Goal: Information Seeking & Learning: Learn about a topic

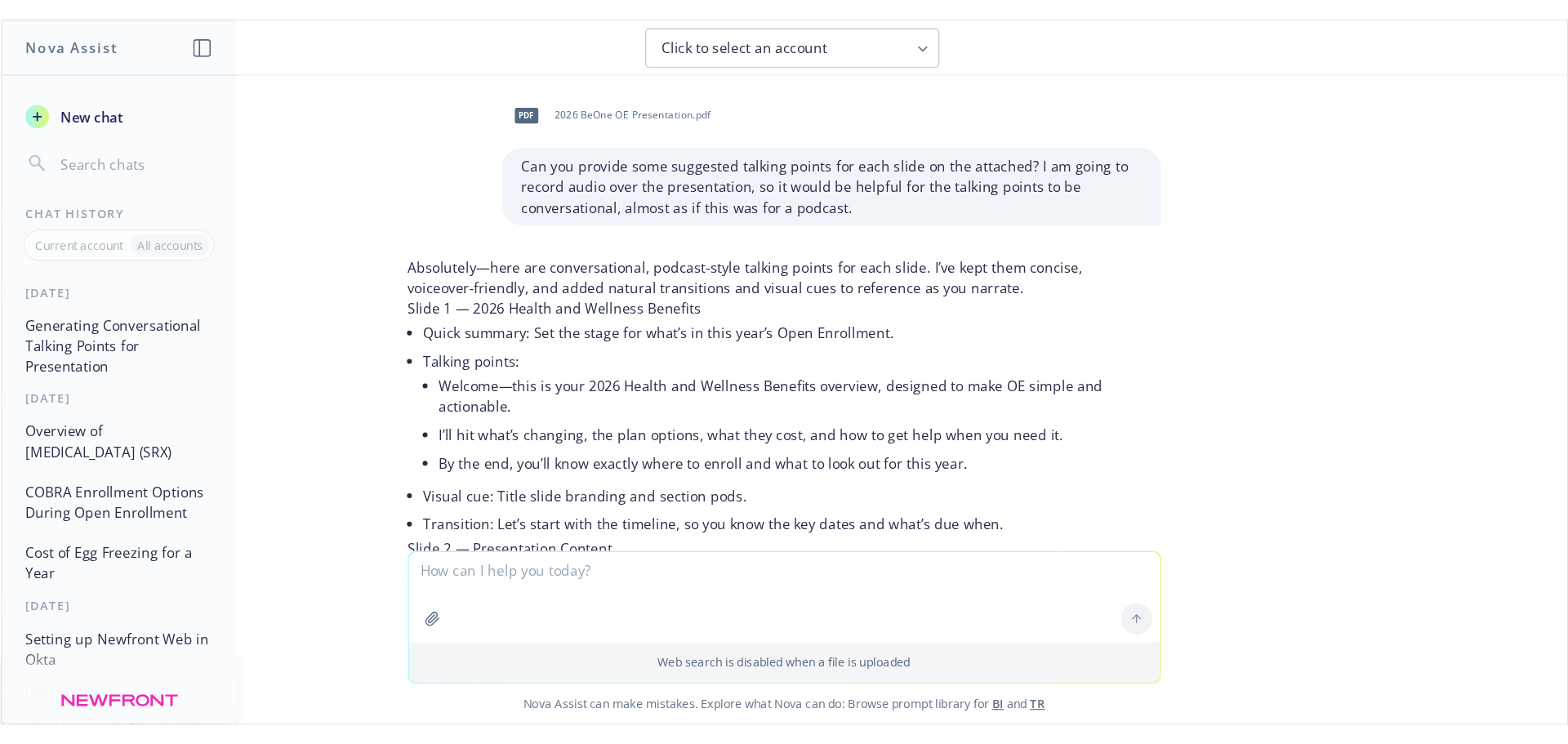
scroll to position [653, 0]
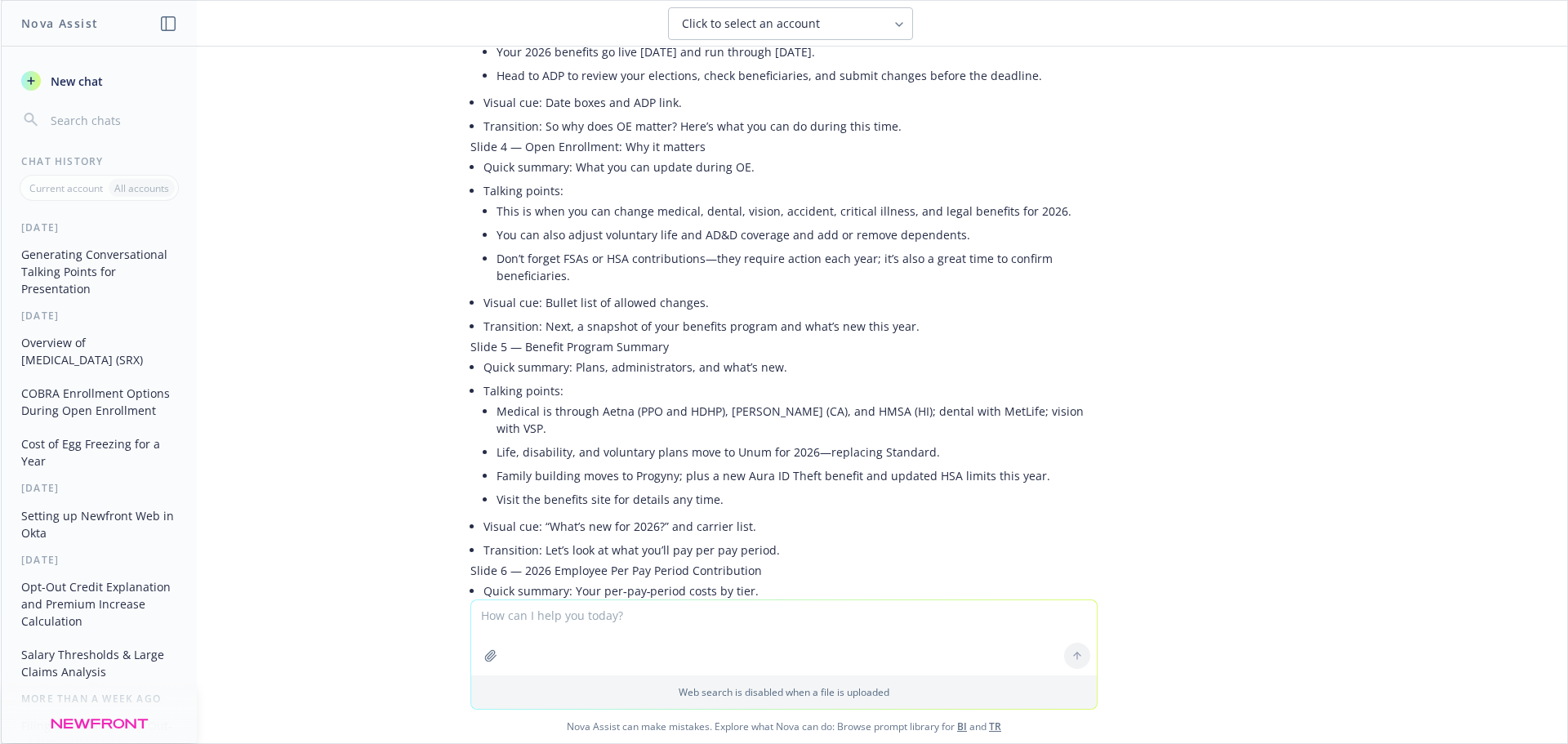
click at [564, 487] on li "Visit the benefits site for details any time." at bounding box center [797, 499] width 601 height 24
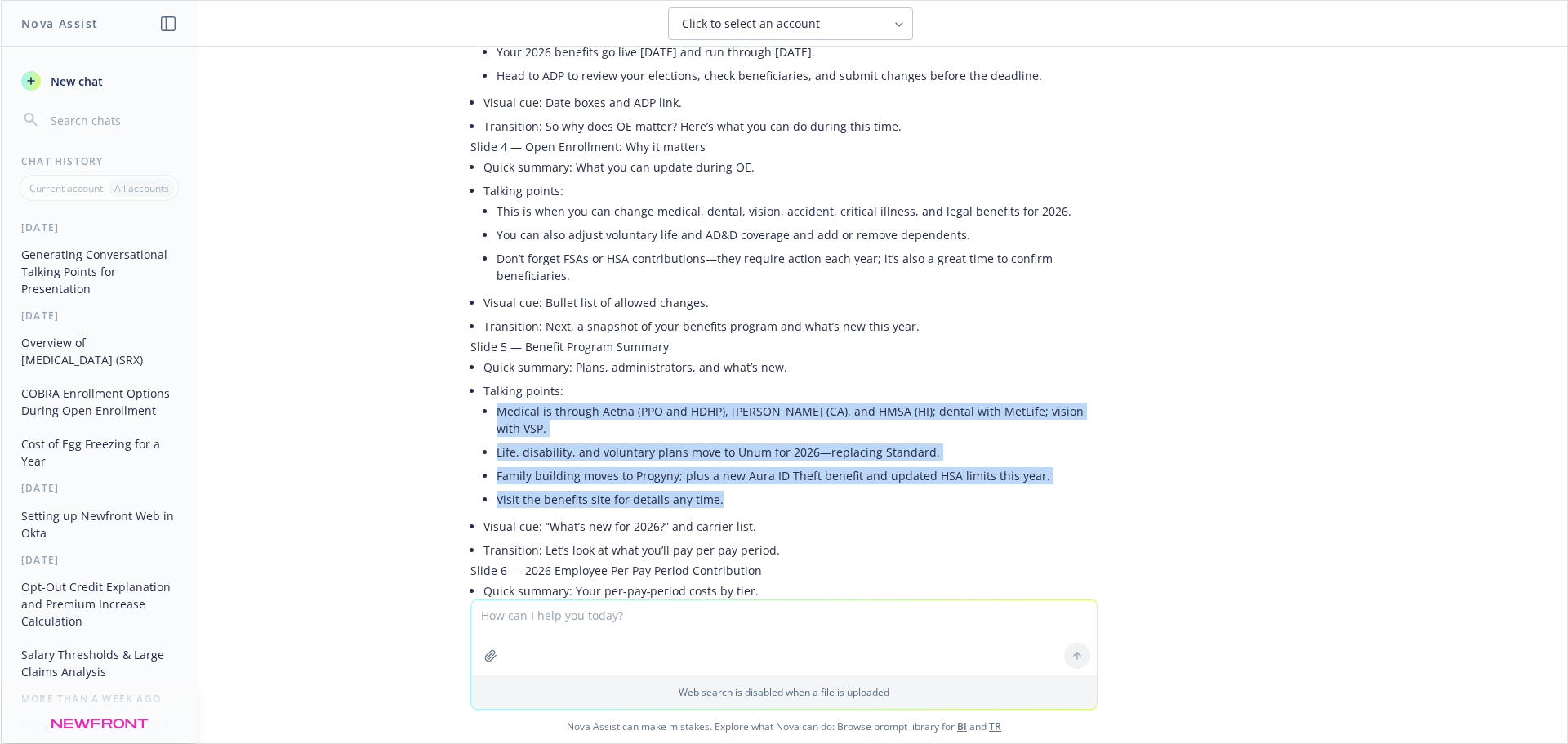
drag, startPoint x: 722, startPoint y: 468, endPoint x: 476, endPoint y: 393, distance: 257.2
click at [483, 393] on li "Talking points: Medical is through Aetna (PPO and HDHP), Kaiser (CA), and HMSA …" at bounding box center [790, 446] width 614 height 135
copy ul "Medical is through Aetna (PPO and HDHP), Kaiser (CA), and HMSA (HI); dental wit…"
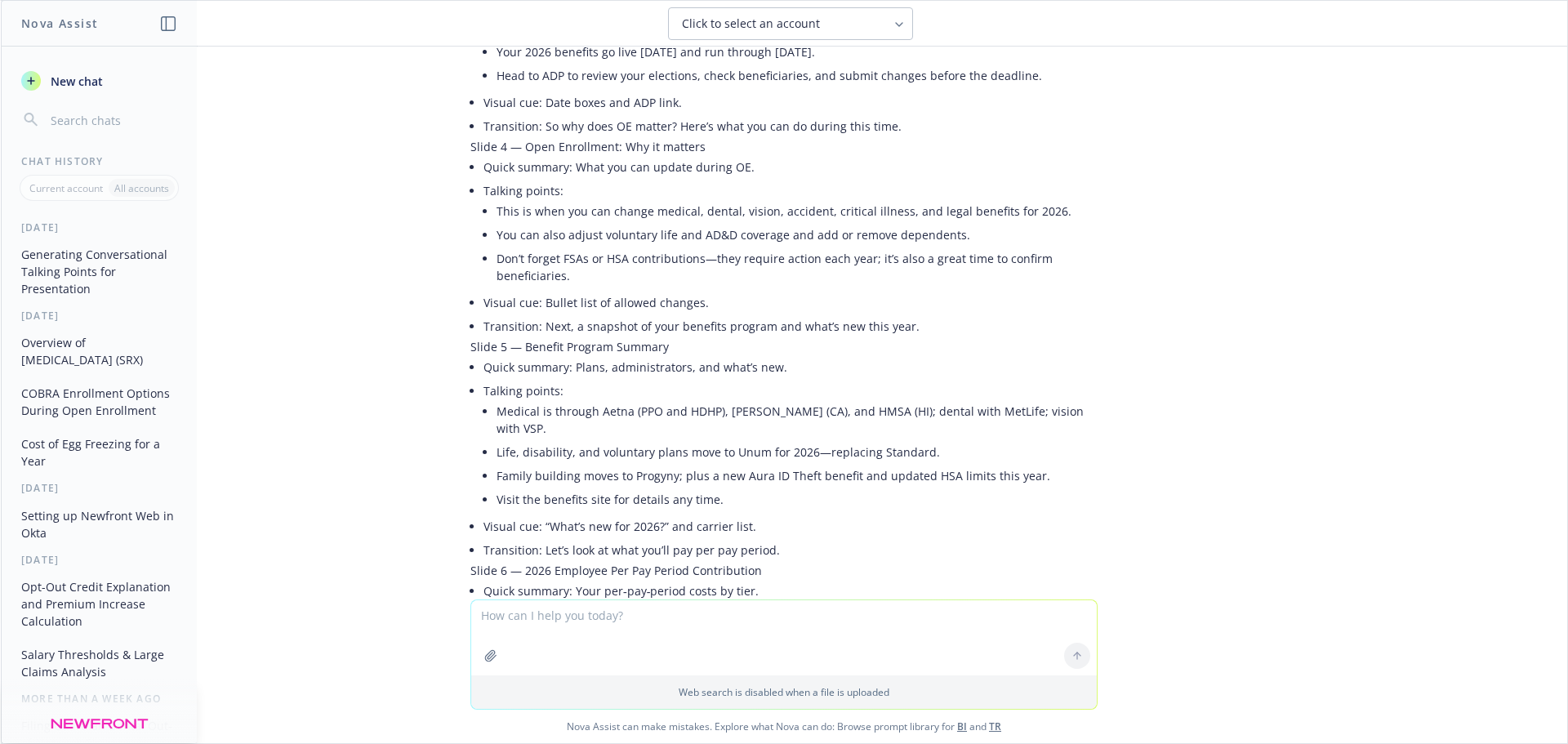
click at [522, 314] on li "Transition: Next, a snapshot of your benefits program and what’s new this year." at bounding box center [790, 326] width 614 height 24
drag, startPoint x: 532, startPoint y: 309, endPoint x: 893, endPoint y: 307, distance: 361.0
click at [893, 314] on li "Transition: Next, a snapshot of your benefits program and what’s new this year." at bounding box center [790, 326] width 614 height 24
copy li "Next, a snapshot of your benefits program and what’s new this year."
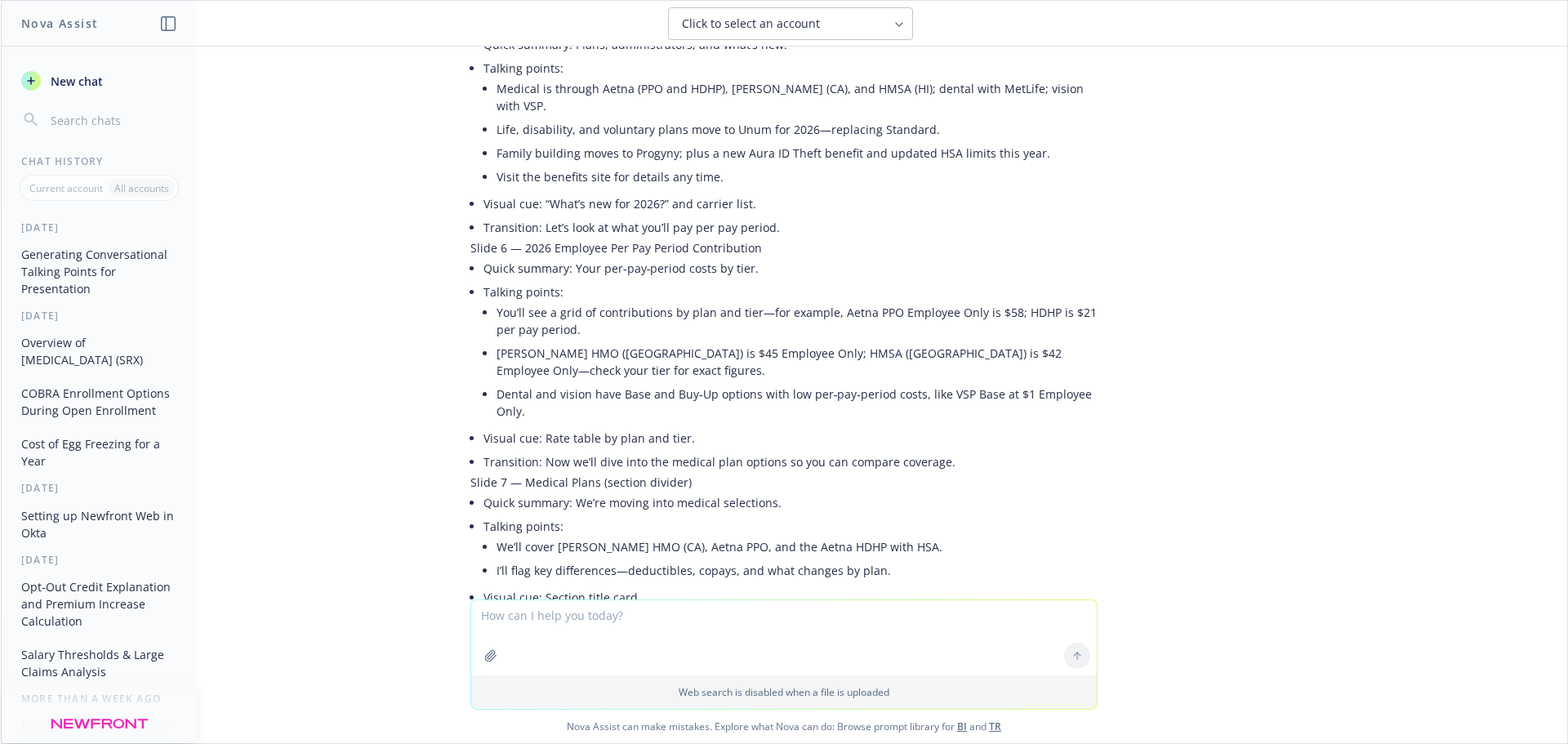
scroll to position [980, 0]
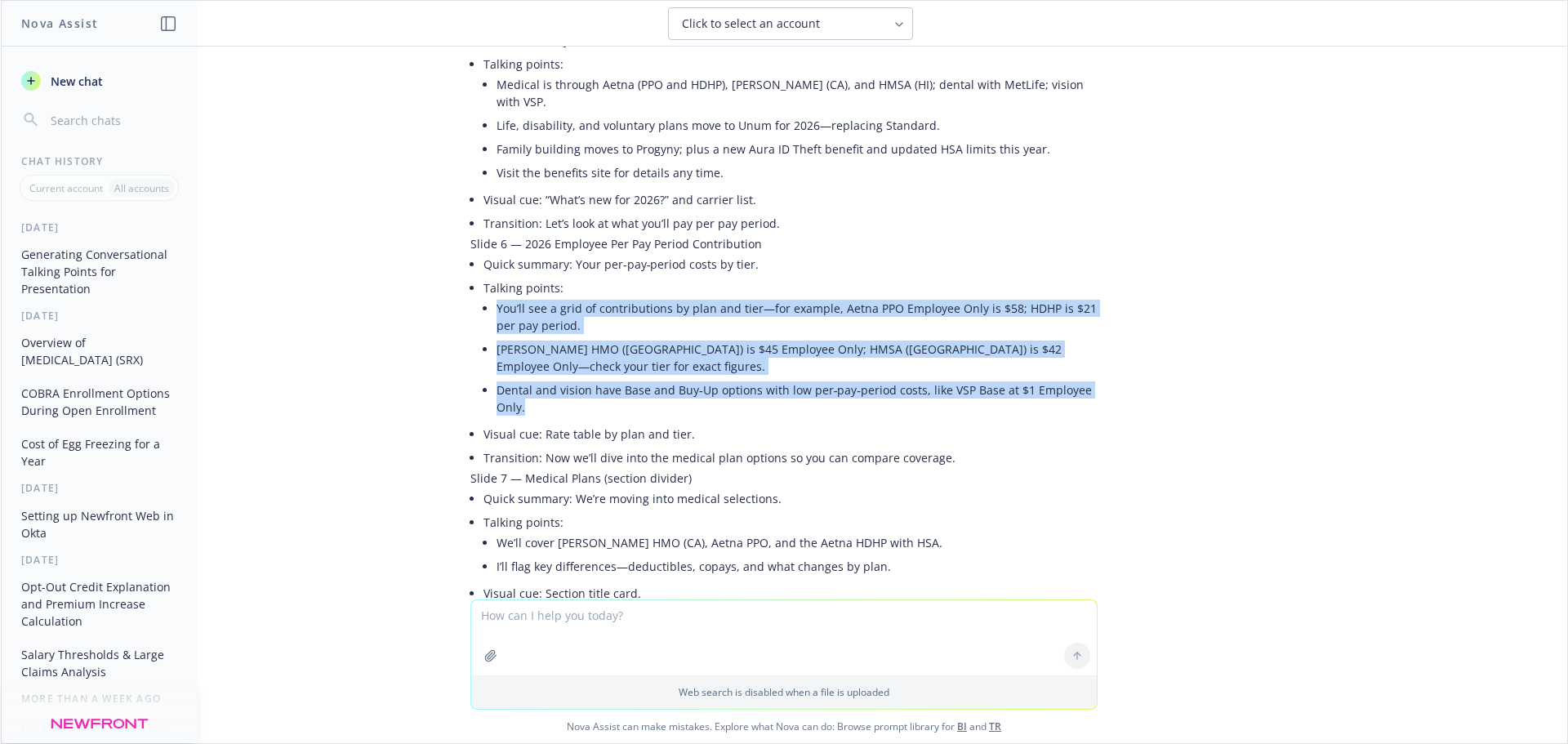
drag, startPoint x: 525, startPoint y: 349, endPoint x: 486, endPoint y: 277, distance: 81.9
click at [497, 296] on ul "You’ll see a grid of contributions by plan and tier—for example, Aetna PPO Empl…" at bounding box center [797, 358] width 601 height 123
copy ul "You’ll see a grid of contributions by plan and tier—for example, Aetna PPO Empl…"
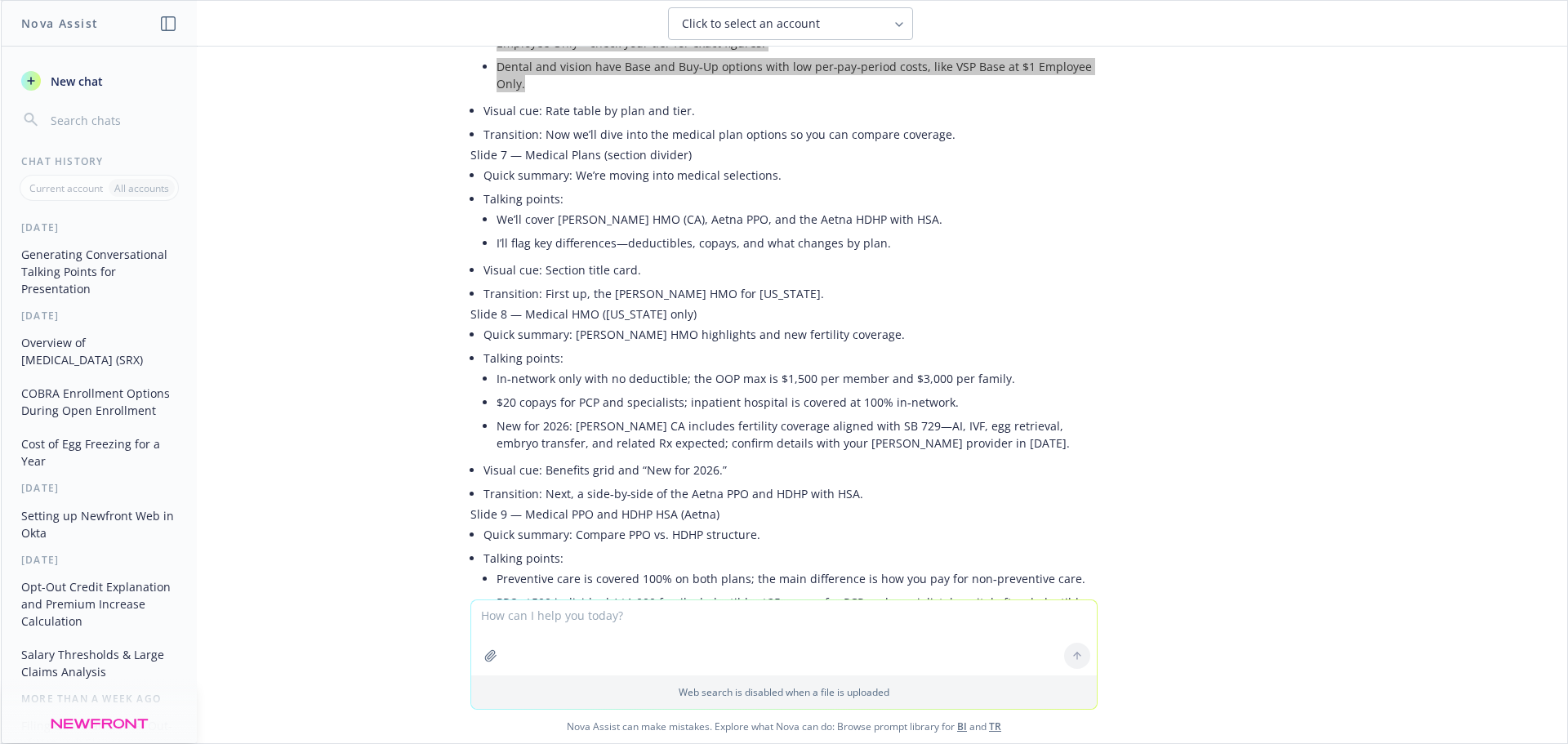
scroll to position [1306, 0]
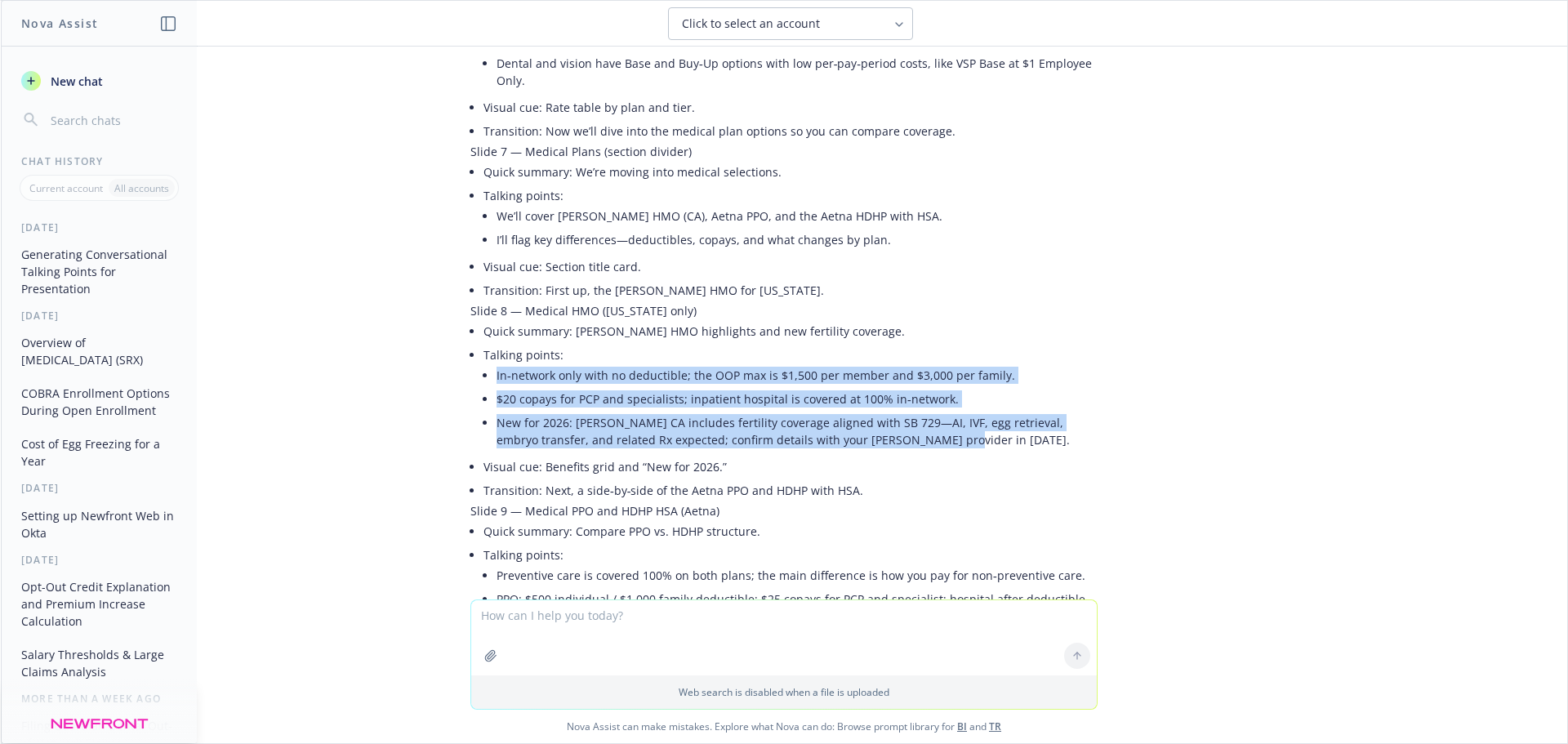
drag, startPoint x: 881, startPoint y: 387, endPoint x: 462, endPoint y: 328, distance: 423.1
copy ul "In‑network only with no deductible; the OOP max is $1,500 per member and $3,000…"
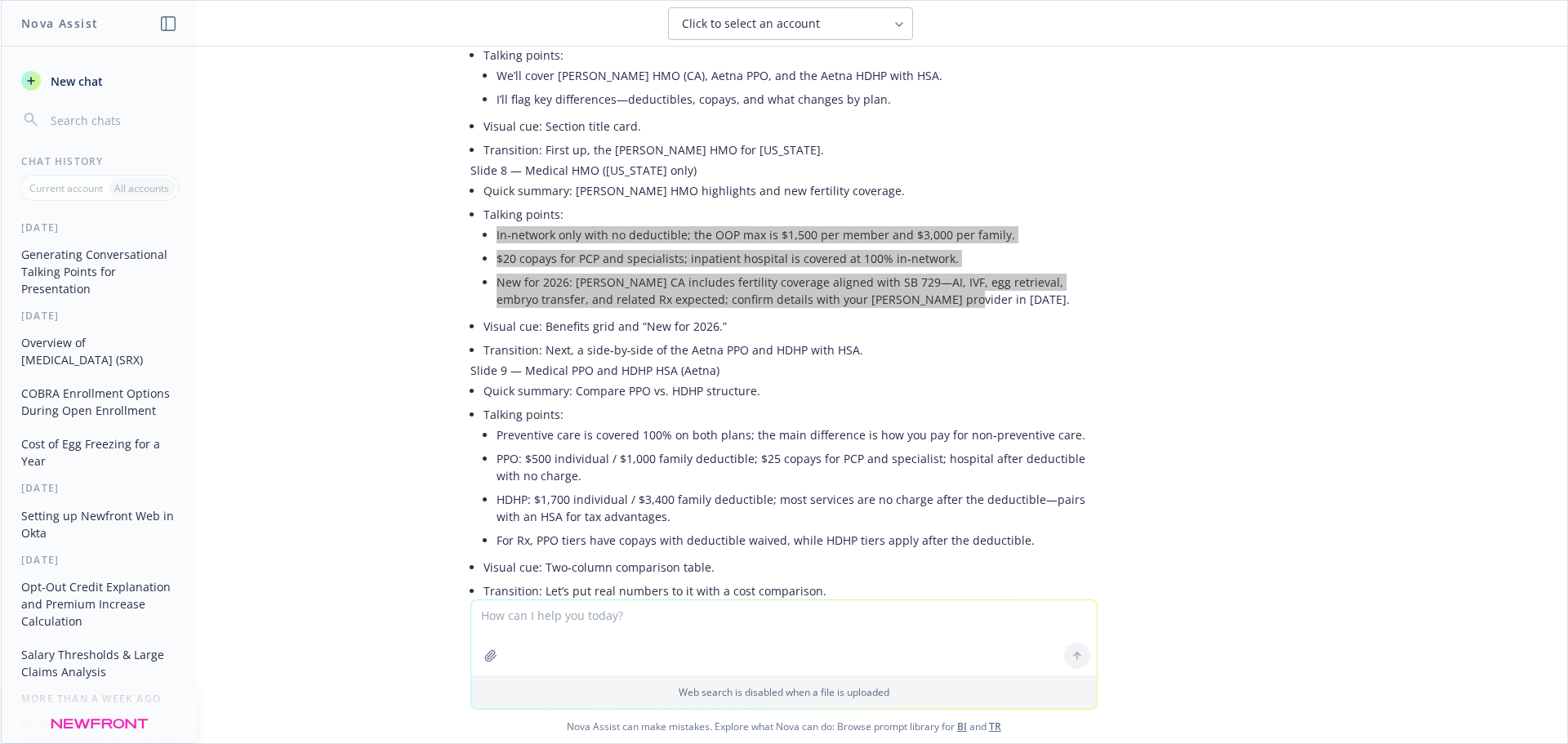
scroll to position [1469, 0]
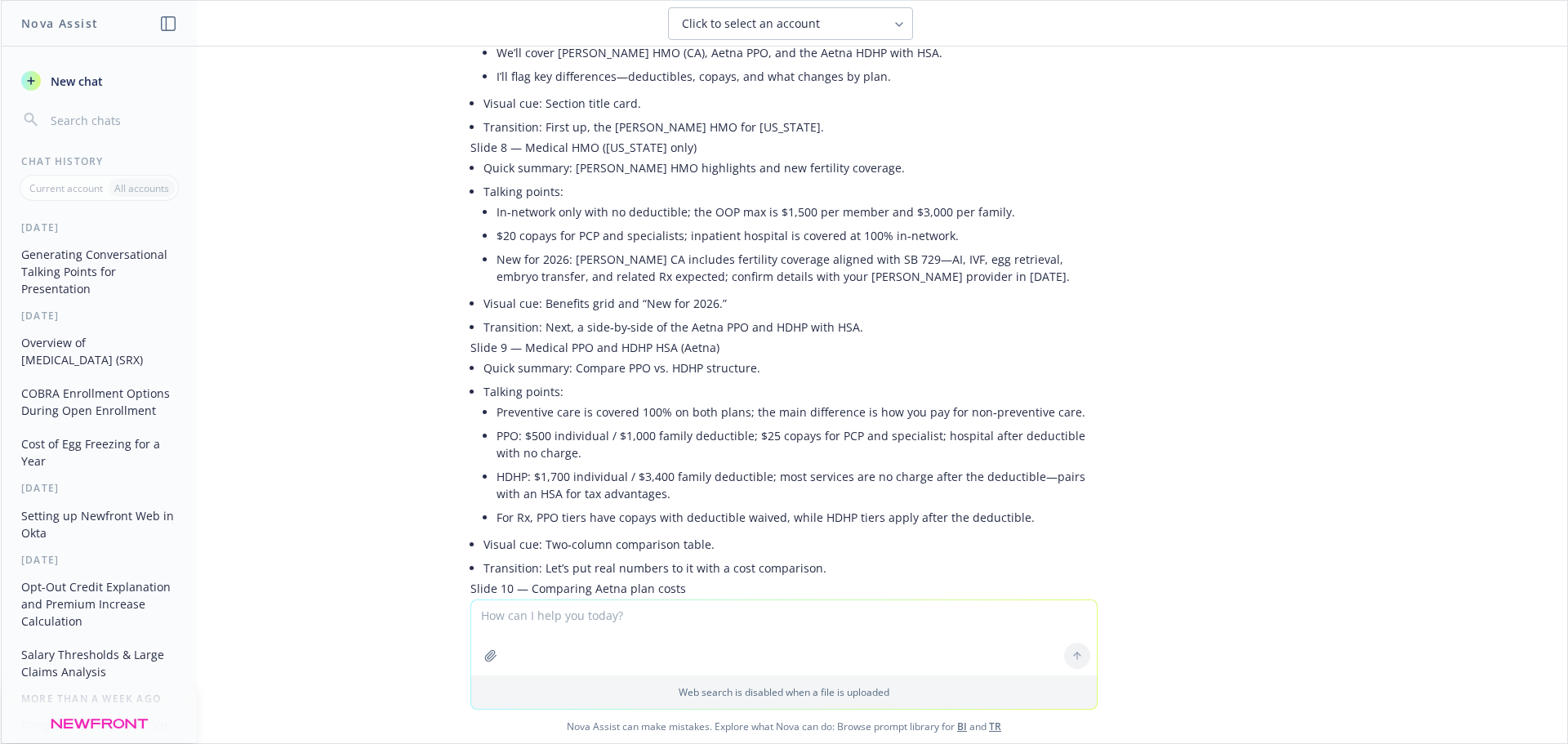
click at [642, 505] on li "For Rx, PPO tiers have copays with deductible waived, while HDHP tiers apply af…" at bounding box center [797, 517] width 601 height 24
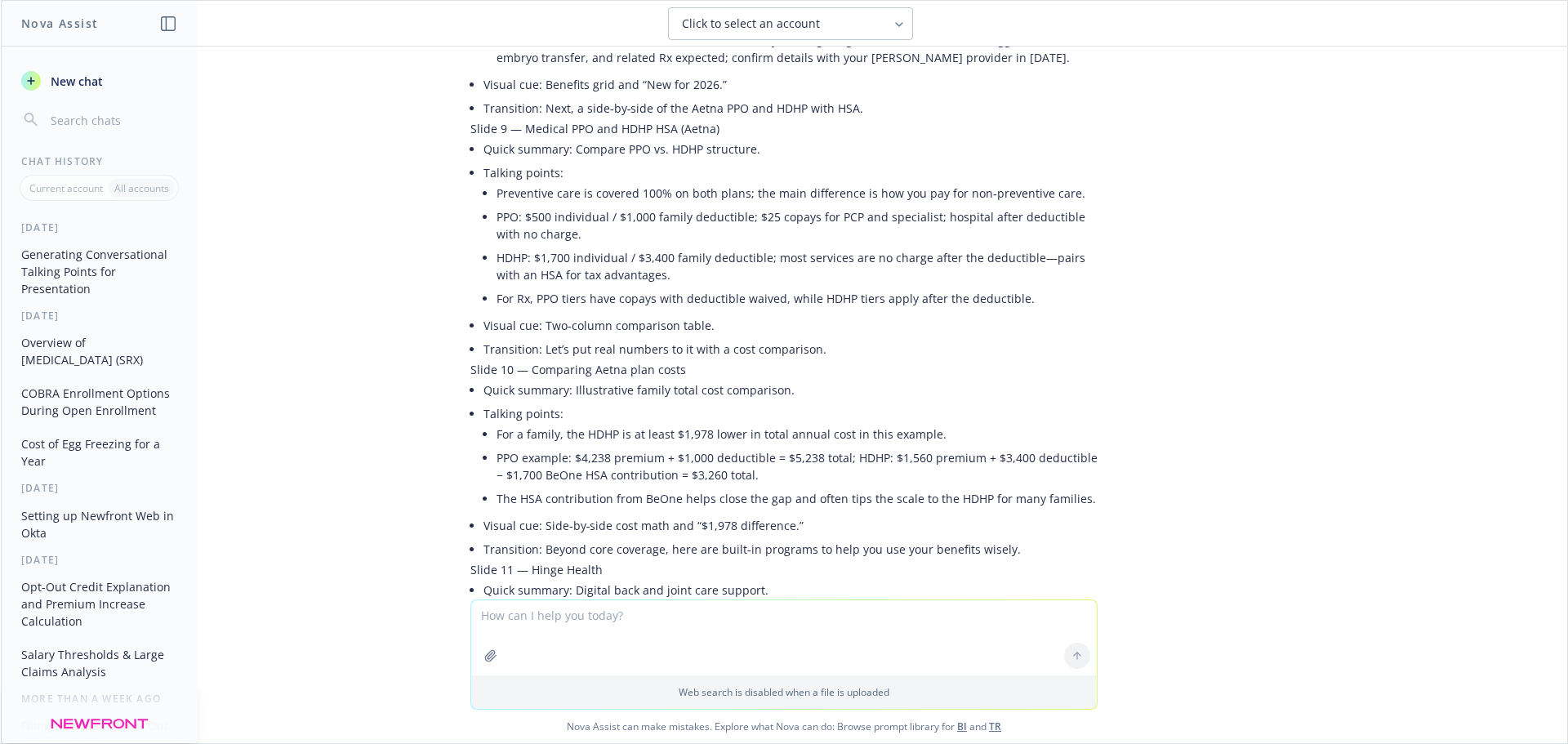
scroll to position [1714, 0]
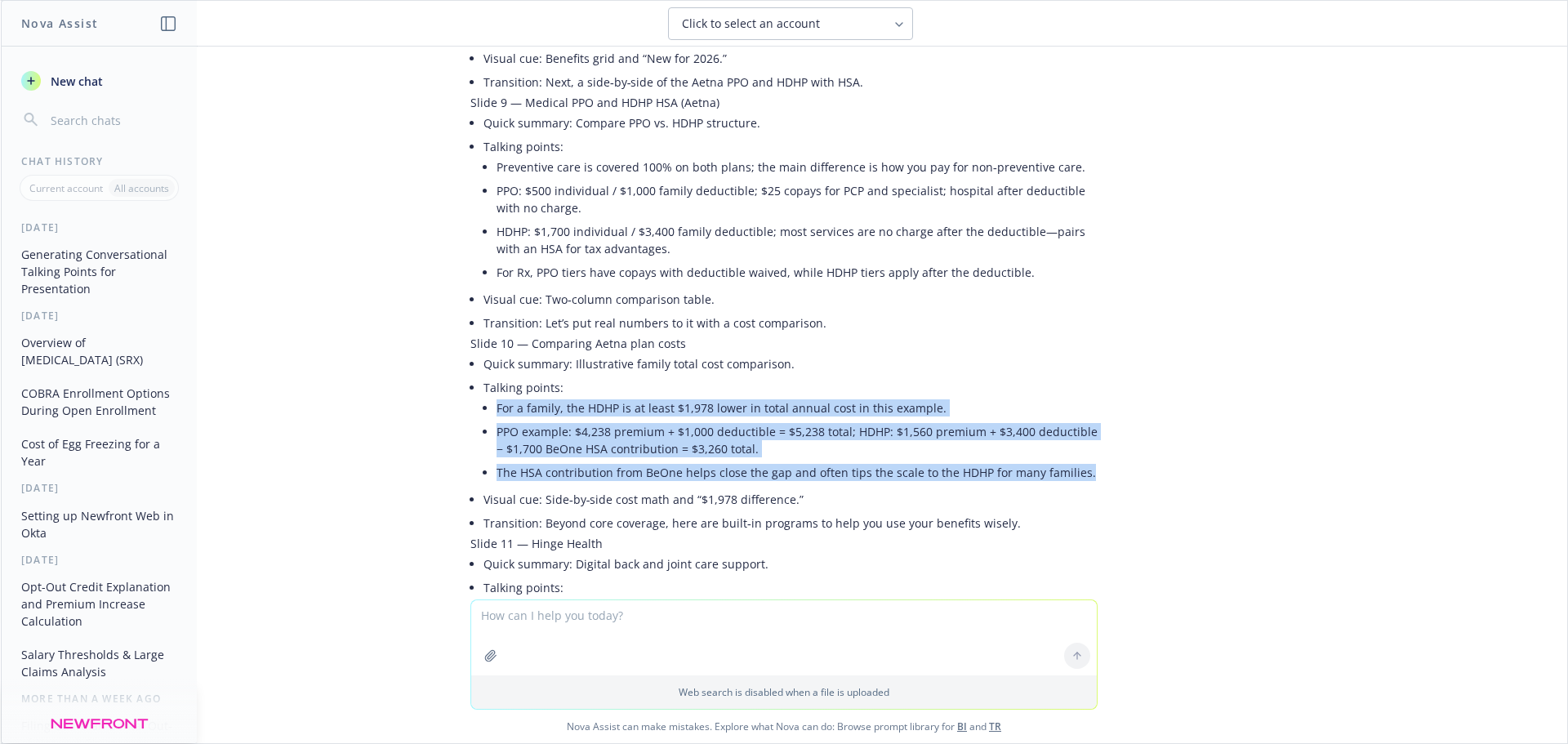
drag, startPoint x: 1075, startPoint y: 415, endPoint x: 486, endPoint y: 353, distance: 592.3
click at [497, 396] on ul "For a family, the HDHP is at least $1,978 lower in total annual cost in this ex…" at bounding box center [797, 440] width 601 height 88
copy ul "For a family, the HDHP is at least $1,978 lower in total annual cost in this ex…"
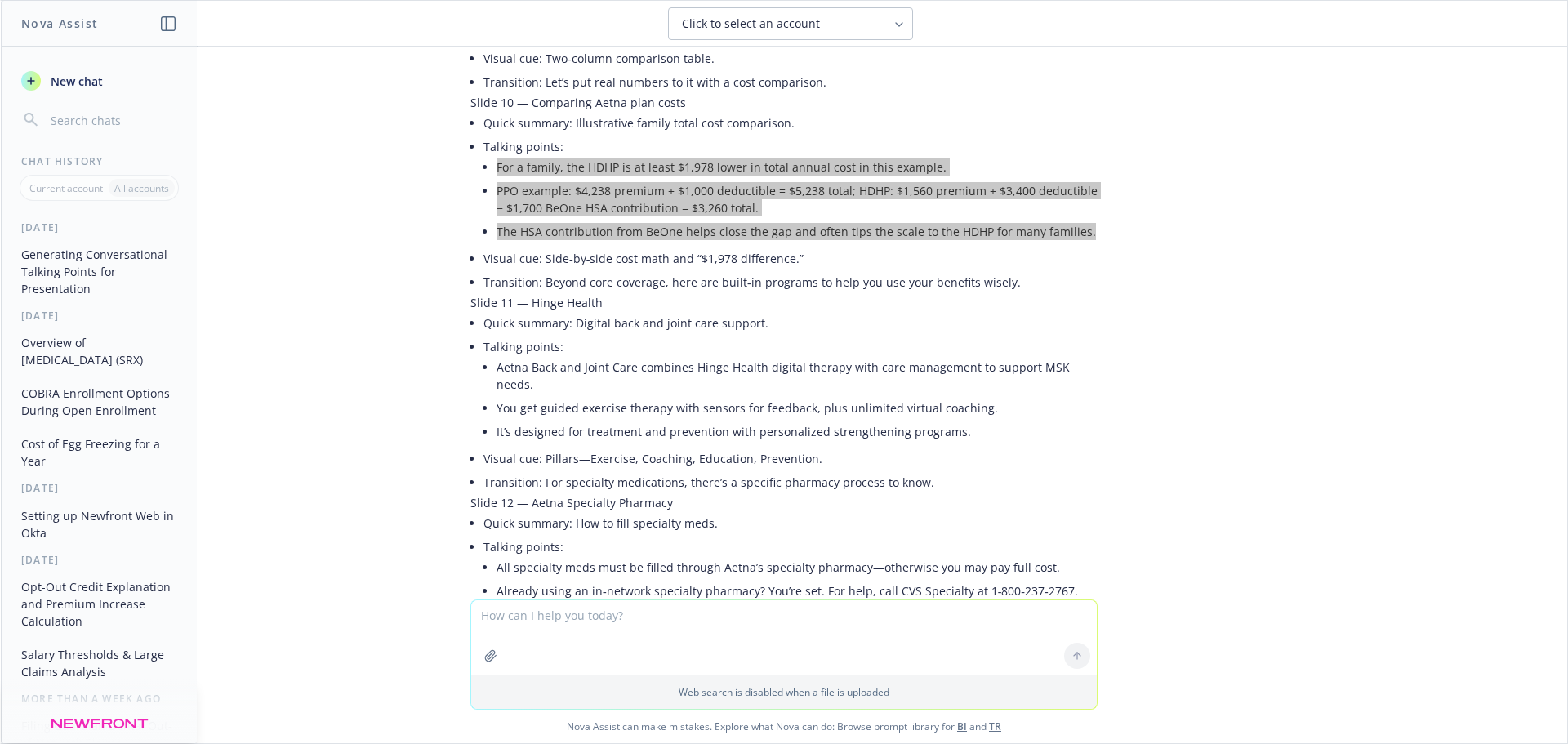
scroll to position [1959, 0]
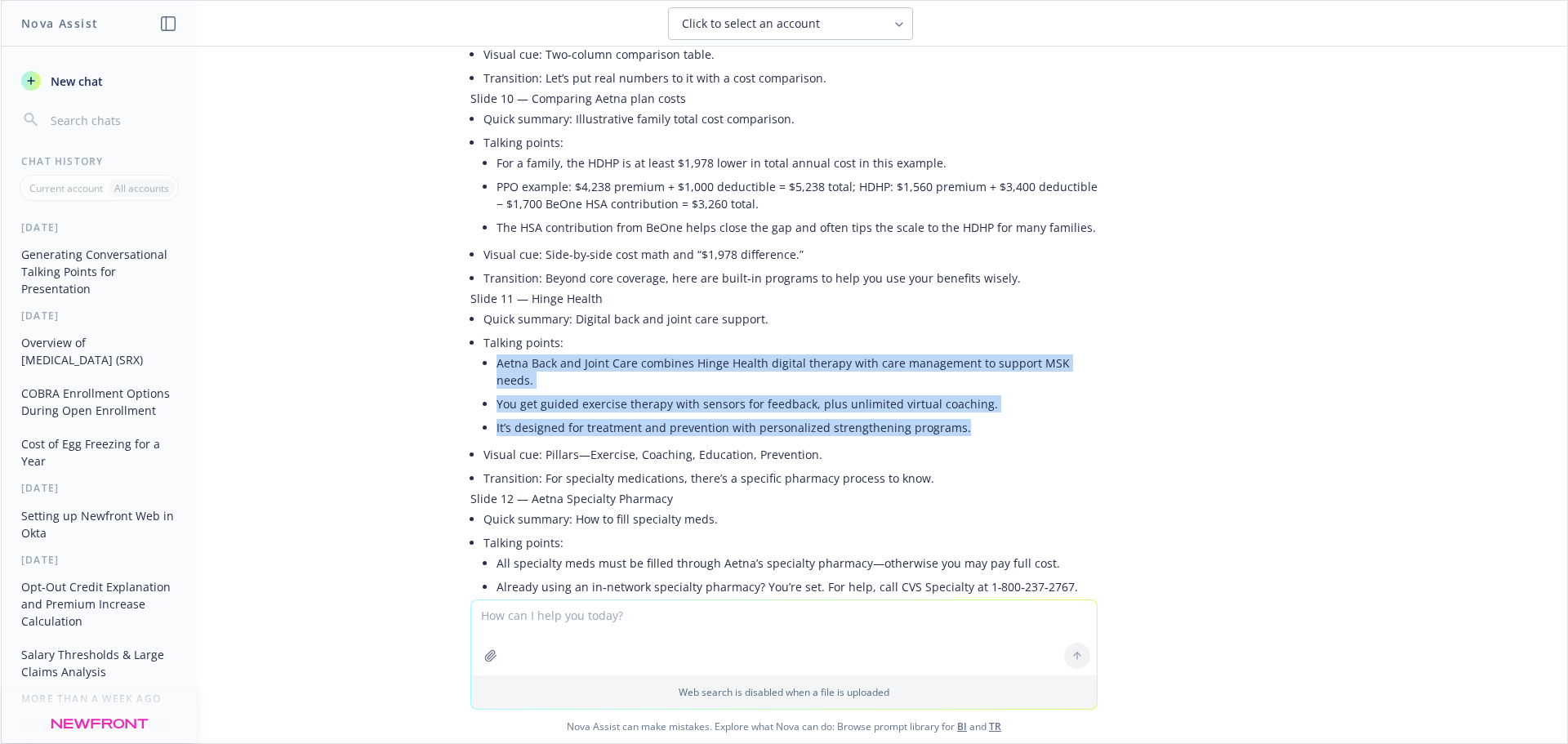
drag, startPoint x: 955, startPoint y: 355, endPoint x: 483, endPoint y: 314, distance: 473.8
click at [483, 331] on li "Talking points: Aetna Back and Joint Care combines Hinge Health digital therapy…" at bounding box center [790, 386] width 614 height 112
copy ul "Aetna Back and Joint Care combines Hinge Health digital therapy with care manag…"
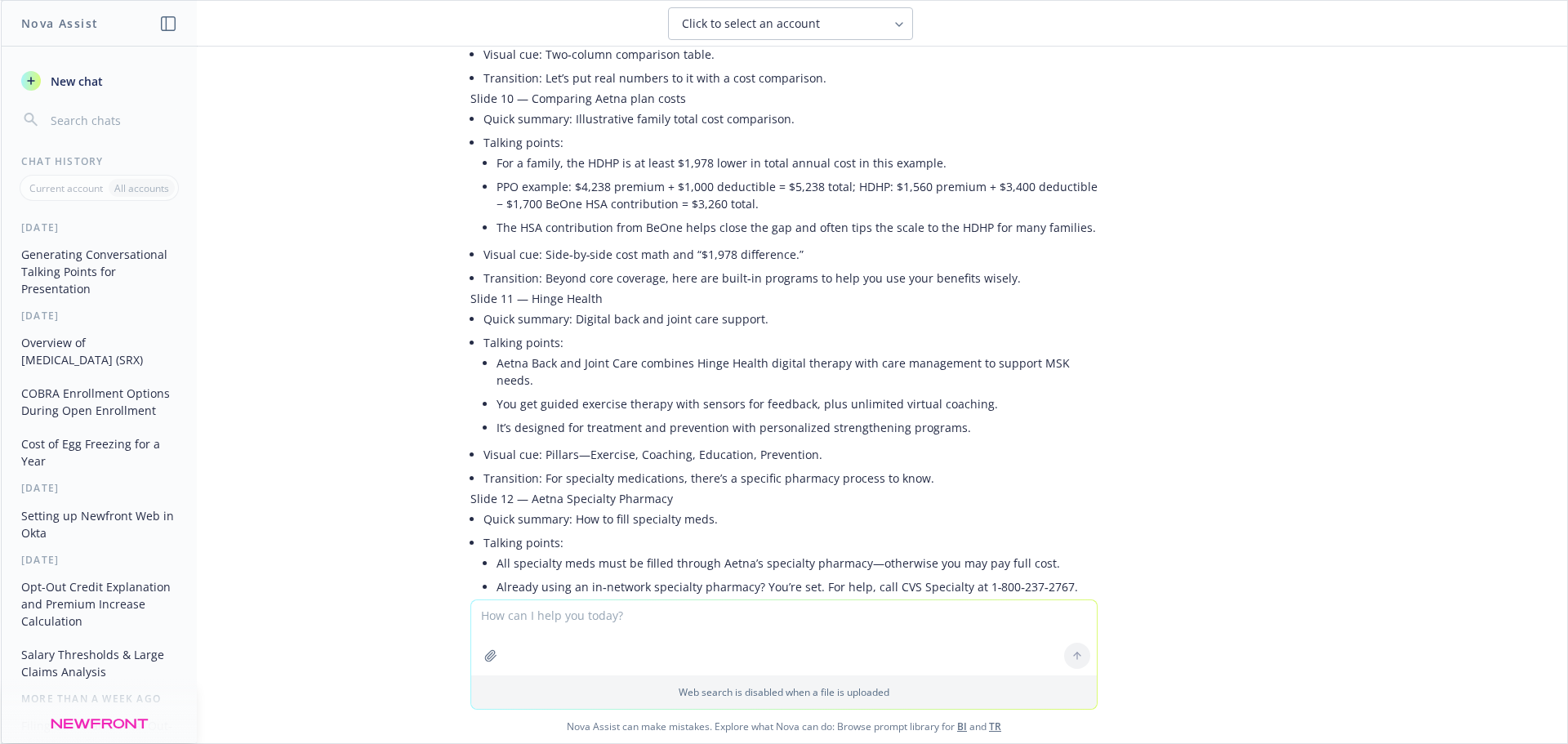
click at [761, 442] on li "Visual cue: Pillars—Exercise, Coaching, Education, Prevention." at bounding box center [790, 453] width 614 height 24
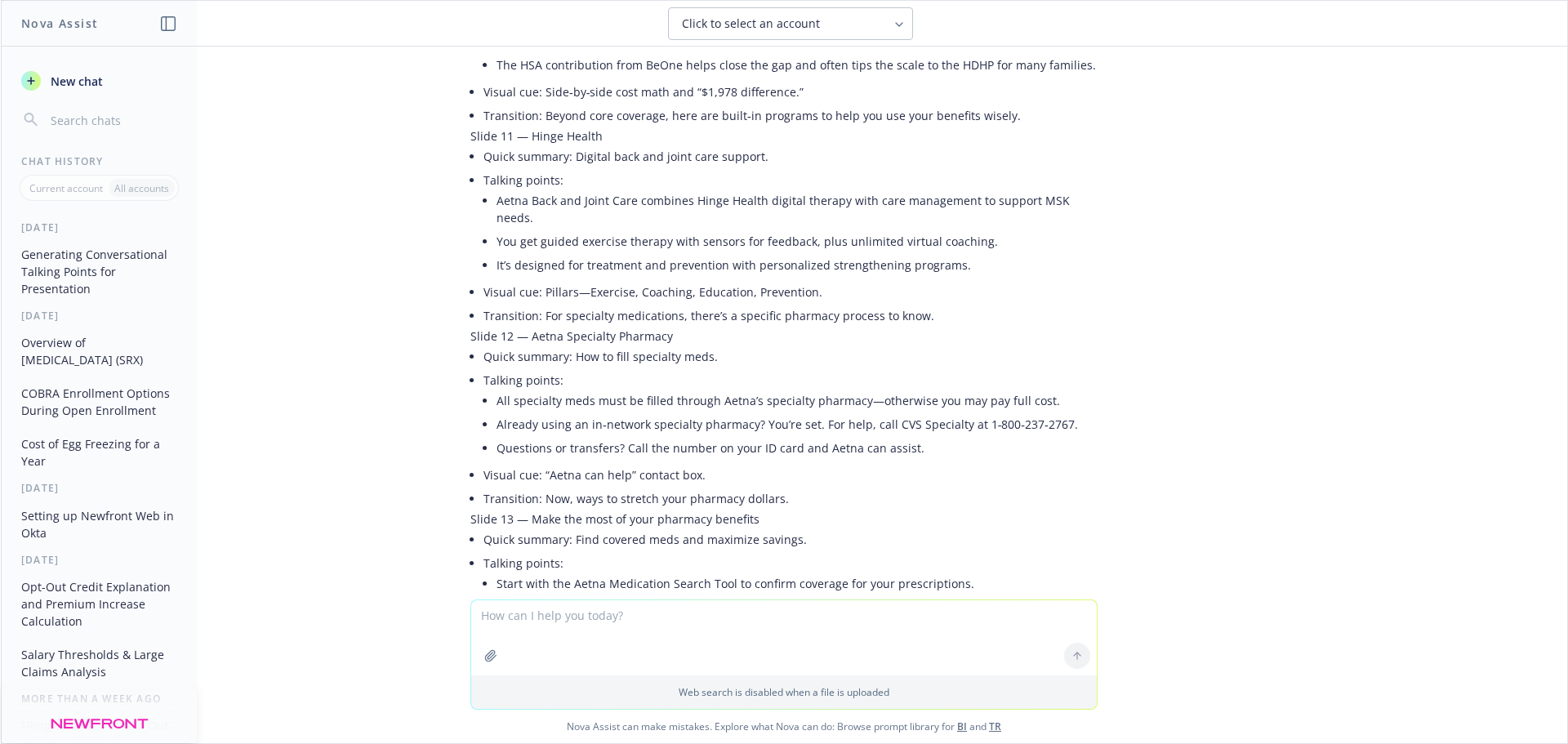
scroll to position [2123, 0]
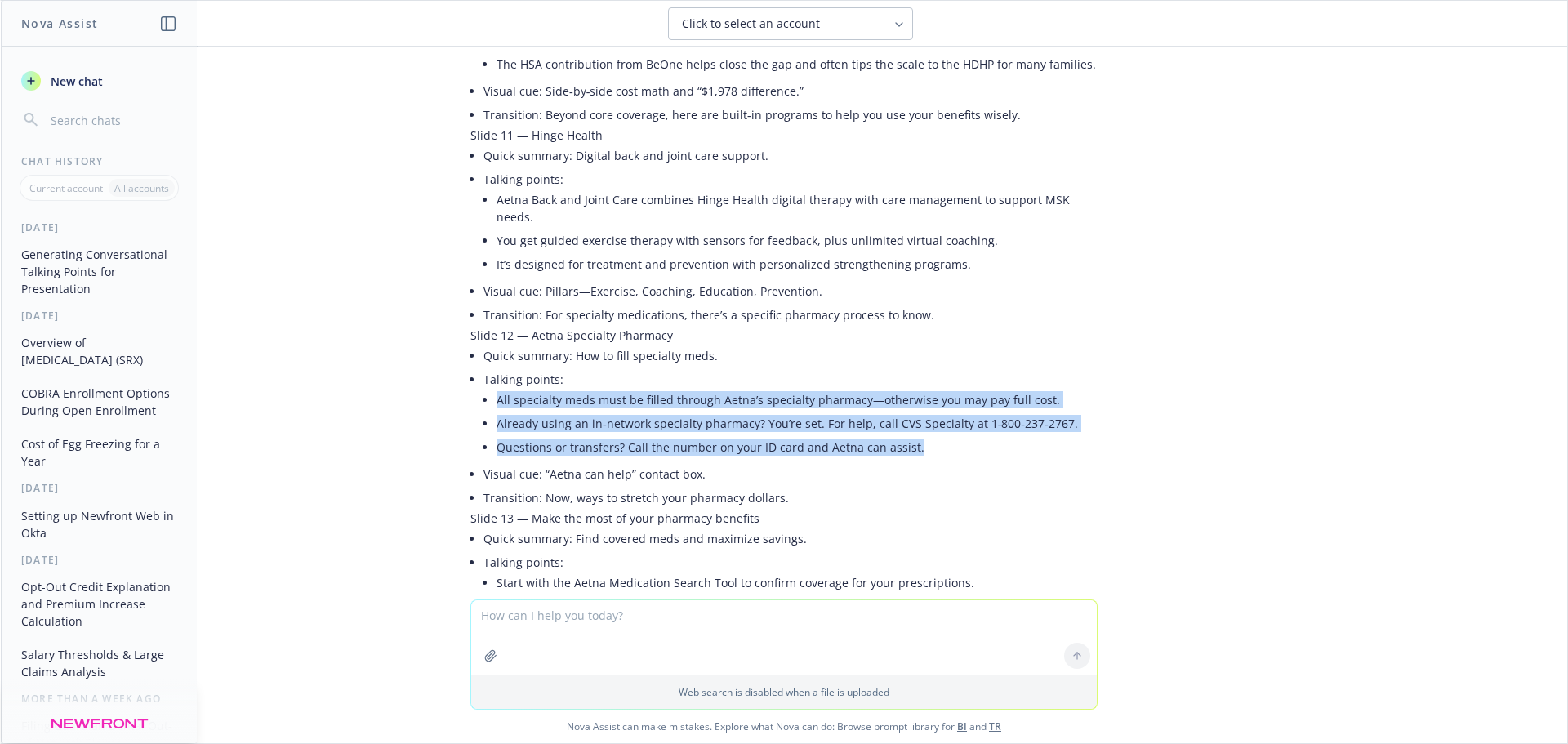
drag, startPoint x: 906, startPoint y: 376, endPoint x: 480, endPoint y: 335, distance: 428.0
click at [483, 367] on li "Talking points: All specialty meds must be filled through Aetna’s specialty pha…" at bounding box center [790, 414] width 614 height 95
copy ul "All specialty meds must be filled through Aetna’s specialty pharmacy—otherwise …"
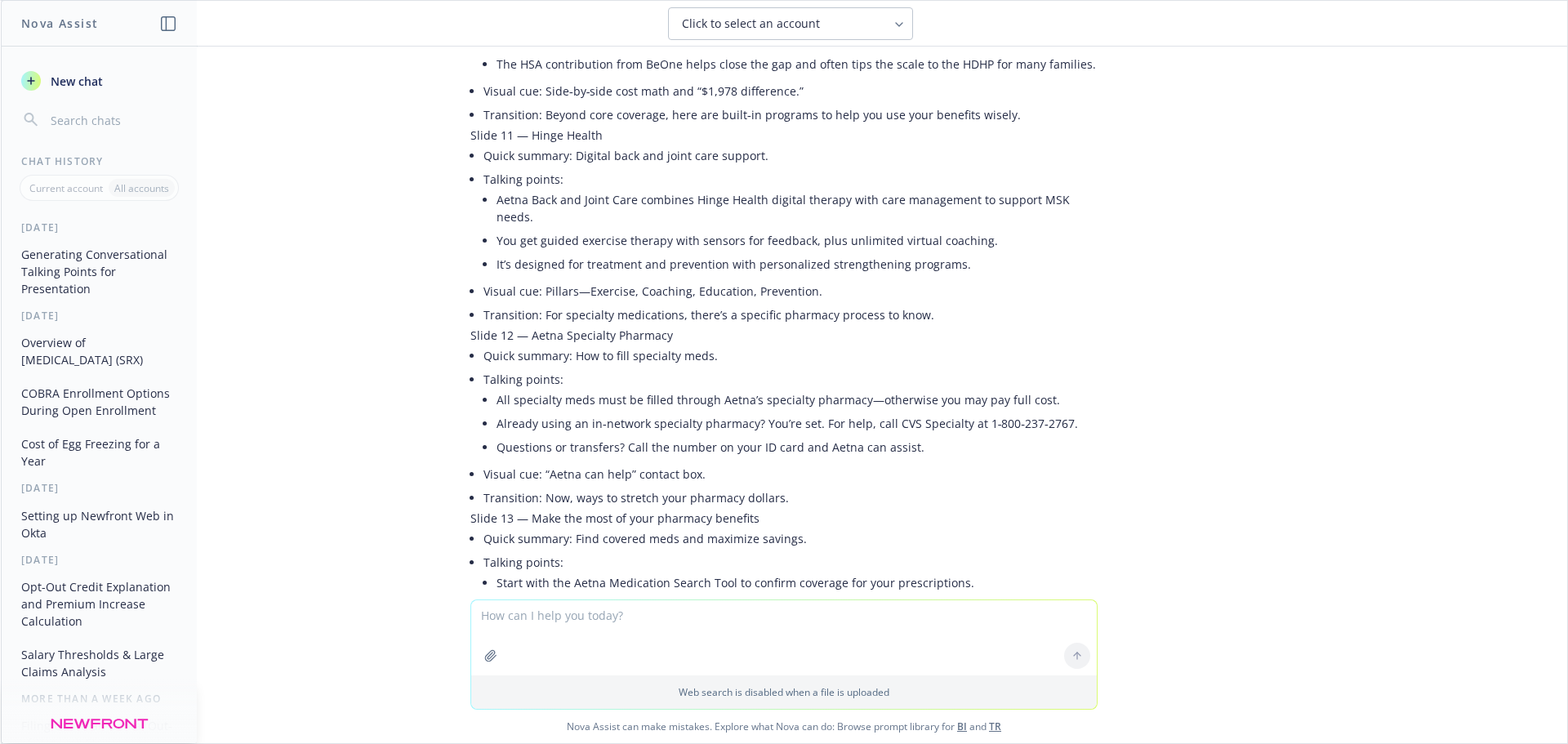
click at [547, 526] on li "Quick summary: Find covered meds and maximize savings." at bounding box center [790, 538] width 614 height 24
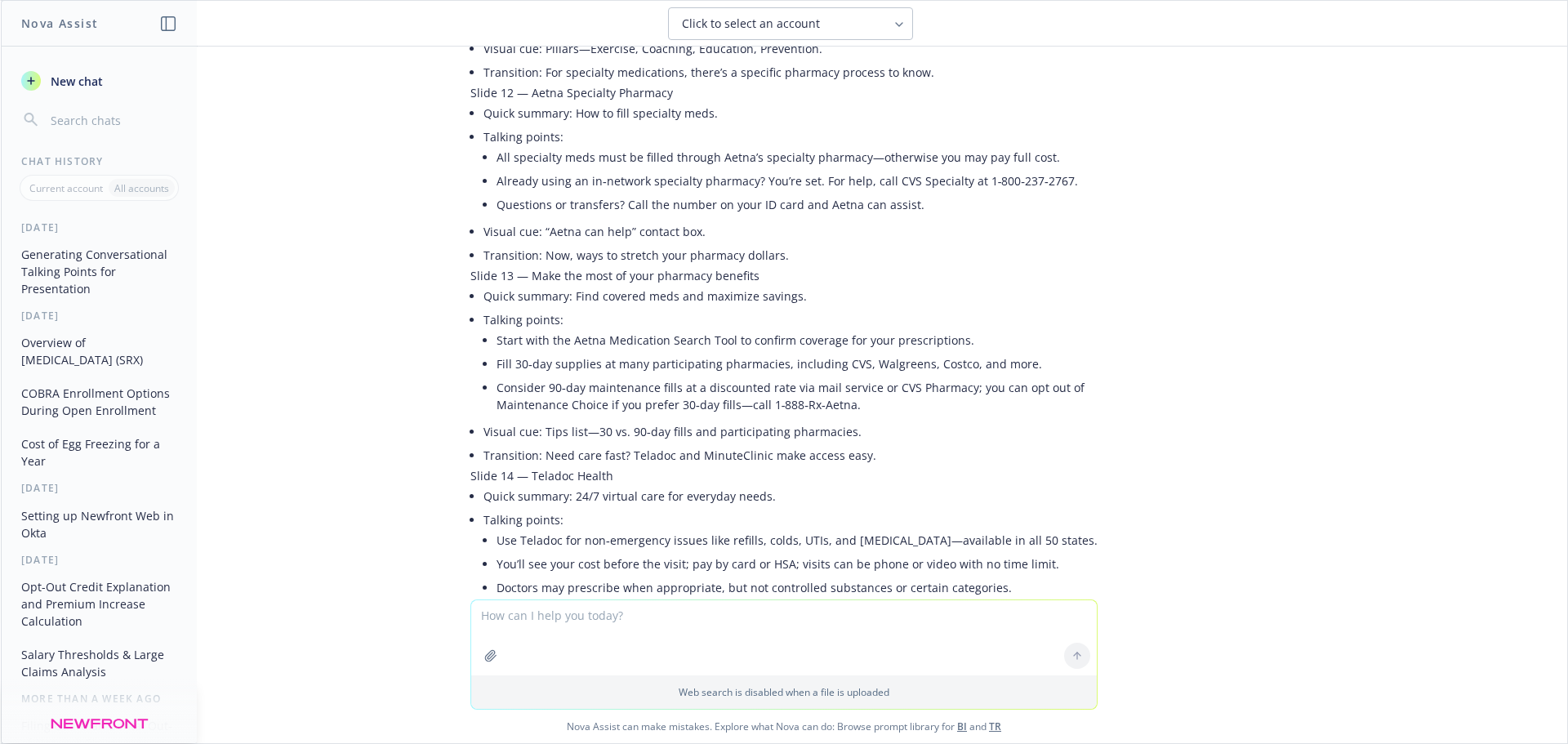
scroll to position [2367, 0]
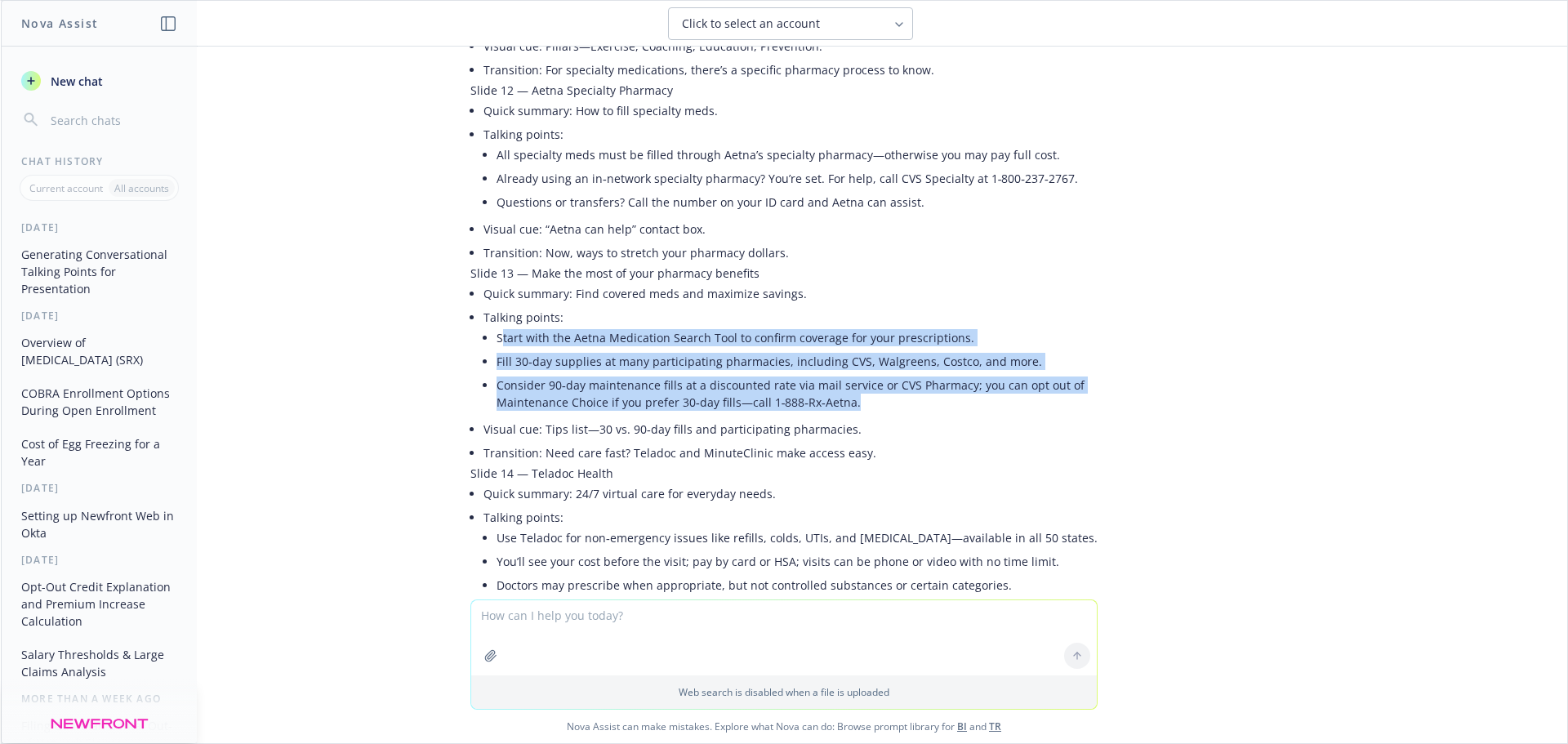
drag, startPoint x: 846, startPoint y: 341, endPoint x: 487, endPoint y: 273, distance: 365.4
click at [497, 326] on ul "Start with the Aetna Medication Search Tool to confirm coverage for your prescr…" at bounding box center [797, 370] width 601 height 88
click at [497, 326] on li "Start with the Aetna Medication Search Tool to confirm coverage for your prescr…" at bounding box center [797, 337] width 601 height 24
drag, startPoint x: 484, startPoint y: 271, endPoint x: 878, endPoint y: 331, distance: 398.5
click at [878, 331] on ul "Start with the Aetna Medication Search Tool to confirm coverage for your prescr…" at bounding box center [797, 370] width 601 height 88
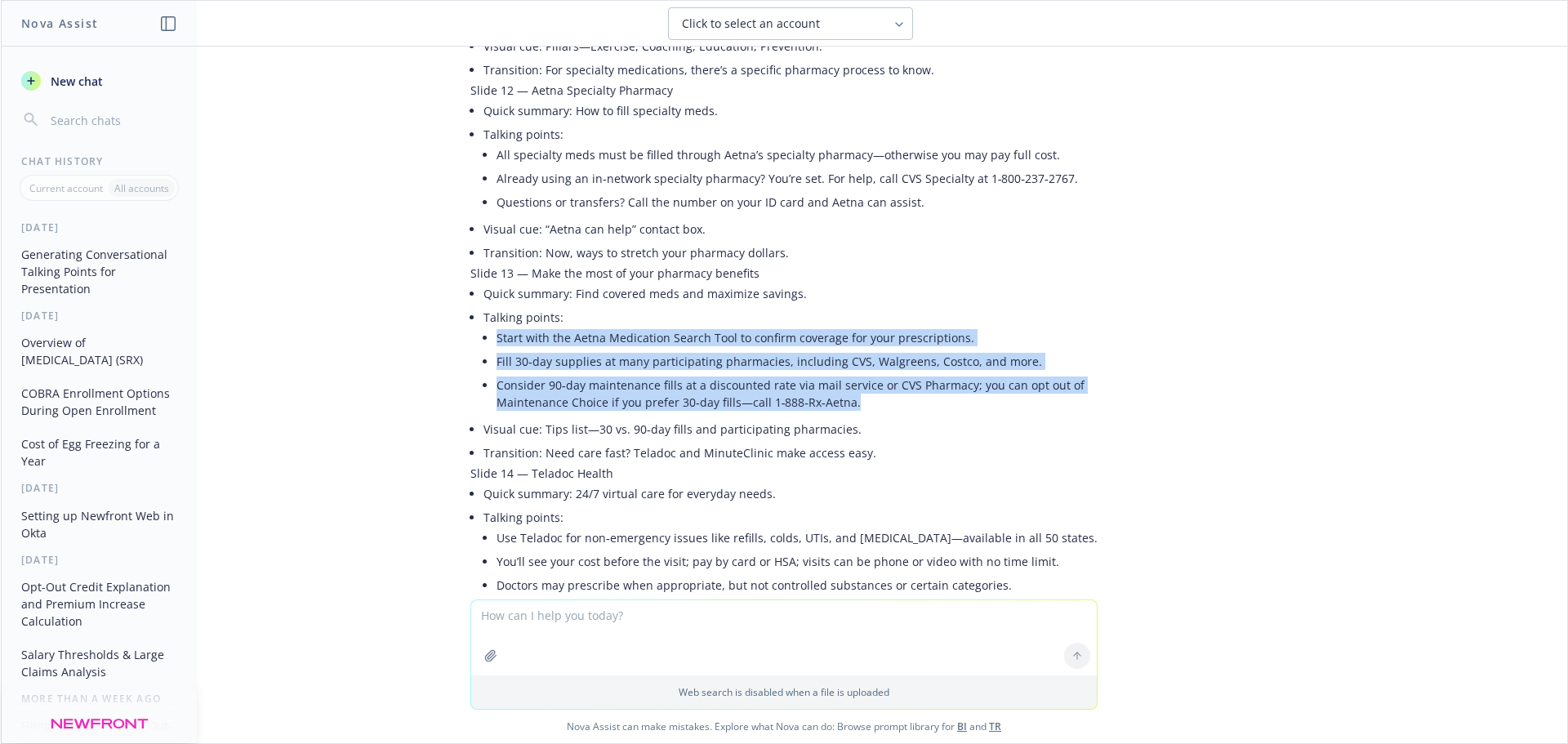
copy ul "Start with the Aetna Medication Search Tool to confirm coverage for your prescr…"
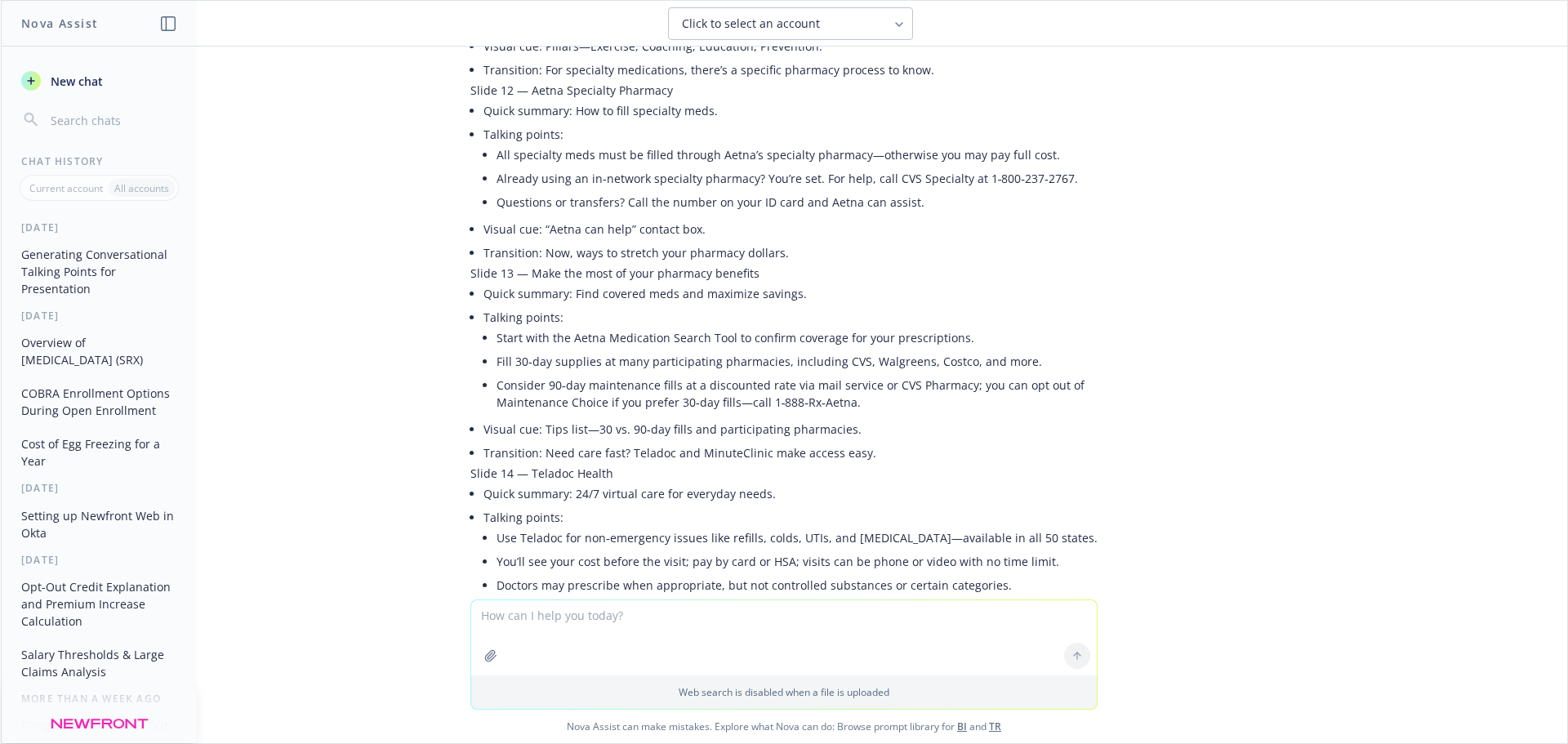
click at [739, 573] on li "Doctors may prescribe when appropriate, but not controlled substances or certai…" at bounding box center [797, 585] width 601 height 24
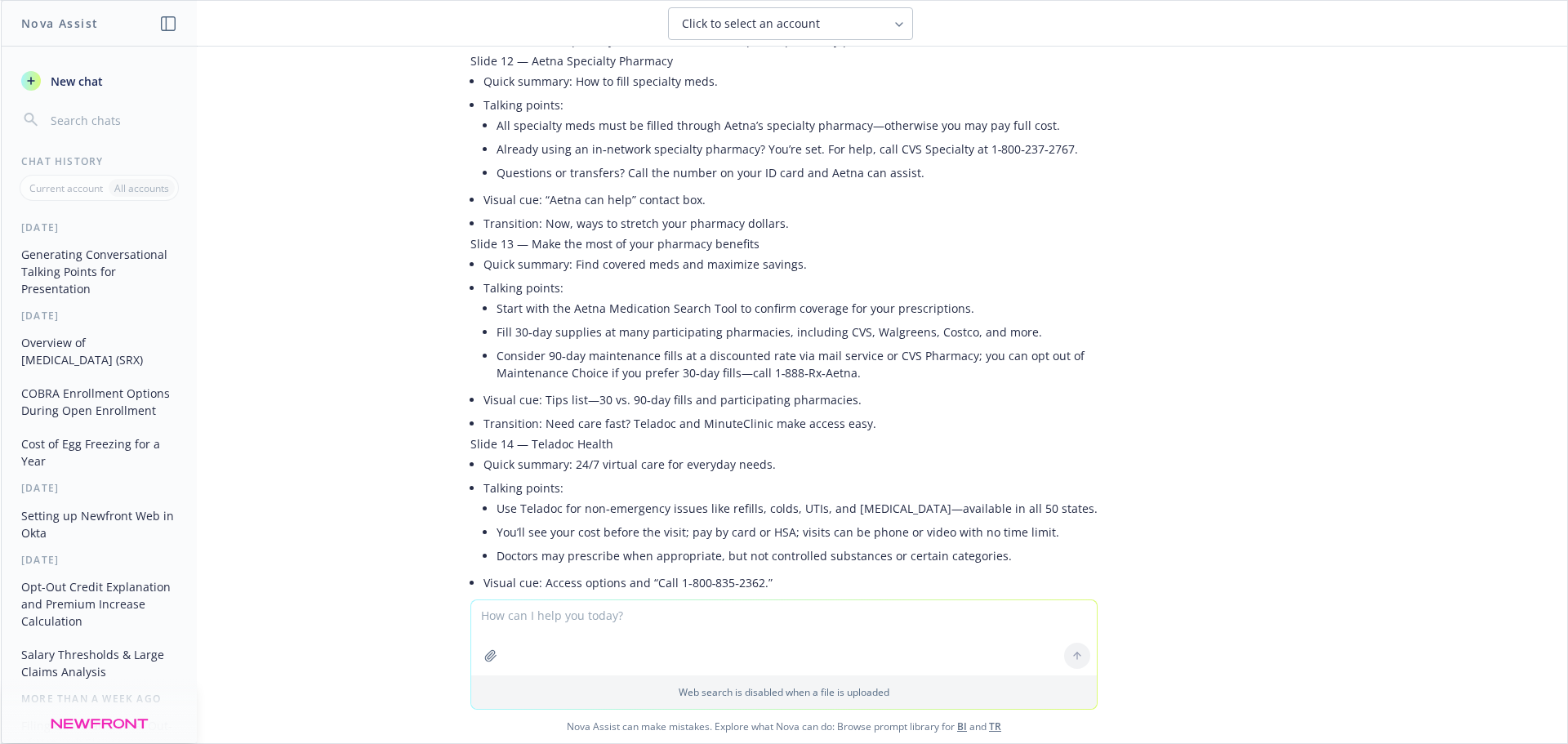
scroll to position [2449, 0]
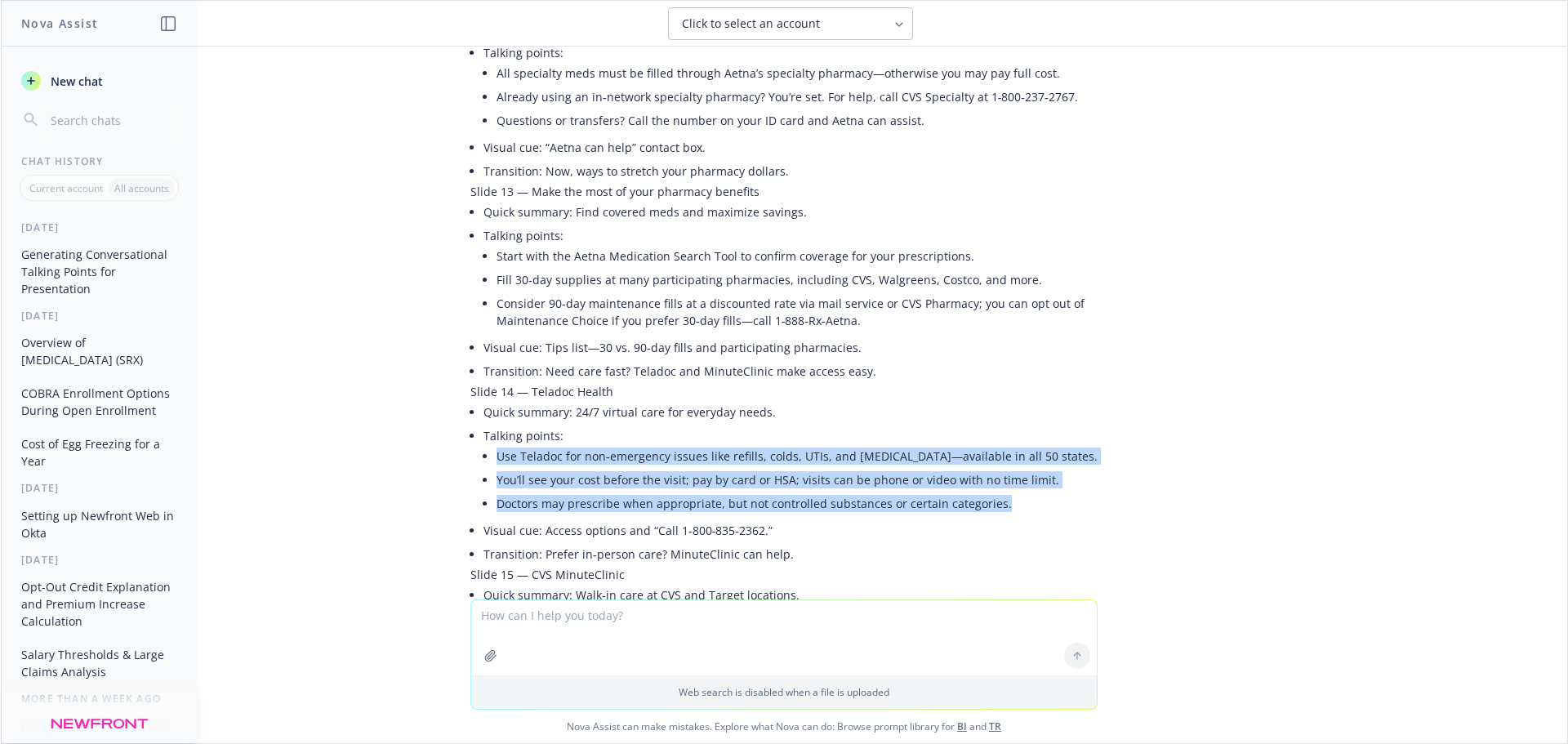
drag, startPoint x: 987, startPoint y: 430, endPoint x: 482, endPoint y: 396, distance: 506.1
click at [483, 424] on li "Talking points: Use Teladoc for non‑emergency issues like refills, colds, UTIs,…" at bounding box center [790, 471] width 614 height 95
copy ul "Use Teladoc for non‑emergency issues like refills, colds, UTIs, and allergies—a…"
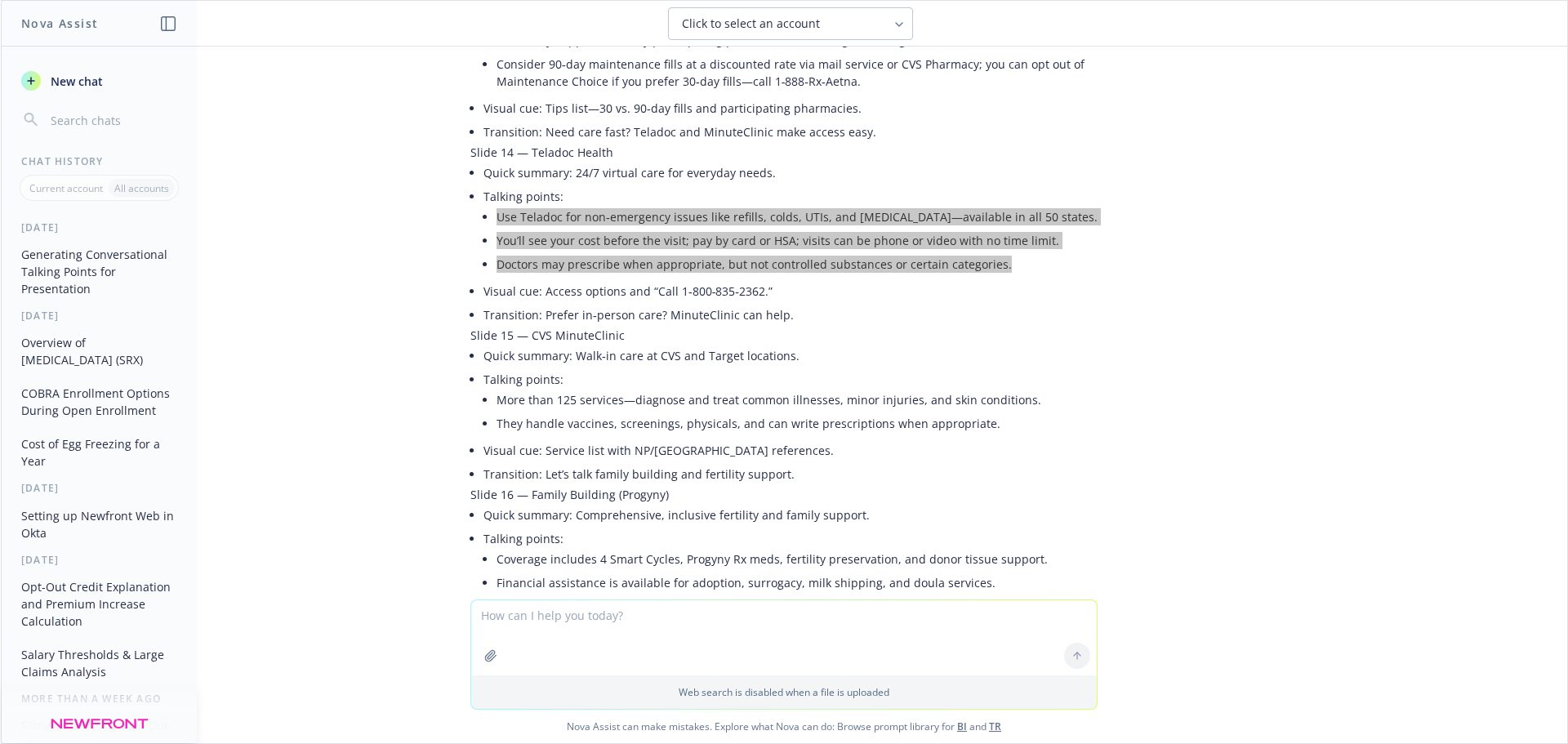
scroll to position [2694, 0]
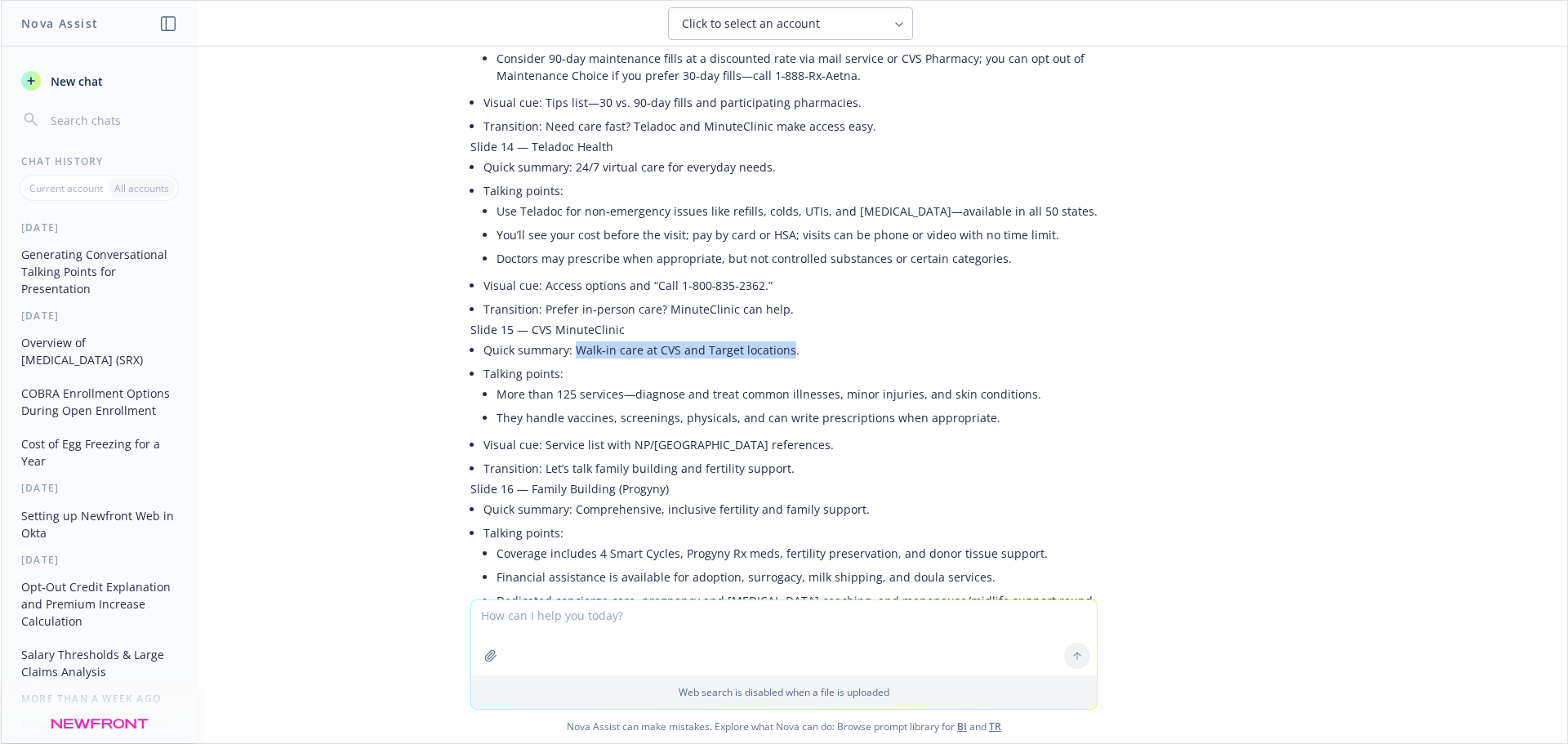
drag, startPoint x: 562, startPoint y: 283, endPoint x: 772, endPoint y: 279, distance: 210.0
click at [772, 337] on li "Quick summary: Walk‑in care at CVS and Target locations." at bounding box center [790, 349] width 614 height 24
copy li "Walk‑in care at CVS and Target locations"
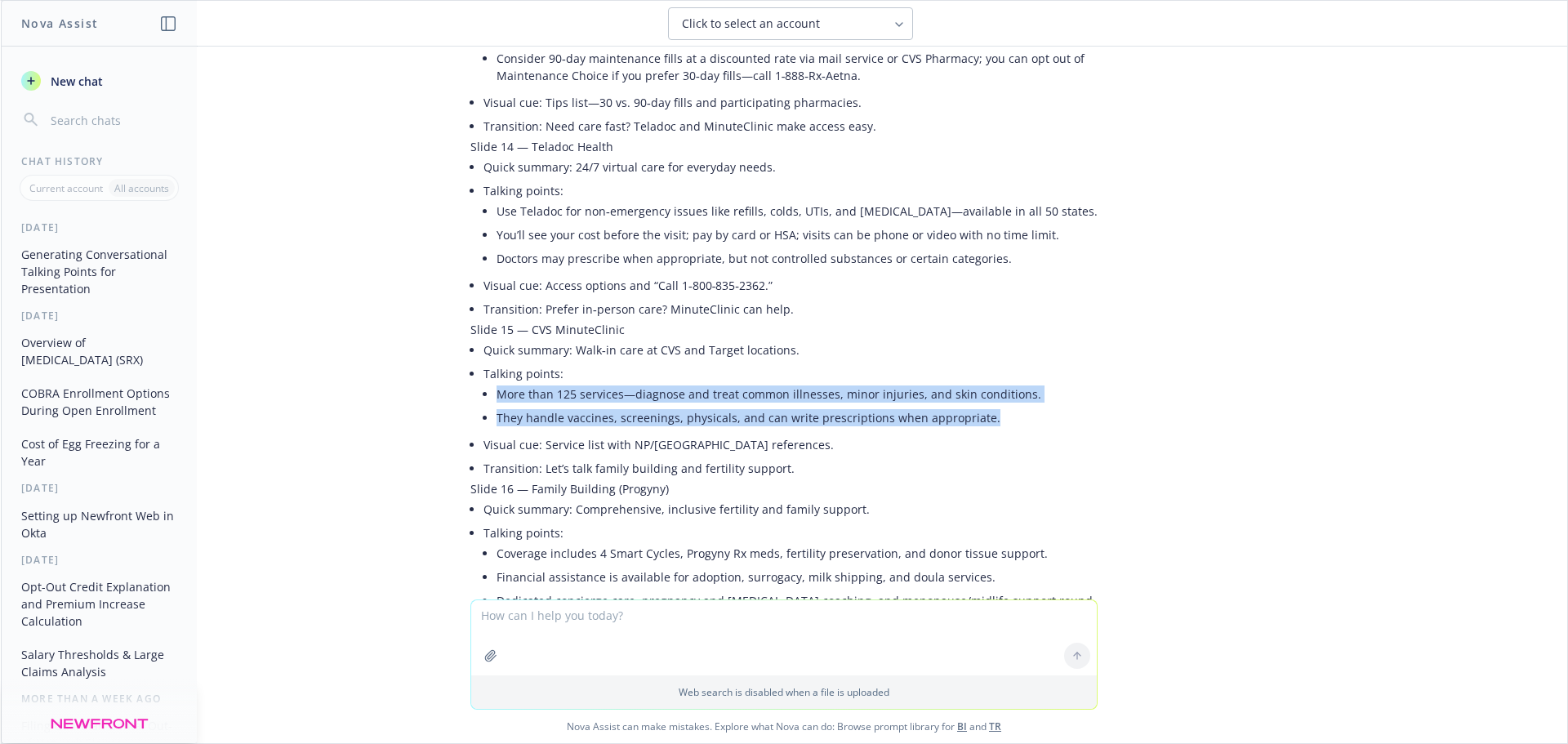
drag, startPoint x: 984, startPoint y: 343, endPoint x: 480, endPoint y: 337, distance: 504.0
click at [483, 361] on li "Talking points: More than 125 services—diagnose and treat common illnesses, min…" at bounding box center [790, 397] width 614 height 71
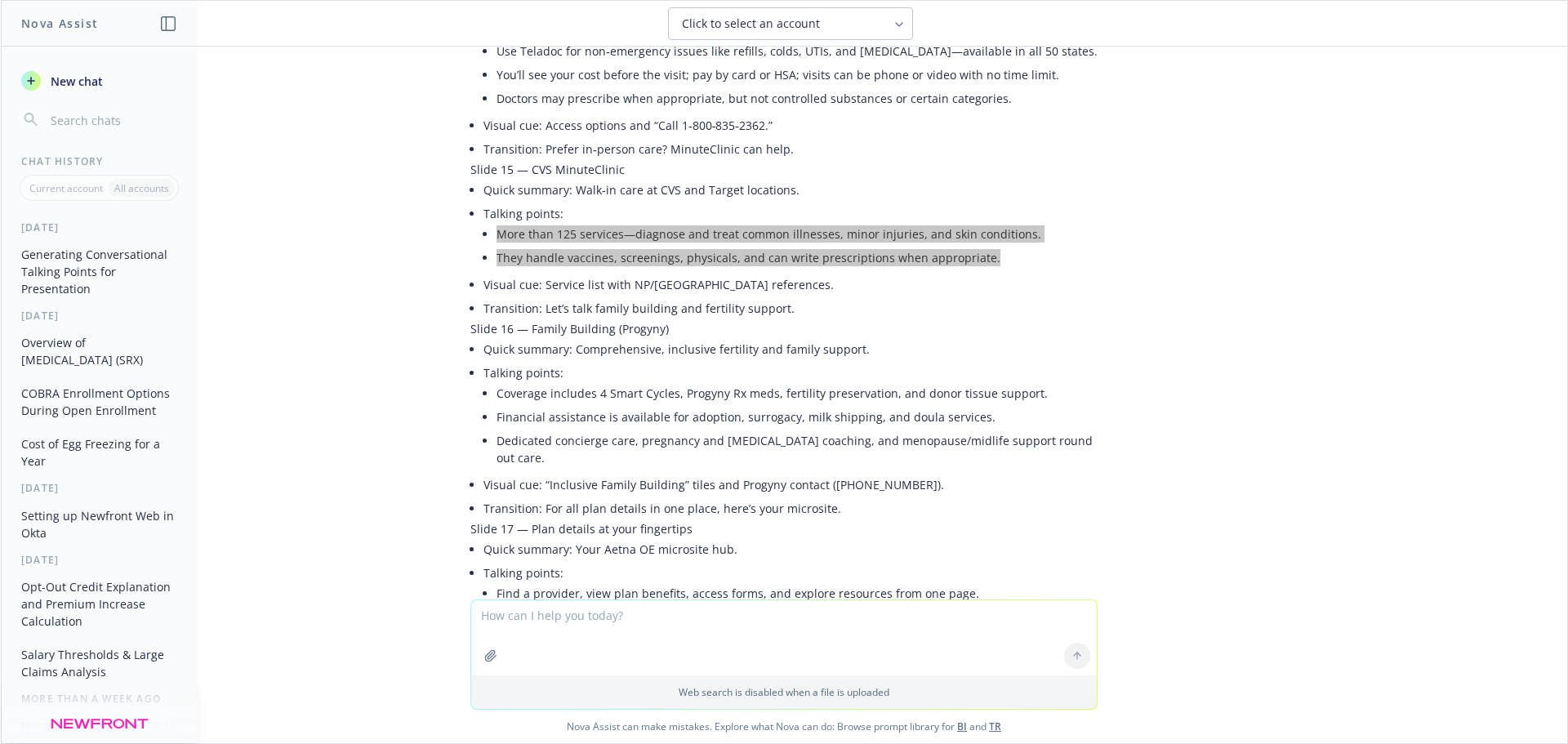
scroll to position [2857, 0]
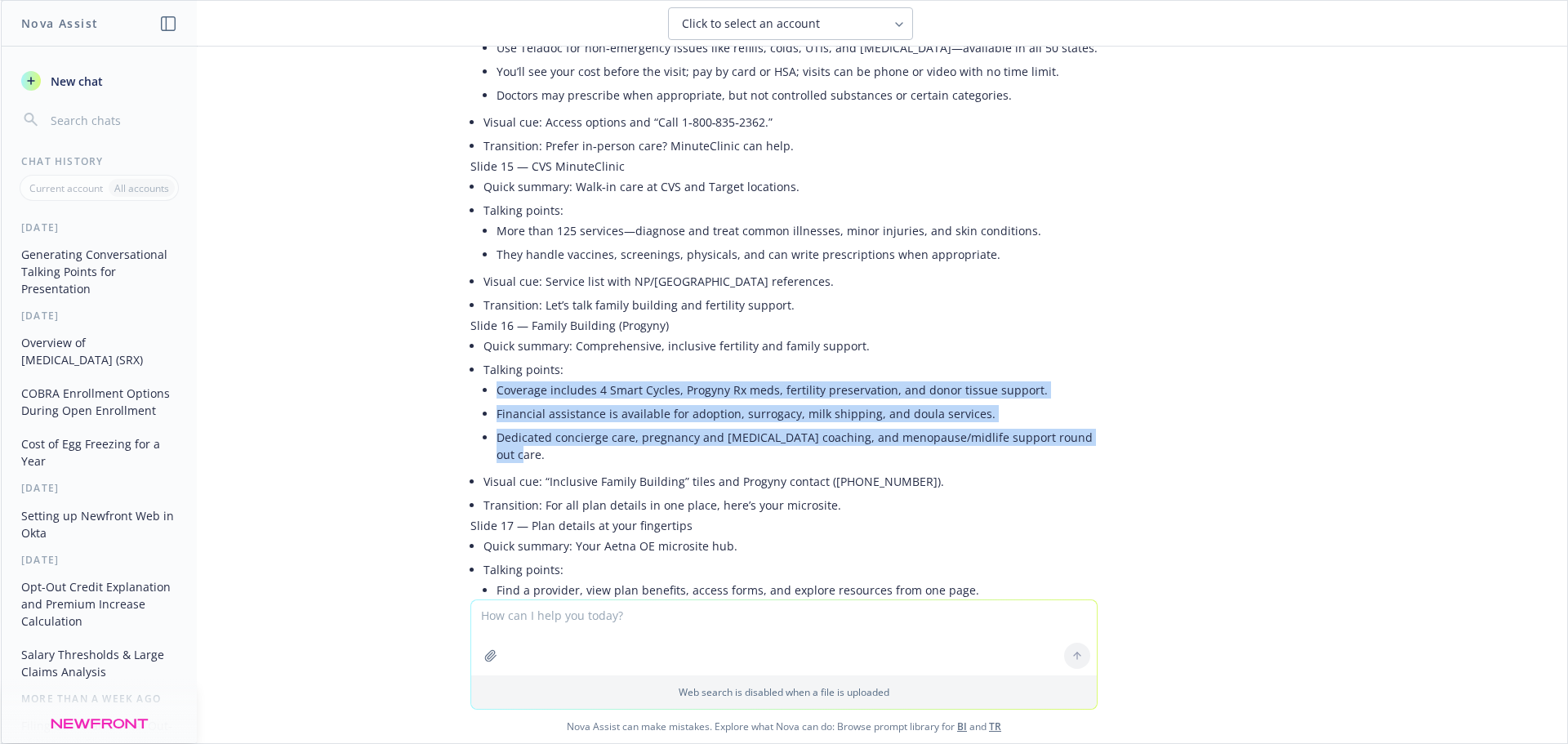
drag, startPoint x: 951, startPoint y: 369, endPoint x: 476, endPoint y: 333, distance: 476.4
click at [476, 333] on div "pdf 2026 BeOne OE Presentation.pdf Can you provide some suggested talking point…" at bounding box center [784, 323] width 1566 height 552
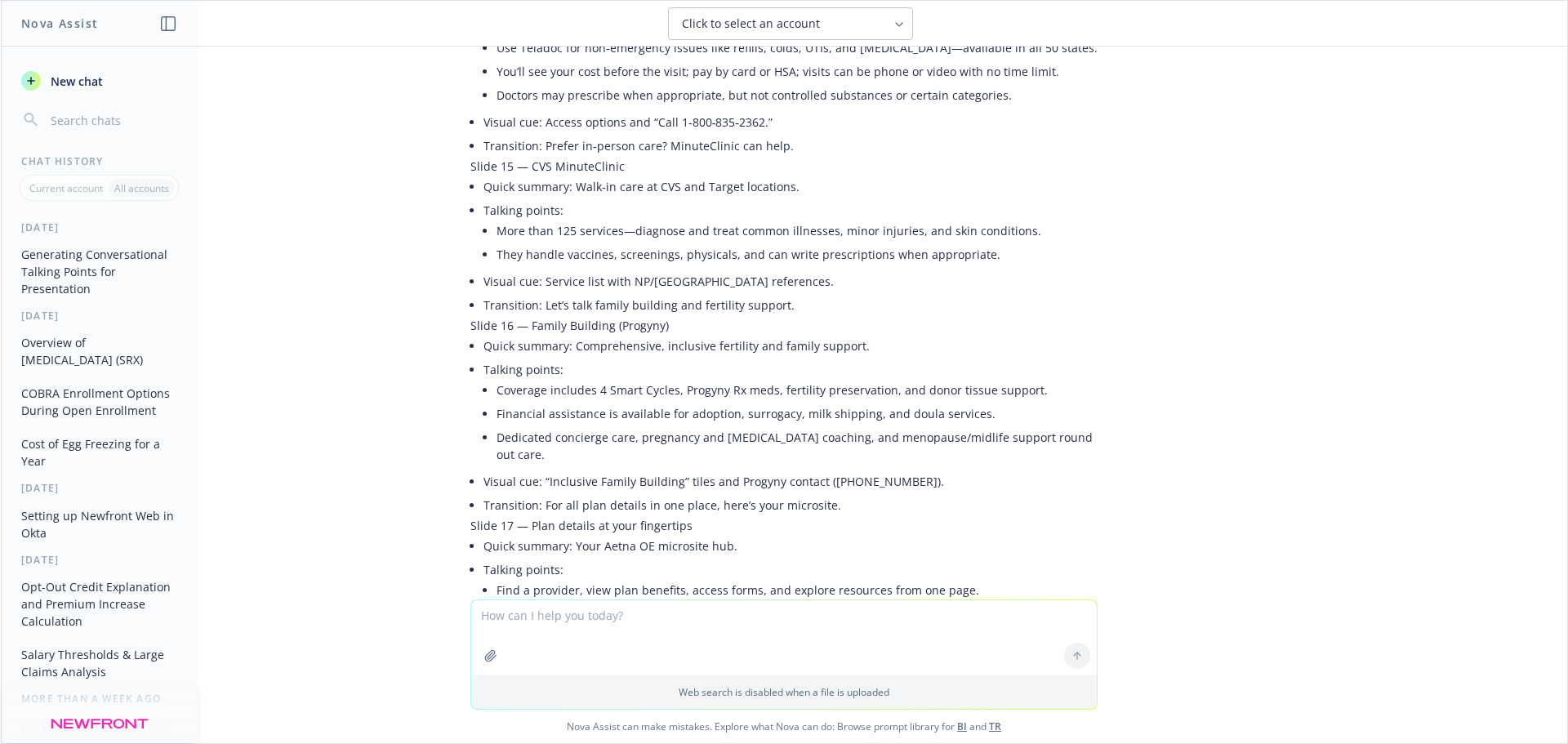
click at [669, 557] on li "Talking points: Find a provider, view plan benefits, access forms, and explore …" at bounding box center [790, 593] width 614 height 71
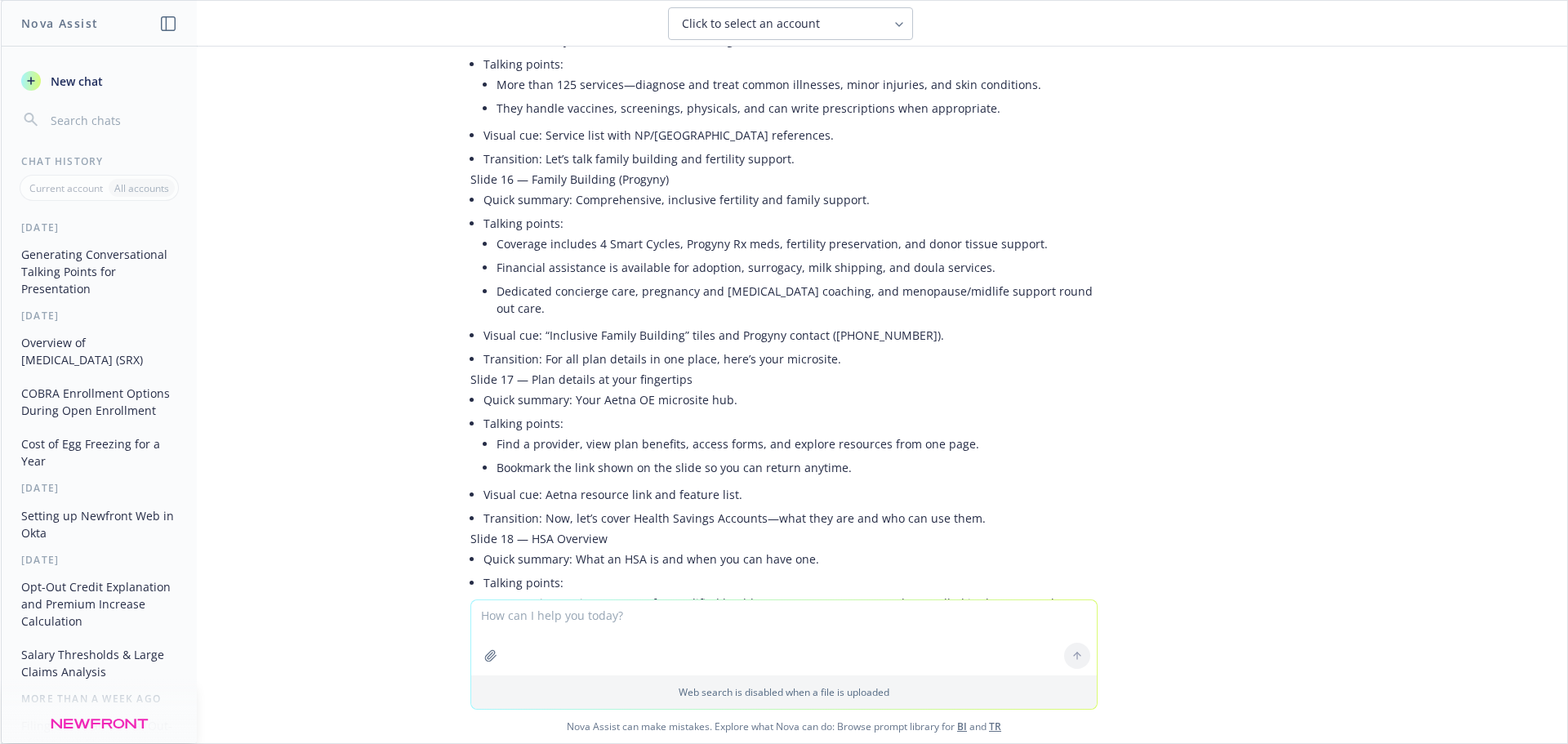
scroll to position [3020, 0]
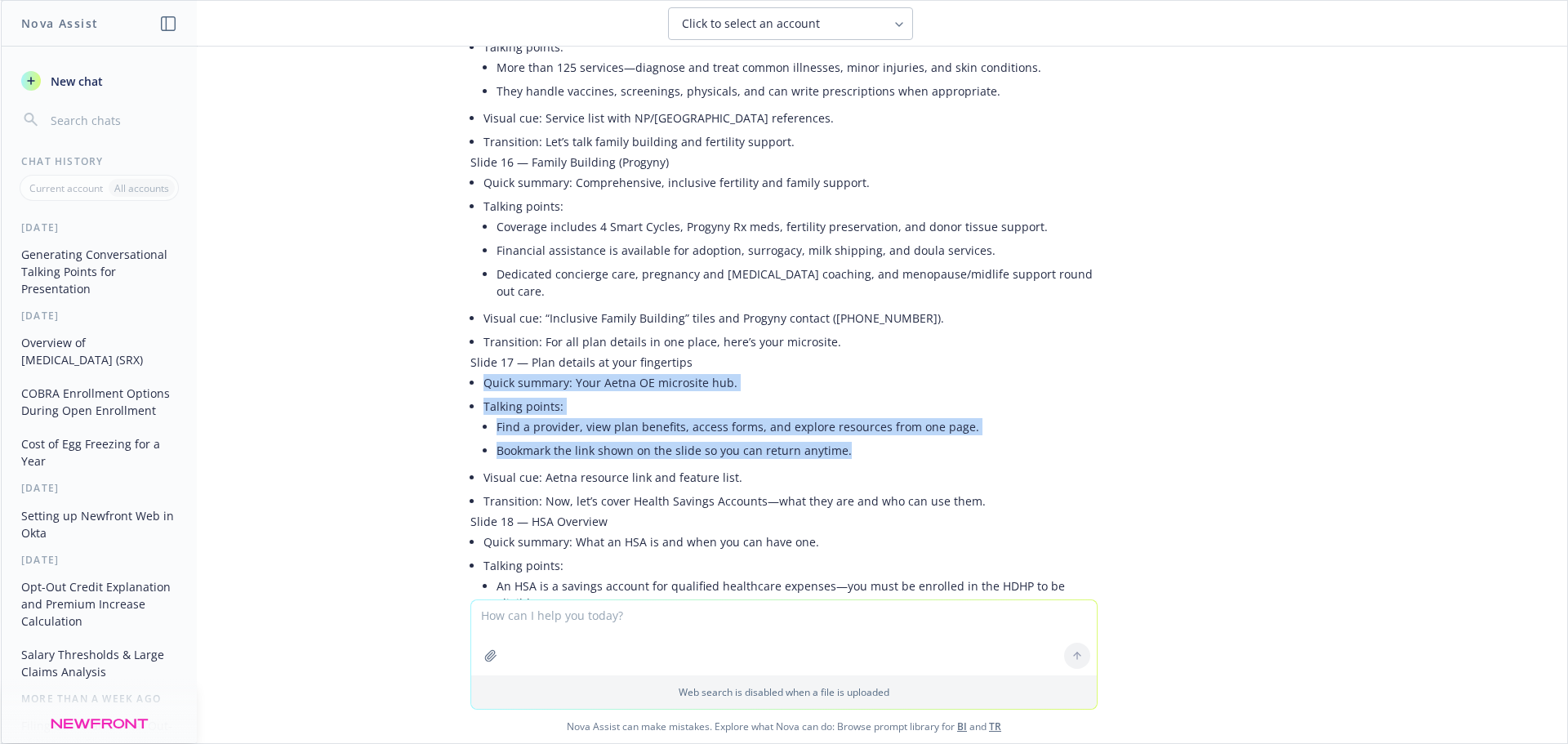
drag, startPoint x: 834, startPoint y: 365, endPoint x: 461, endPoint y: 297, distance: 379.1
click at [483, 371] on ul "Quick summary: Your Aetna OE microsite hub. Talking points: Find a provider, vi…" at bounding box center [790, 442] width 614 height 142
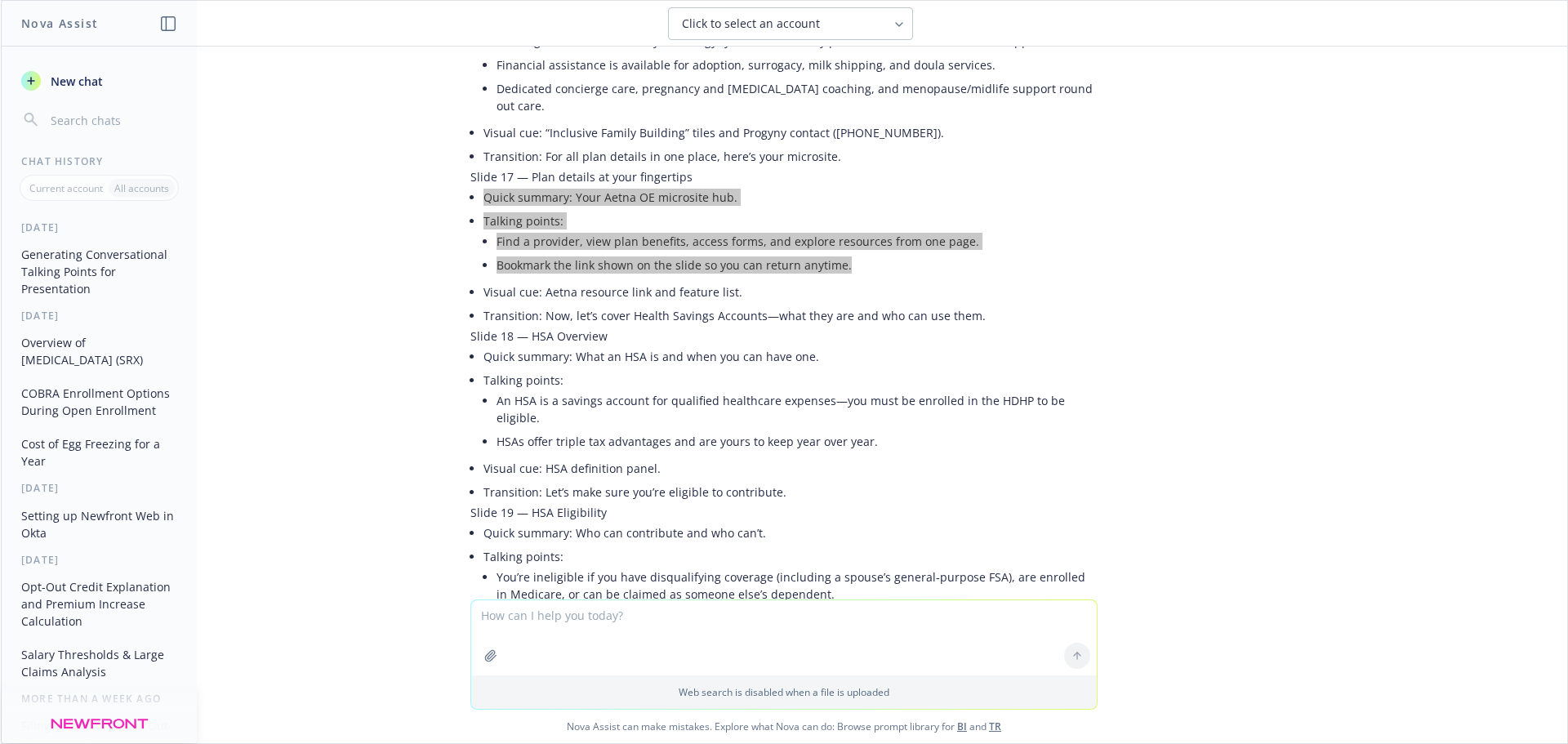
scroll to position [3266, 0]
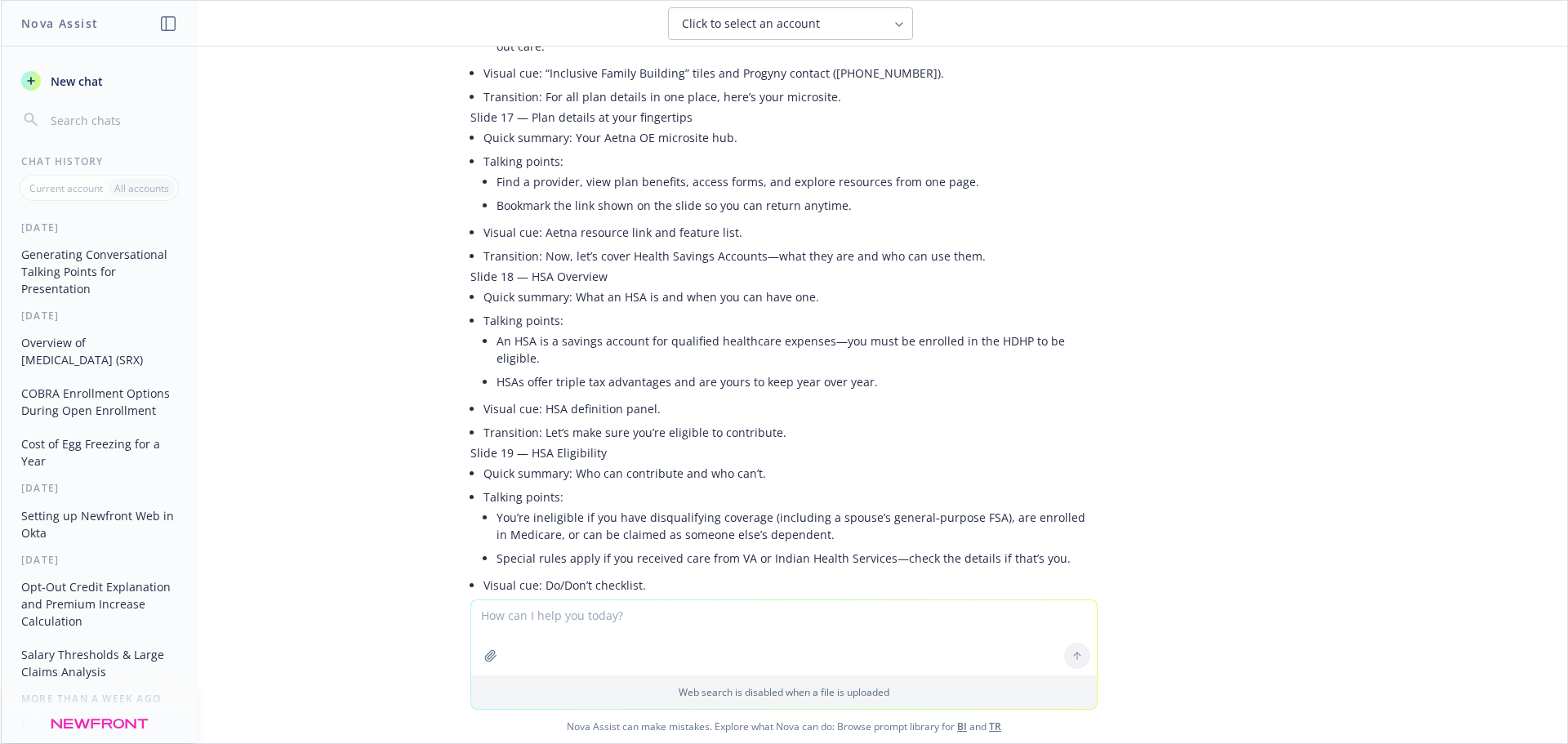
click at [537, 546] on li "Special rules apply if you received care from VA or Indian Health Services—chec…" at bounding box center [797, 558] width 601 height 24
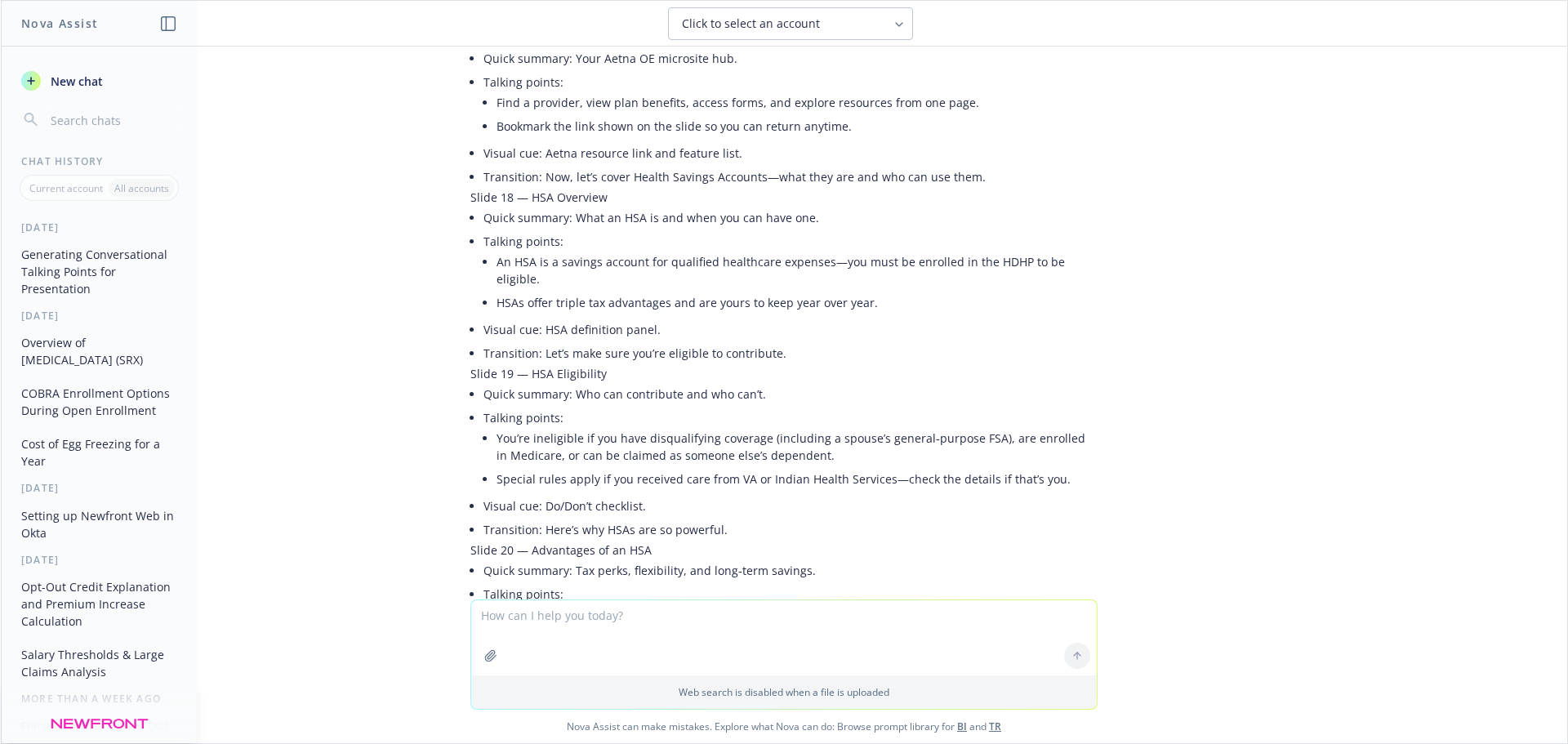
scroll to position [3347, 0]
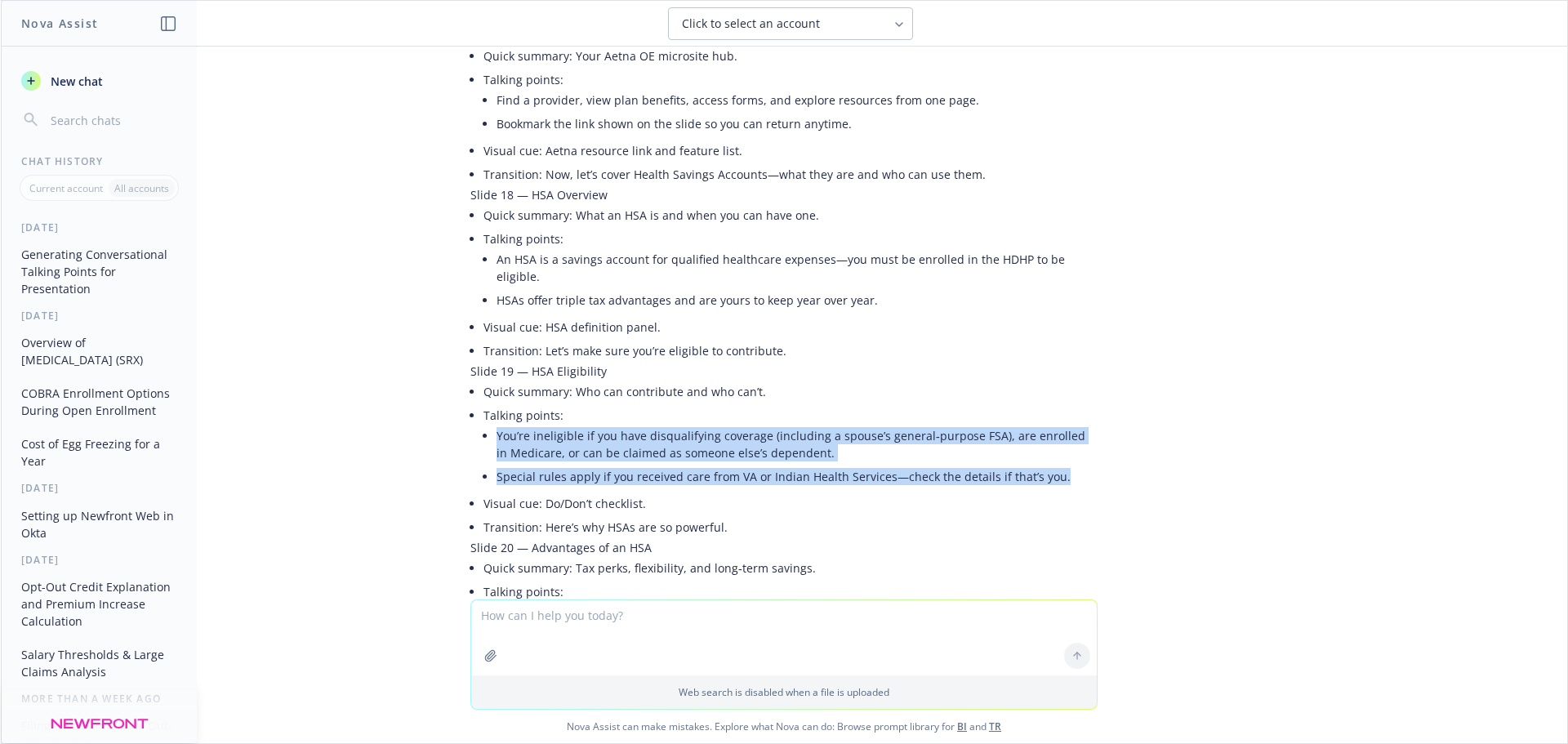
drag, startPoint x: 1050, startPoint y: 377, endPoint x: 458, endPoint y: 330, distance: 593.9
click at [470, 330] on div "Absolutely—here are conversational, podcast‑style talking points for each slide…" at bounding box center [784, 548] width 627 height 7397
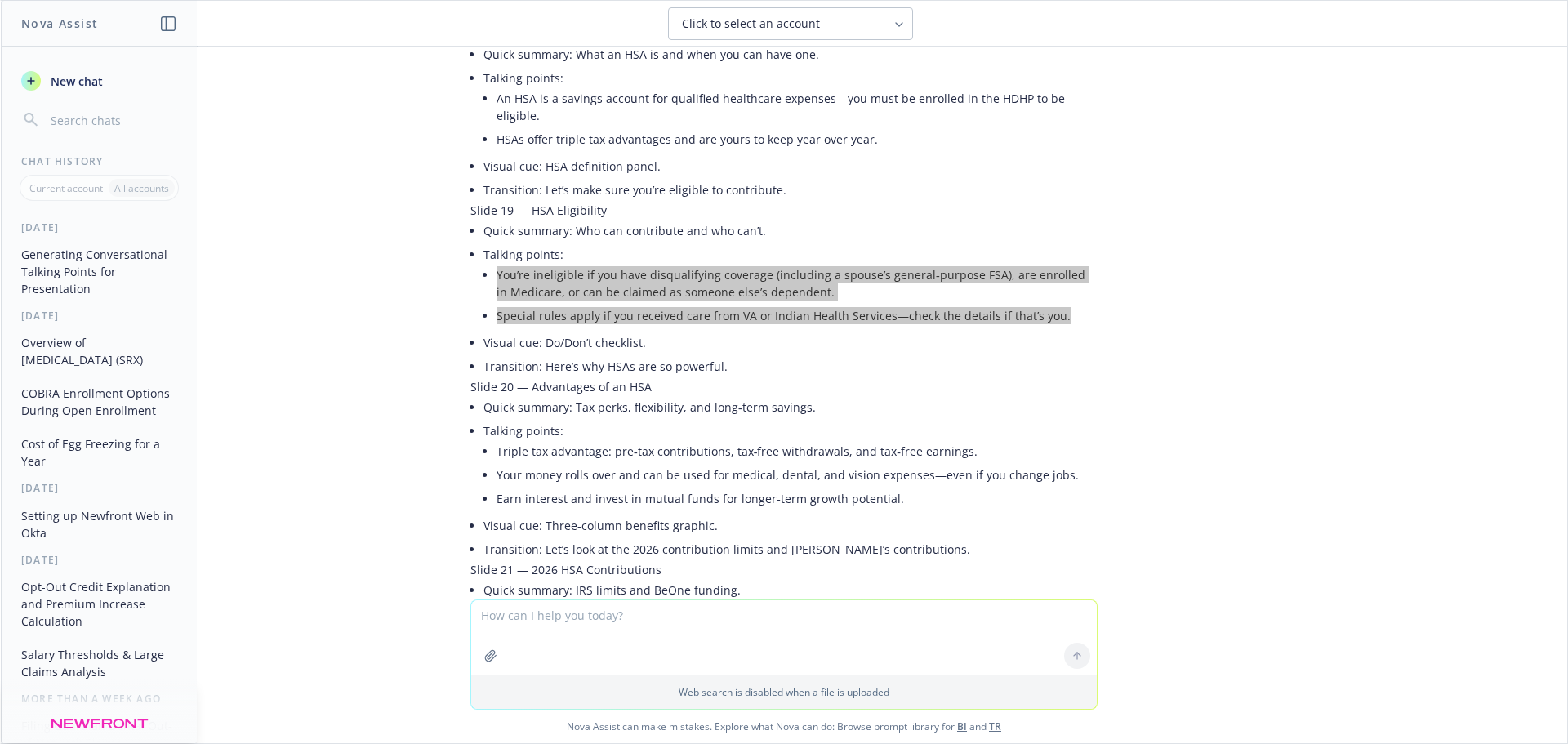
scroll to position [3510, 0]
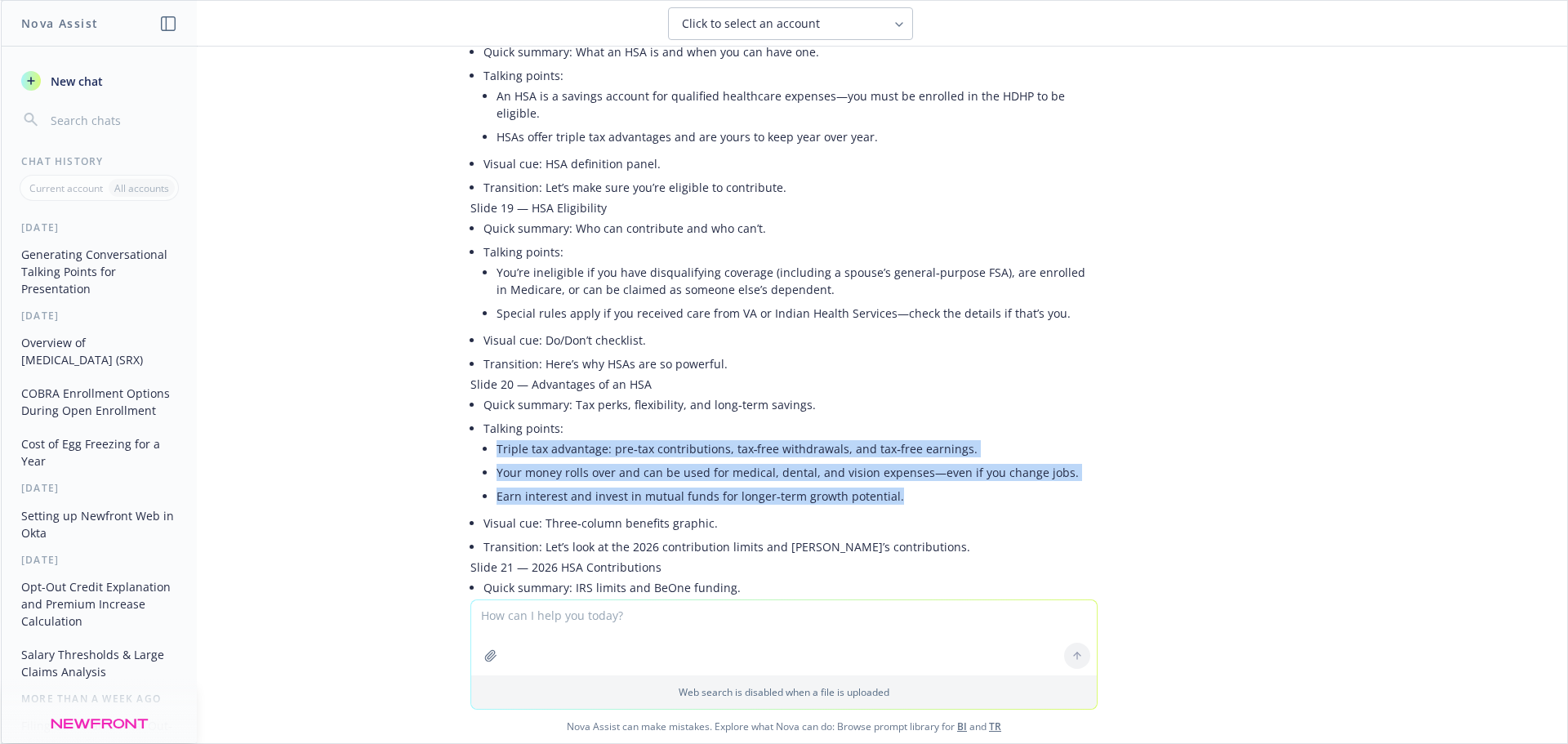
drag, startPoint x: 893, startPoint y: 387, endPoint x: 484, endPoint y: 341, distance: 411.6
click at [497, 436] on ul "Triple tax advantage: pre‑tax contributions, tax‑free withdrawals, and tax‑free…" at bounding box center [797, 472] width 601 height 71
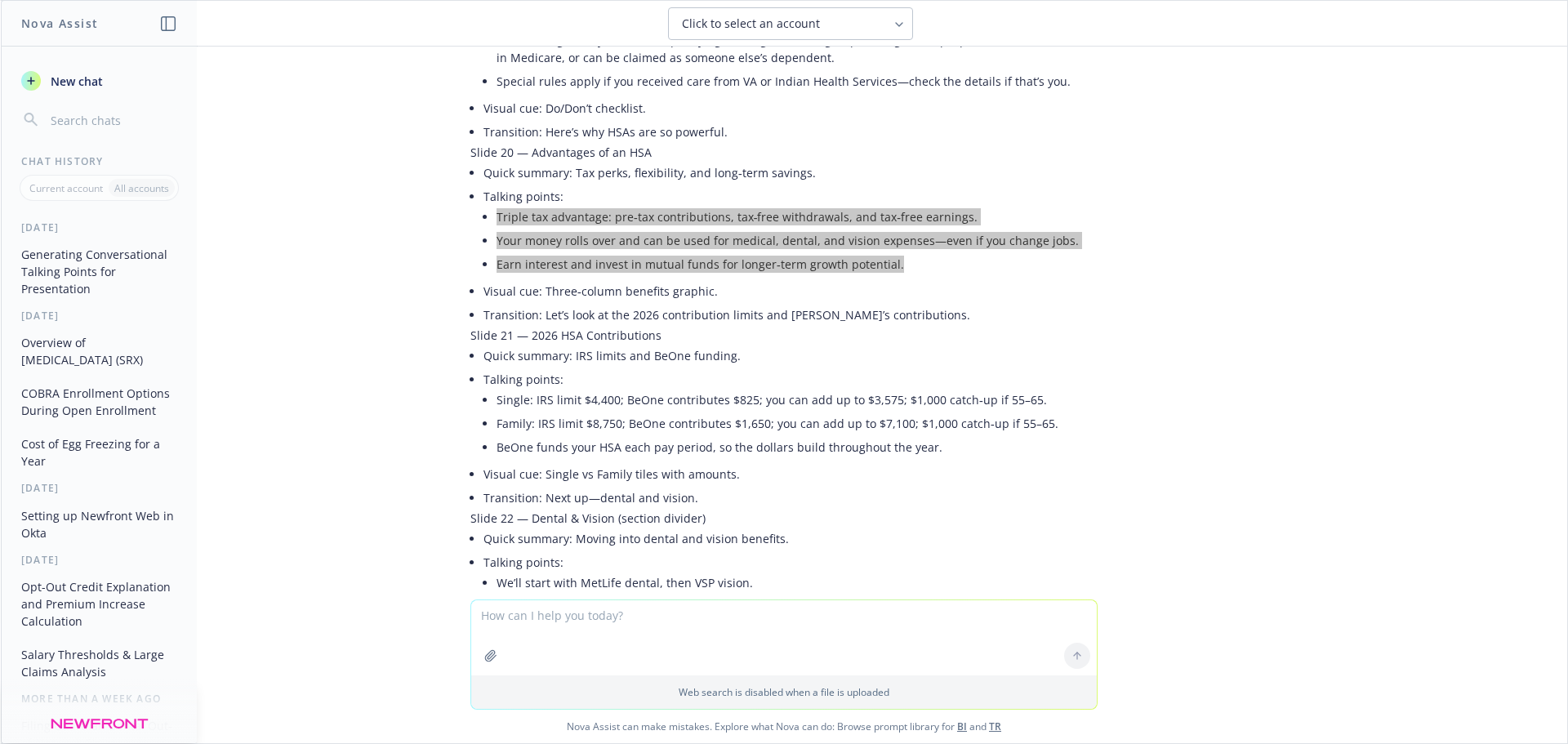
scroll to position [3755, 0]
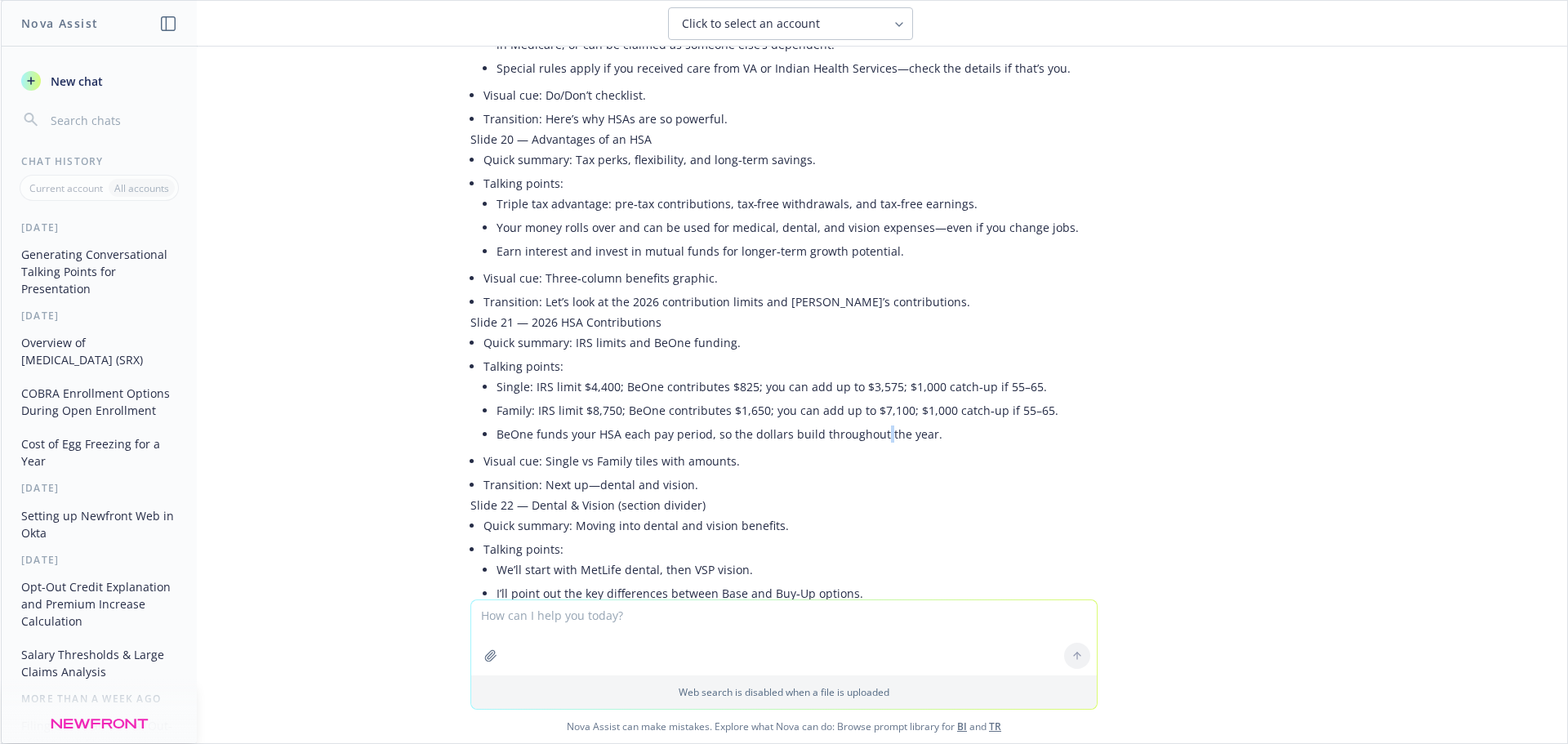
click at [868, 422] on li "BeOne funds your HSA each pay period, so the dollars build throughout the year." at bounding box center [797, 433] width 601 height 24
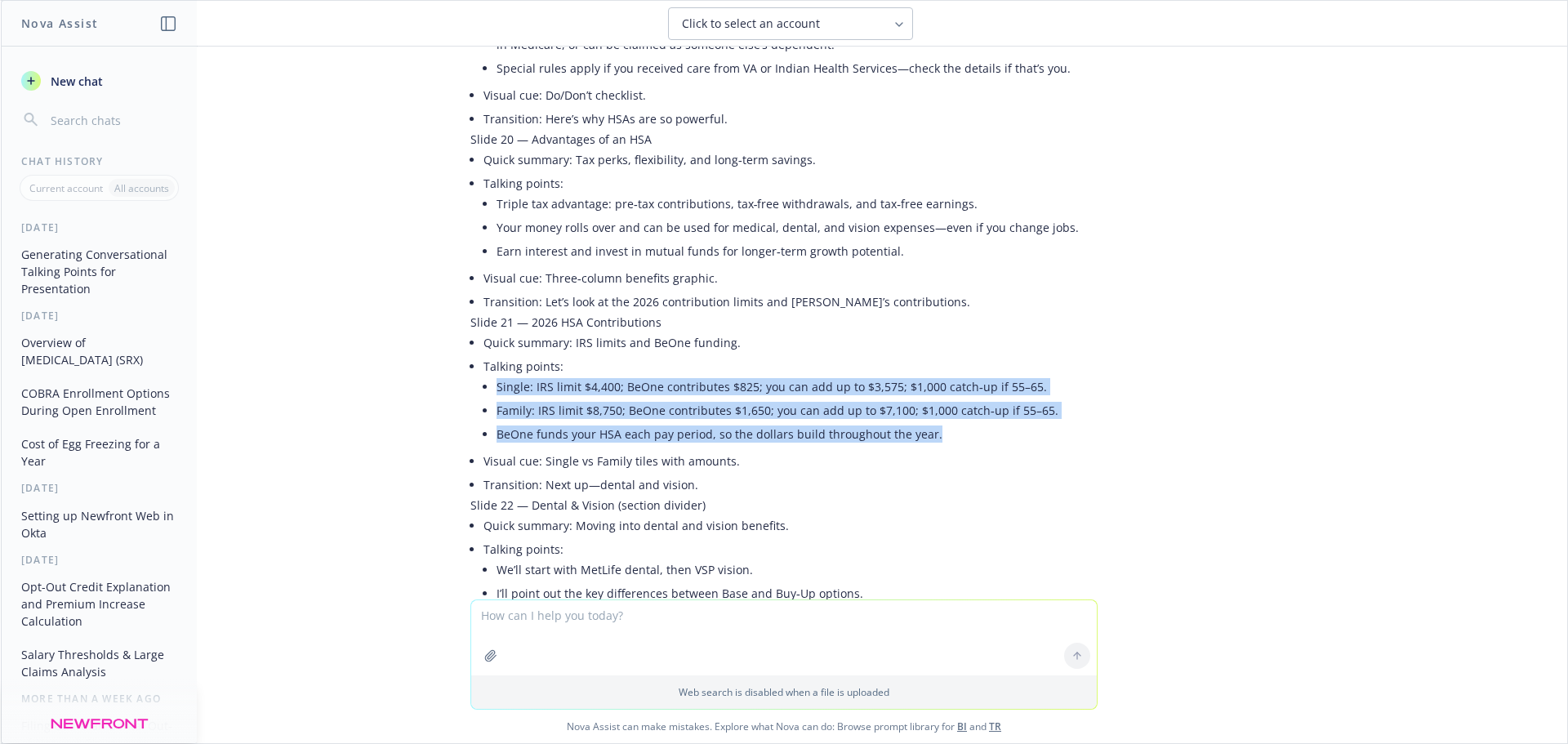
drag, startPoint x: 929, startPoint y: 327, endPoint x: 476, endPoint y: 292, distance: 454.4
click at [483, 355] on li "Talking points: Single: IRS limit $4,400; BeOne contributes $825; you can add u…" at bounding box center [790, 402] width 614 height 95
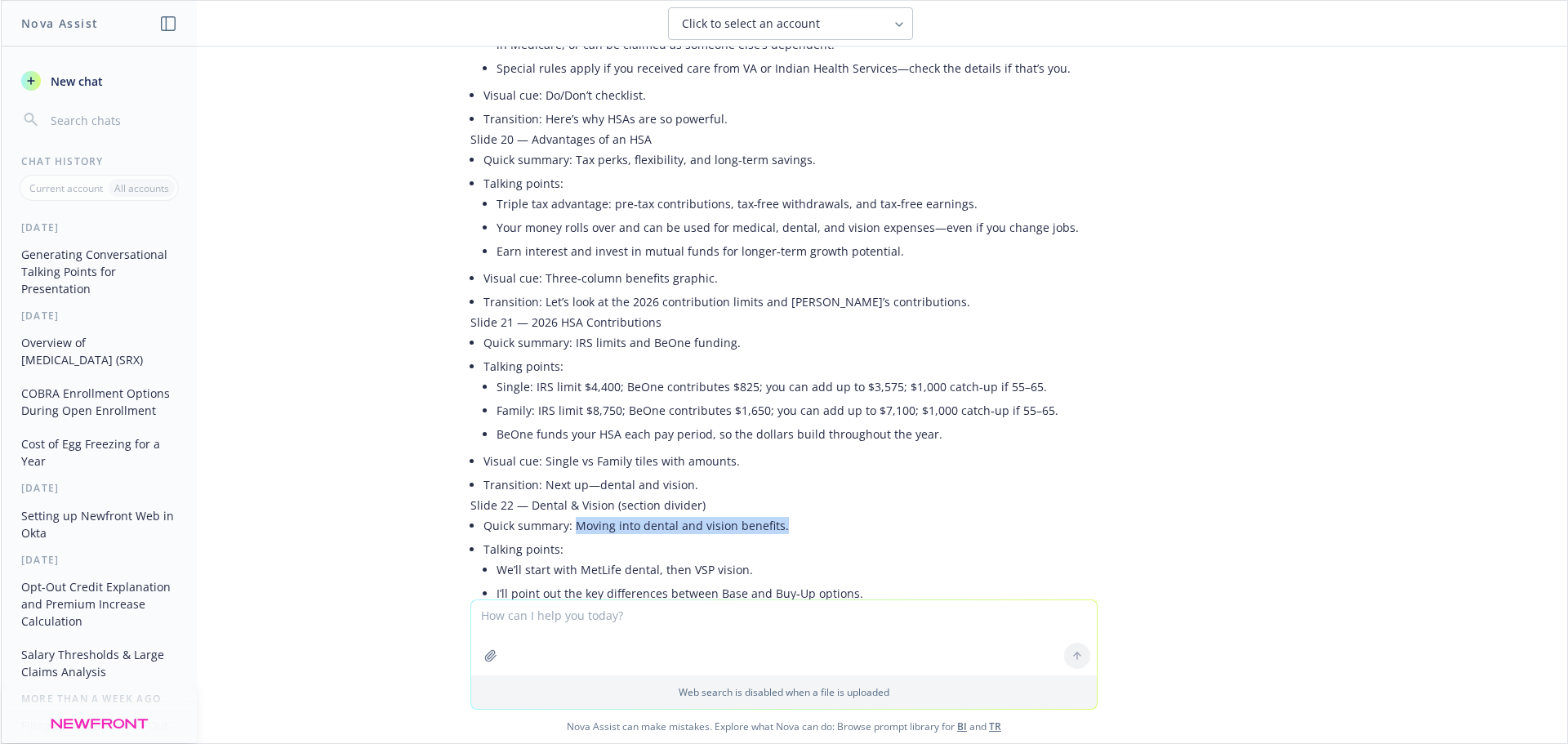
drag, startPoint x: 774, startPoint y: 419, endPoint x: 561, endPoint y: 413, distance: 213.1
click at [561, 514] on li "Quick summary: Moving into dental and vision benefits." at bounding box center [790, 525] width 614 height 24
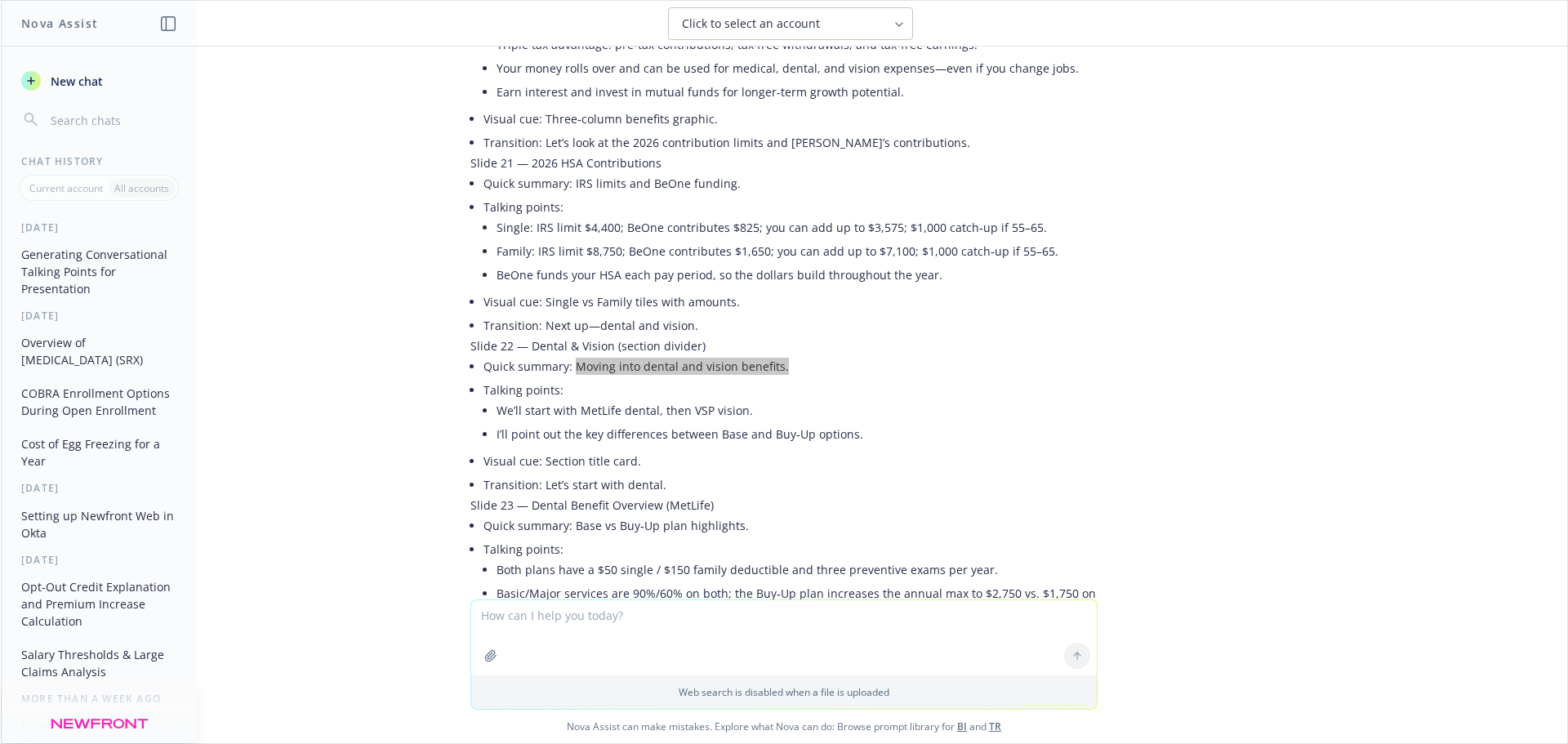
scroll to position [3918, 0]
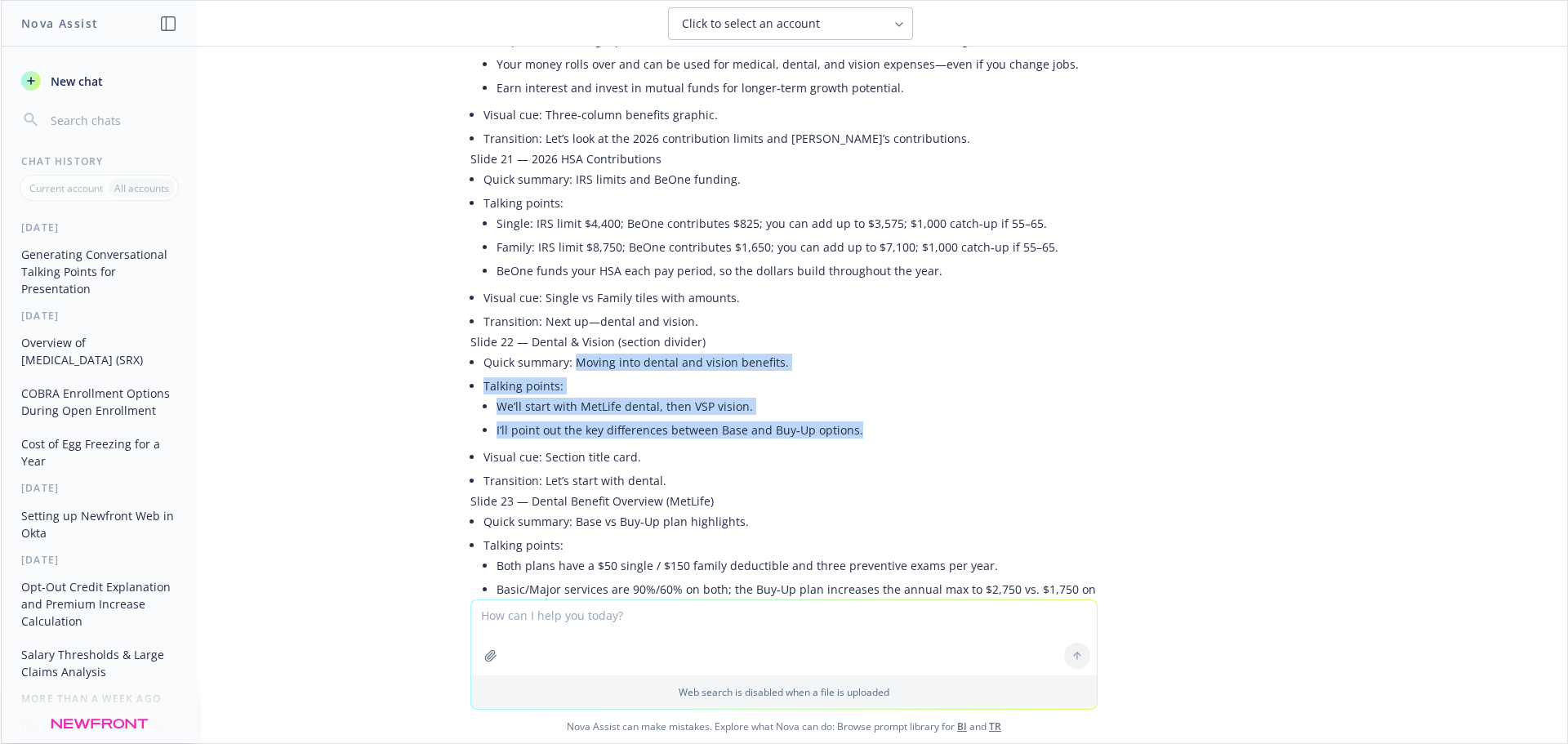
drag, startPoint x: 839, startPoint y: 327, endPoint x: 564, endPoint y: 261, distance: 282.8
click at [564, 350] on ul "Quick summary: Moving into dental and vision benefits. Talking points: We’ll st…" at bounding box center [790, 421] width 614 height 142
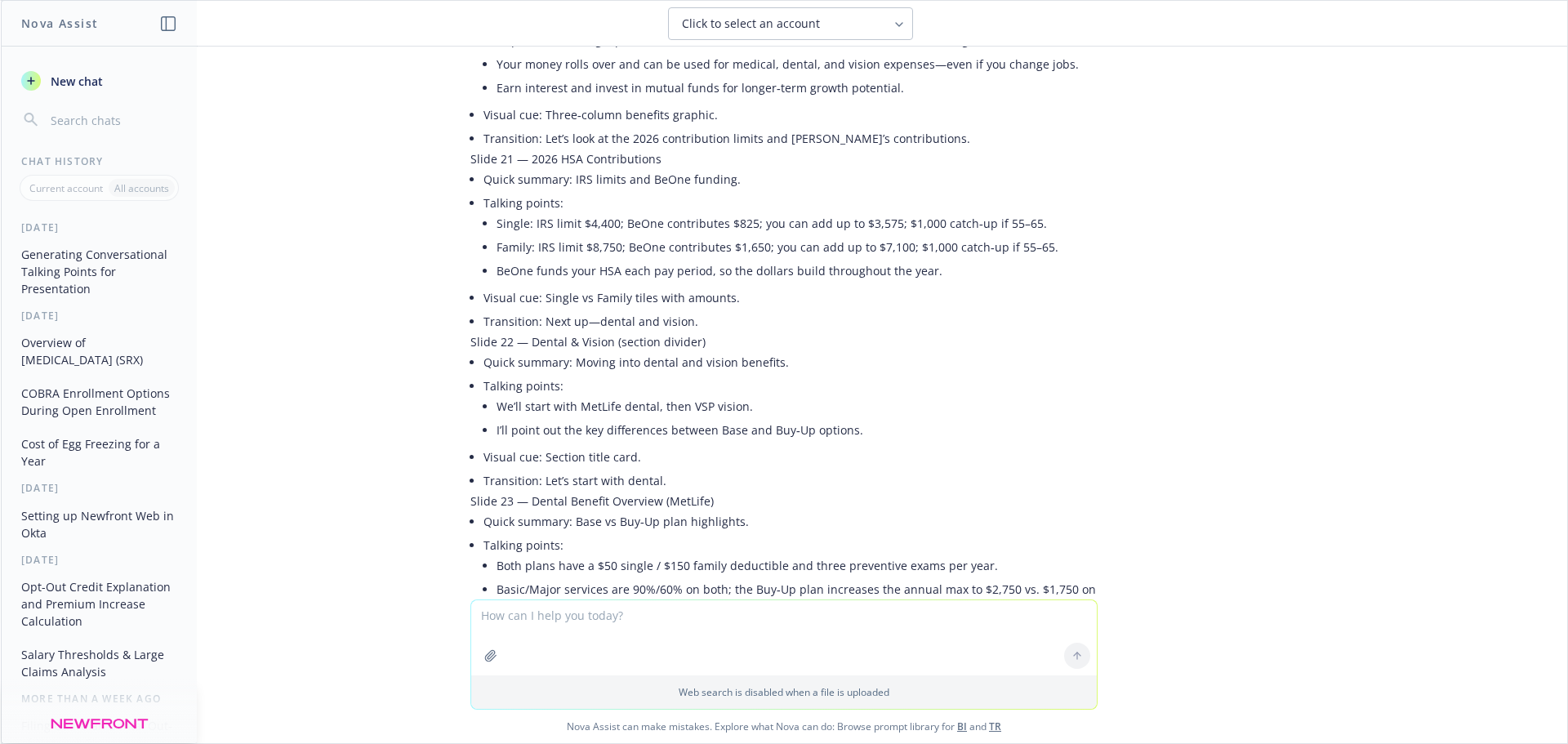
click at [601, 445] on li "Visual cue: Section title card." at bounding box center [790, 456] width 614 height 24
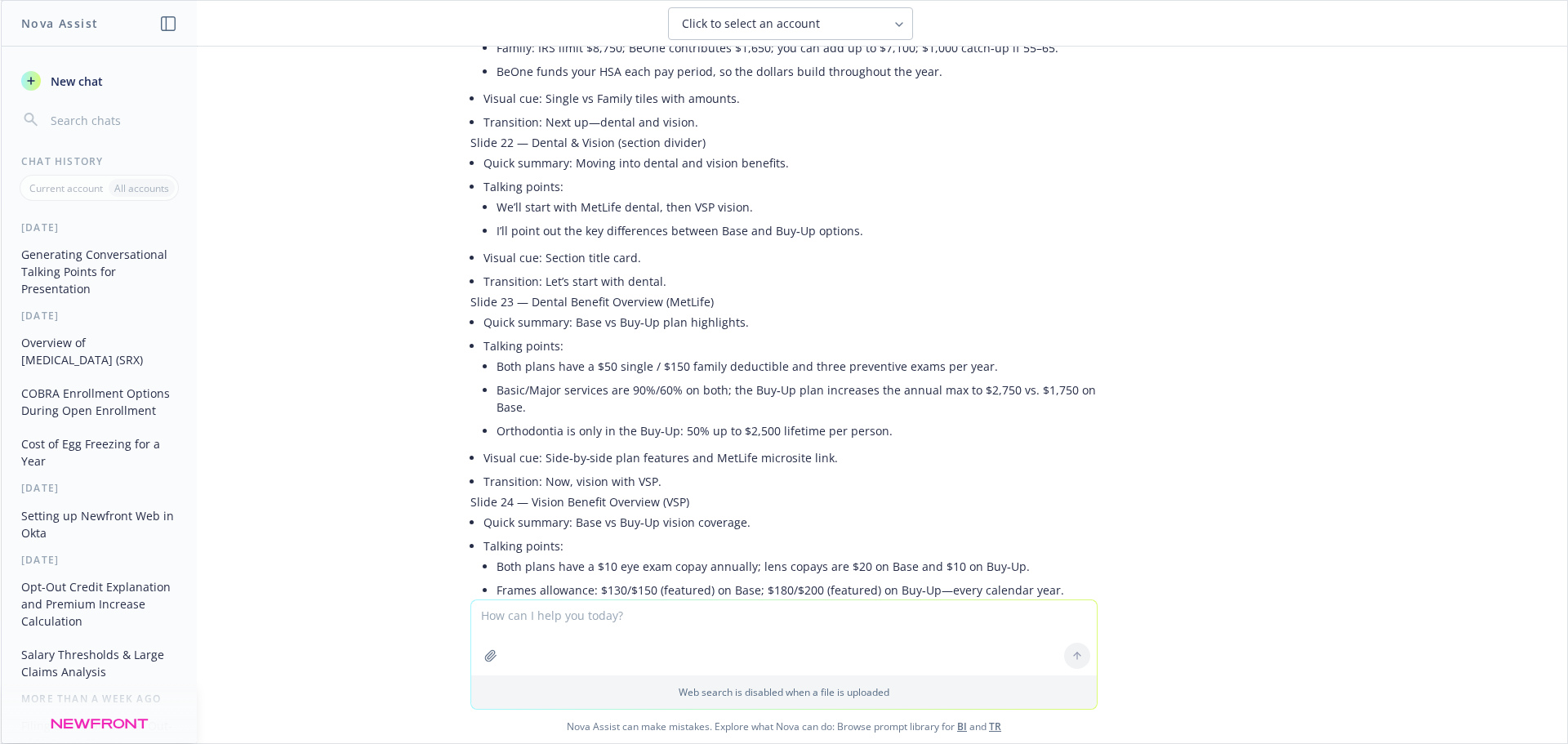
scroll to position [4163, 0]
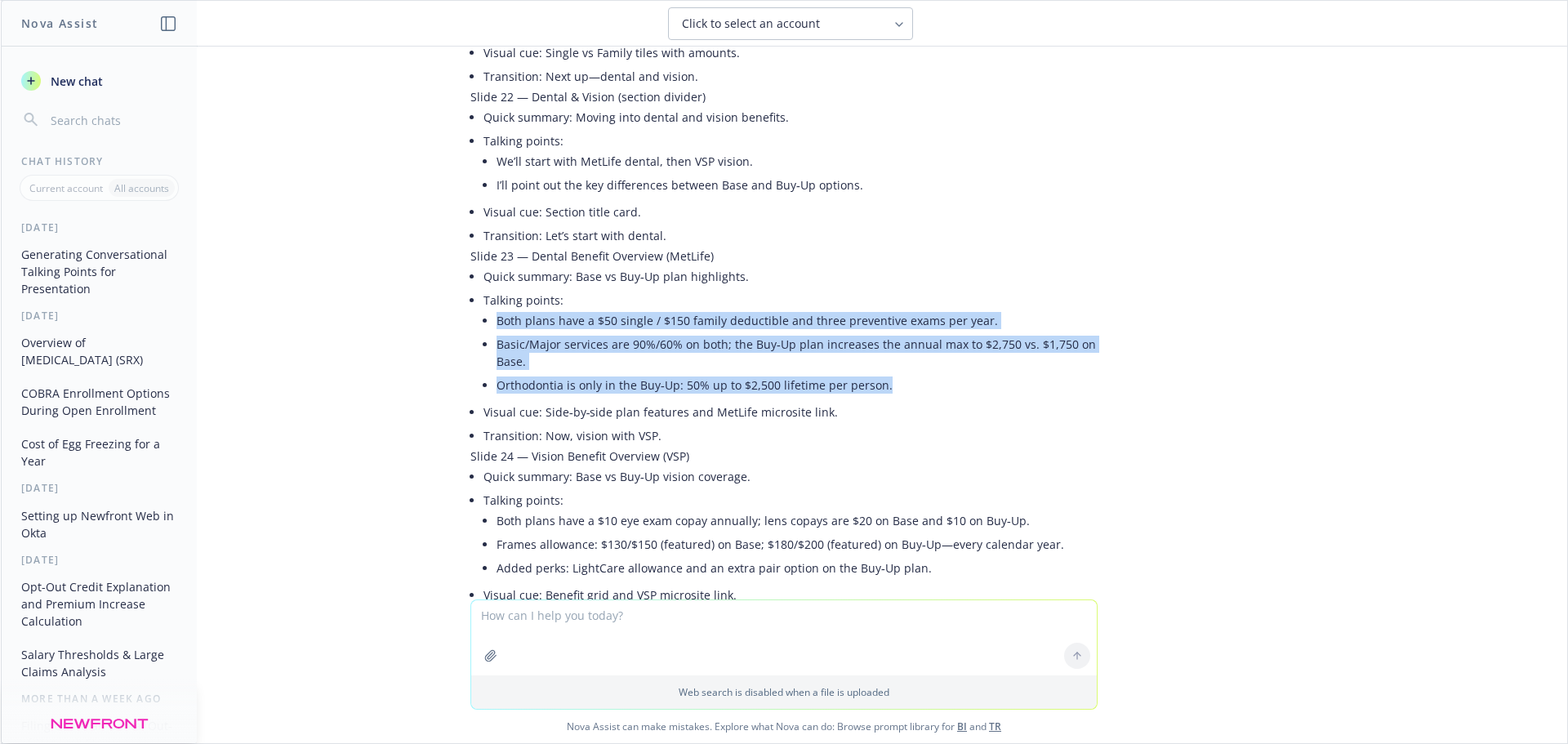
drag, startPoint x: 885, startPoint y: 281, endPoint x: 472, endPoint y: 208, distance: 419.4
click at [483, 289] on li "Talking points: Both plans have a $50 single / $150 family deductible and three…" at bounding box center [790, 344] width 614 height 112
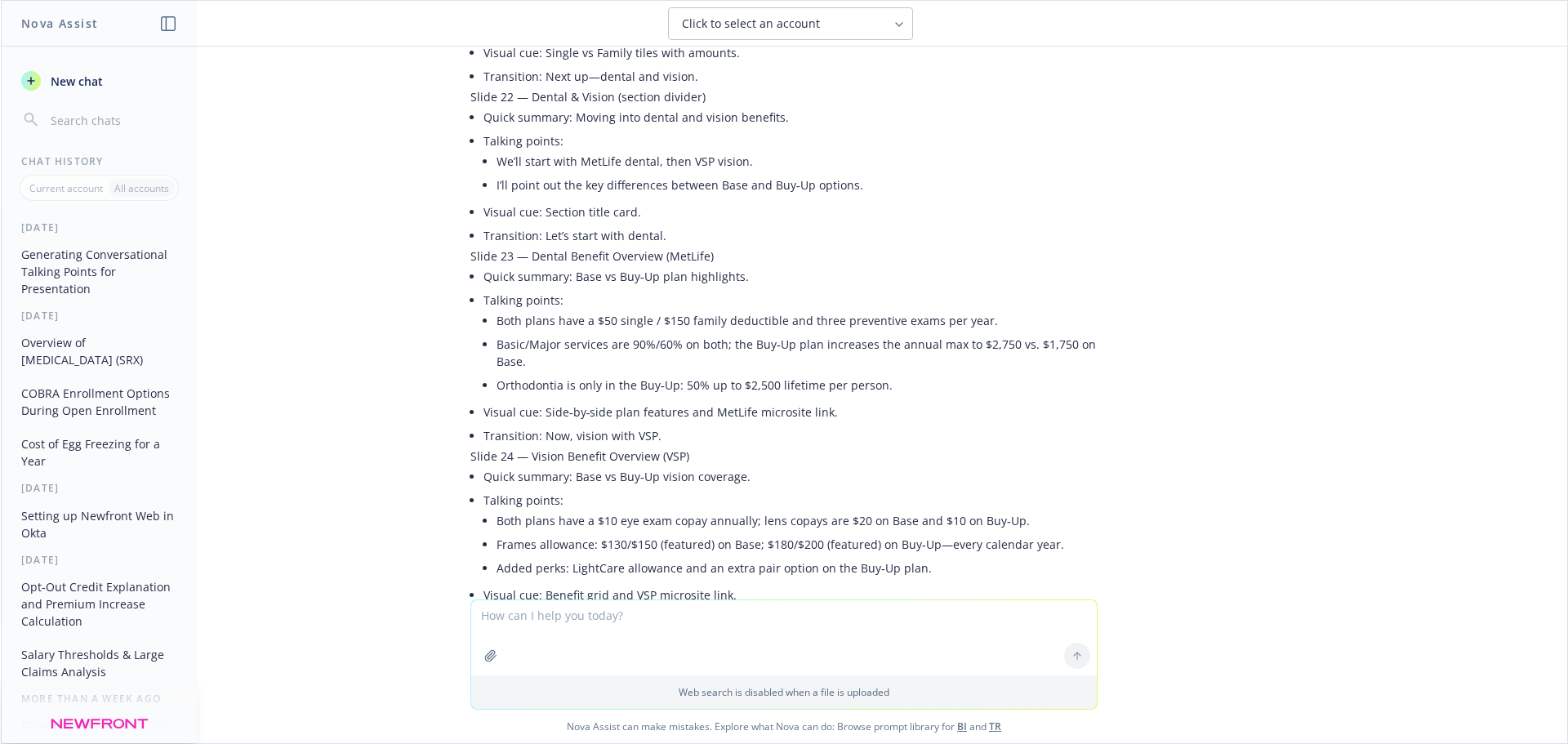
click at [569, 464] on li "Quick summary: Base vs Buy‑Up vision coverage." at bounding box center [790, 476] width 614 height 24
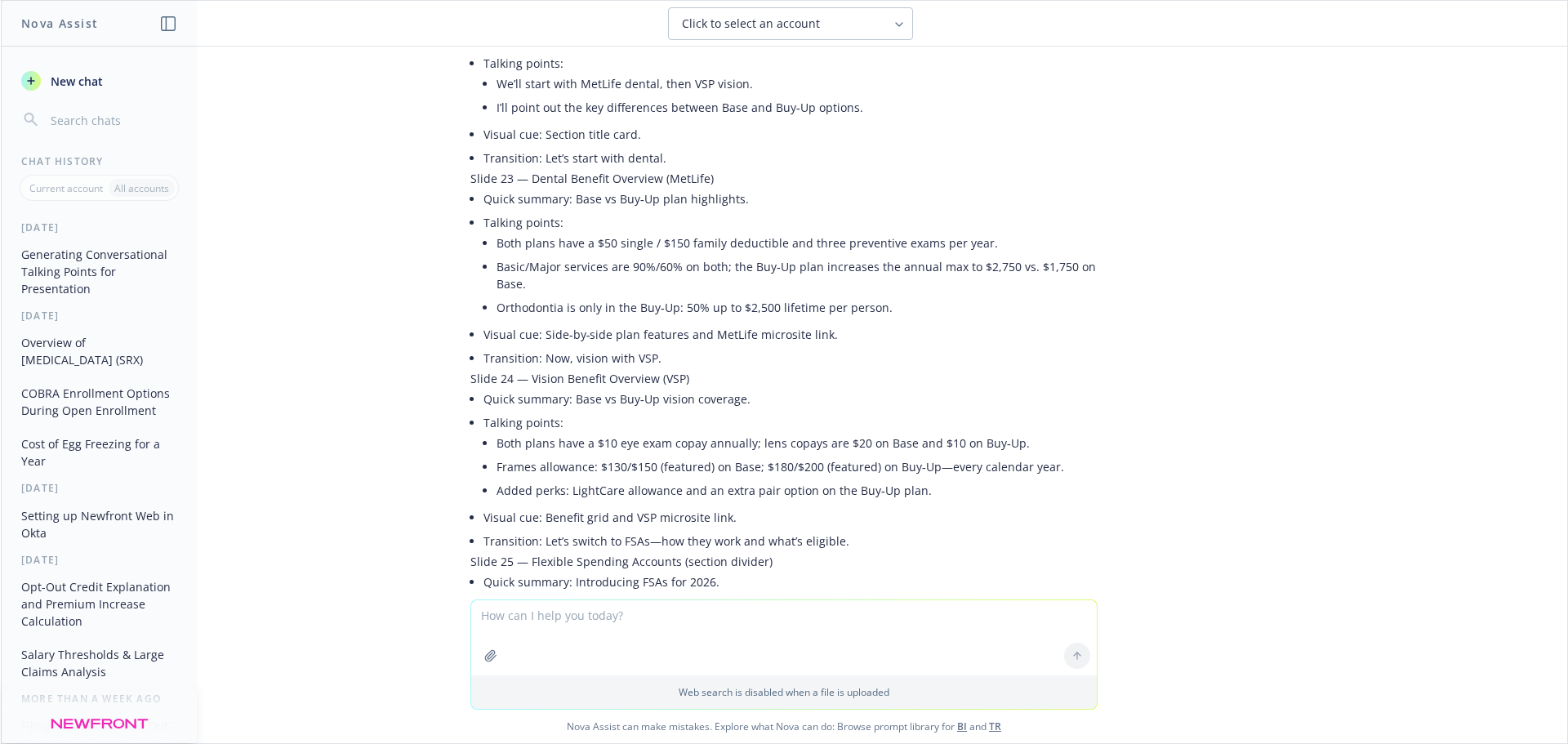
scroll to position [4244, 0]
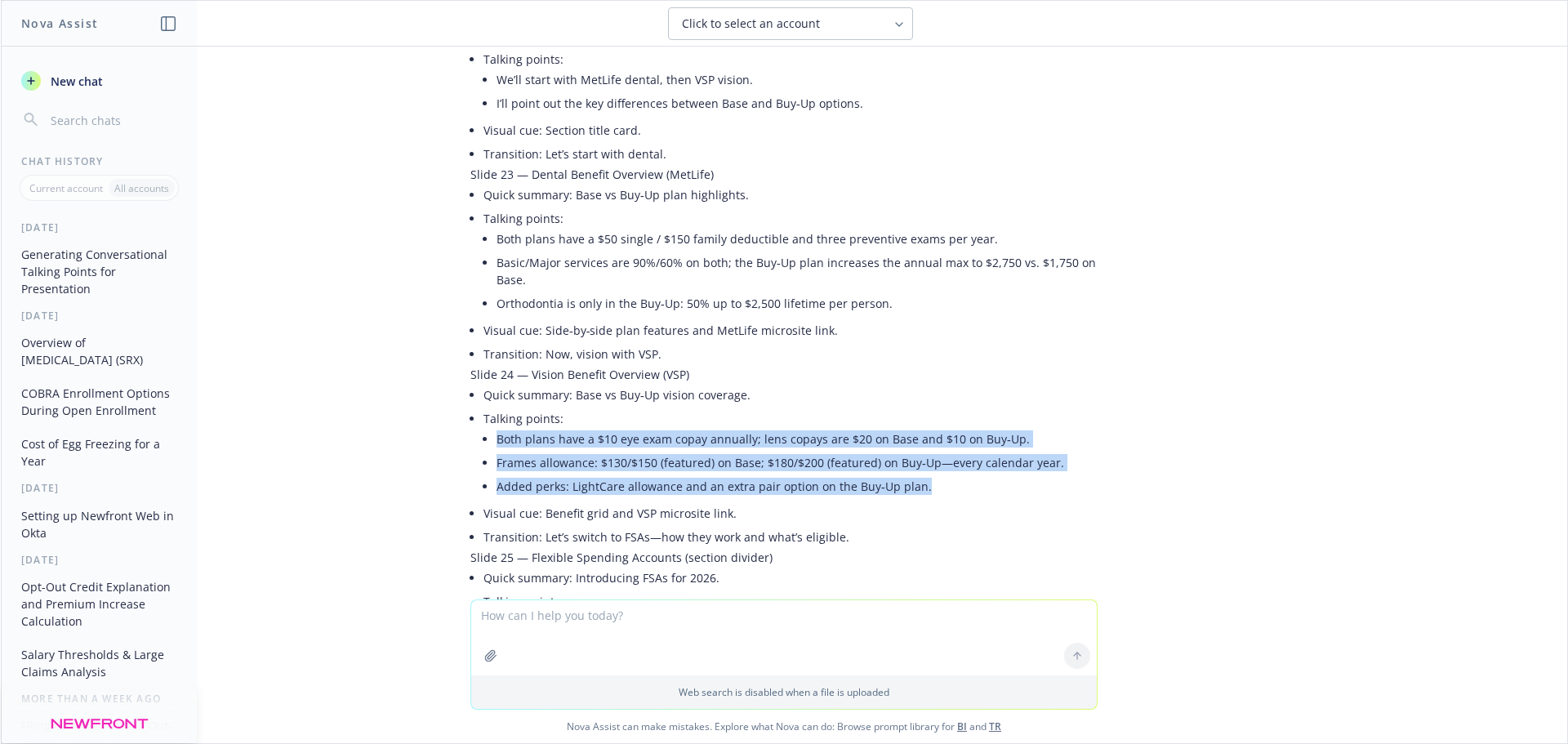
drag, startPoint x: 961, startPoint y: 382, endPoint x: 485, endPoint y: 337, distance: 478.1
click at [497, 427] on ul "Both plans have a $10 eye exam copay annually; lens copays are $20 on Base and …" at bounding box center [797, 462] width 601 height 71
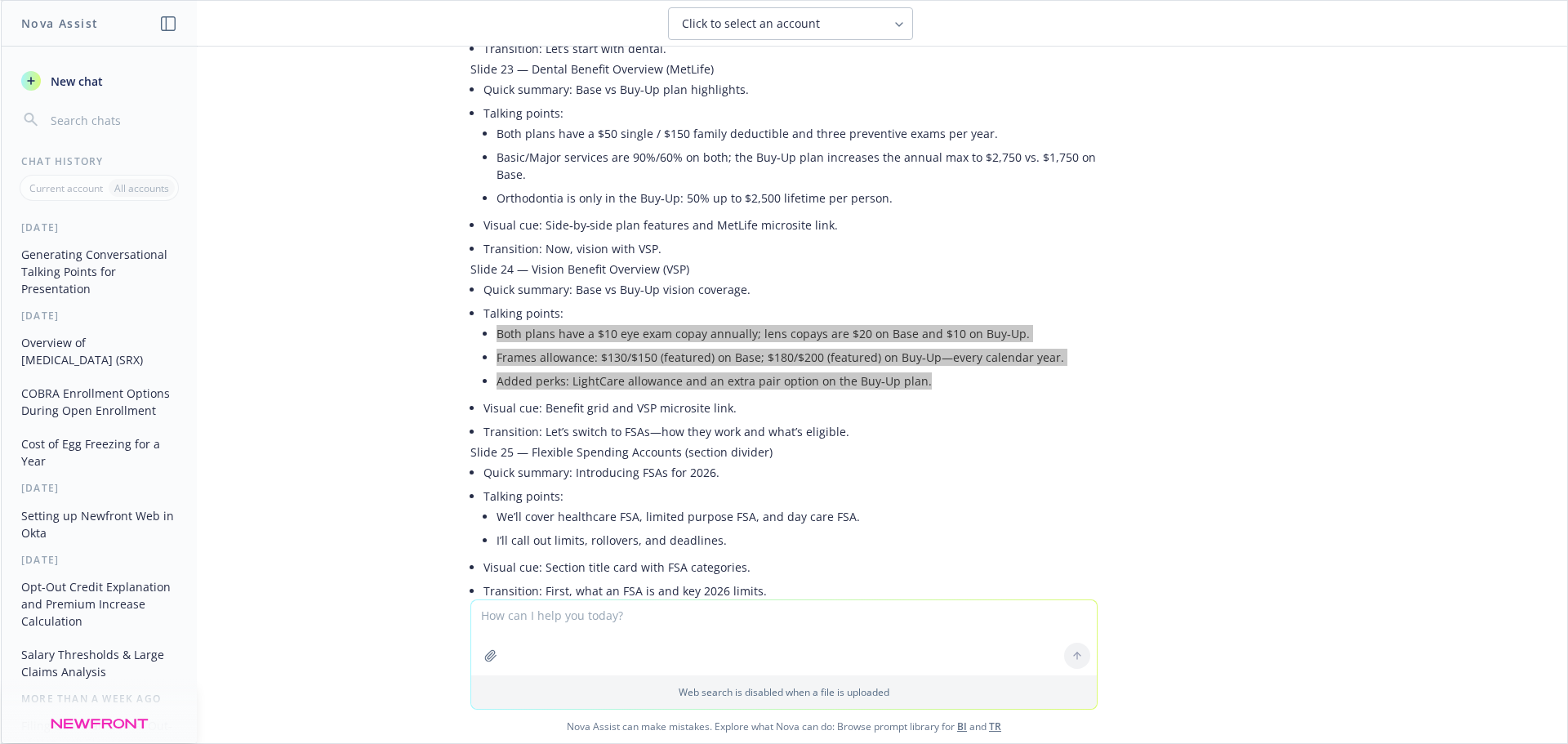
scroll to position [4490, 0]
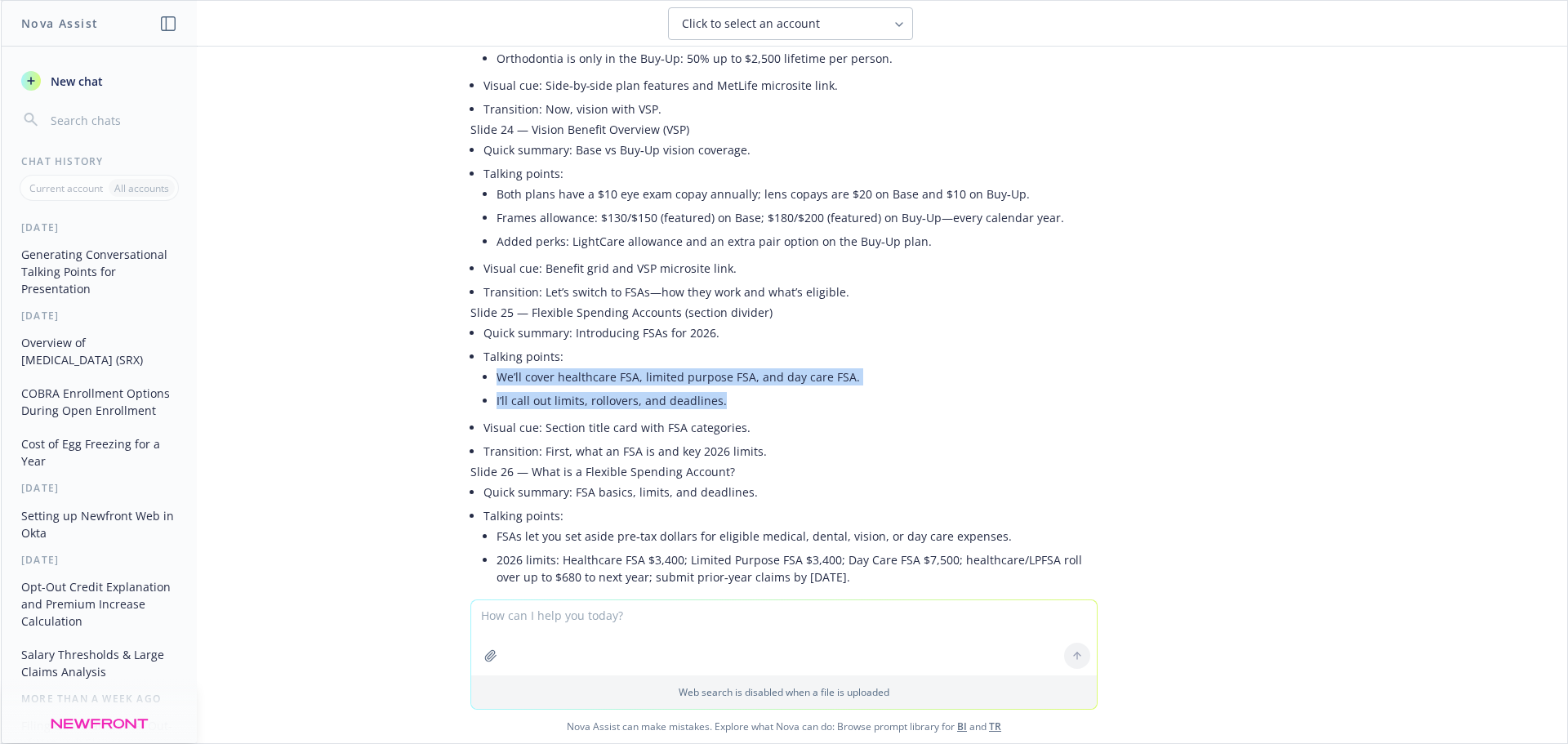
drag, startPoint x: 717, startPoint y: 299, endPoint x: 476, endPoint y: 275, distance: 242.2
click at [483, 344] on li "Talking points: We’ll cover healthcare FSA, limited purpose FSA, and day care F…" at bounding box center [790, 380] width 614 height 71
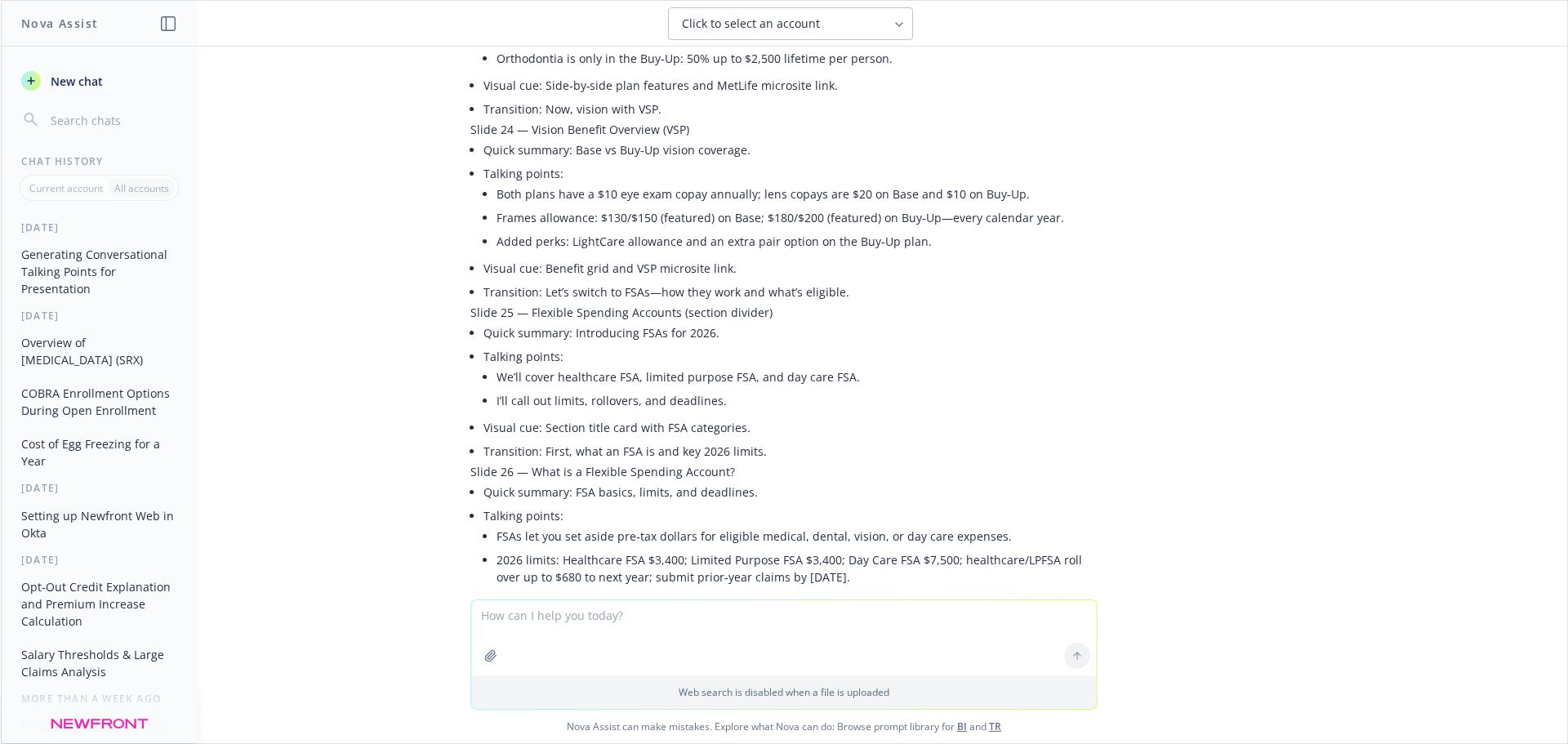
click at [632, 547] on li "2026 limits: Healthcare FSA $3,400; Limited Purpose FSA $3,400; Day Care FSA $7…" at bounding box center [797, 568] width 601 height 41
drag, startPoint x: 793, startPoint y: 464, endPoint x: 560, endPoint y: 453, distance: 233.3
click at [560, 547] on li "2026 limits: Healthcare FSA $3,400; Limited Purpose FSA $3,400; Day Care FSA $7…" at bounding box center [797, 568] width 601 height 41
click at [773, 547] on li "2026 limits: Healthcare FSA $3,400; Limited Purpose FSA $3,400; Day Care FSA $7…" at bounding box center [797, 568] width 601 height 41
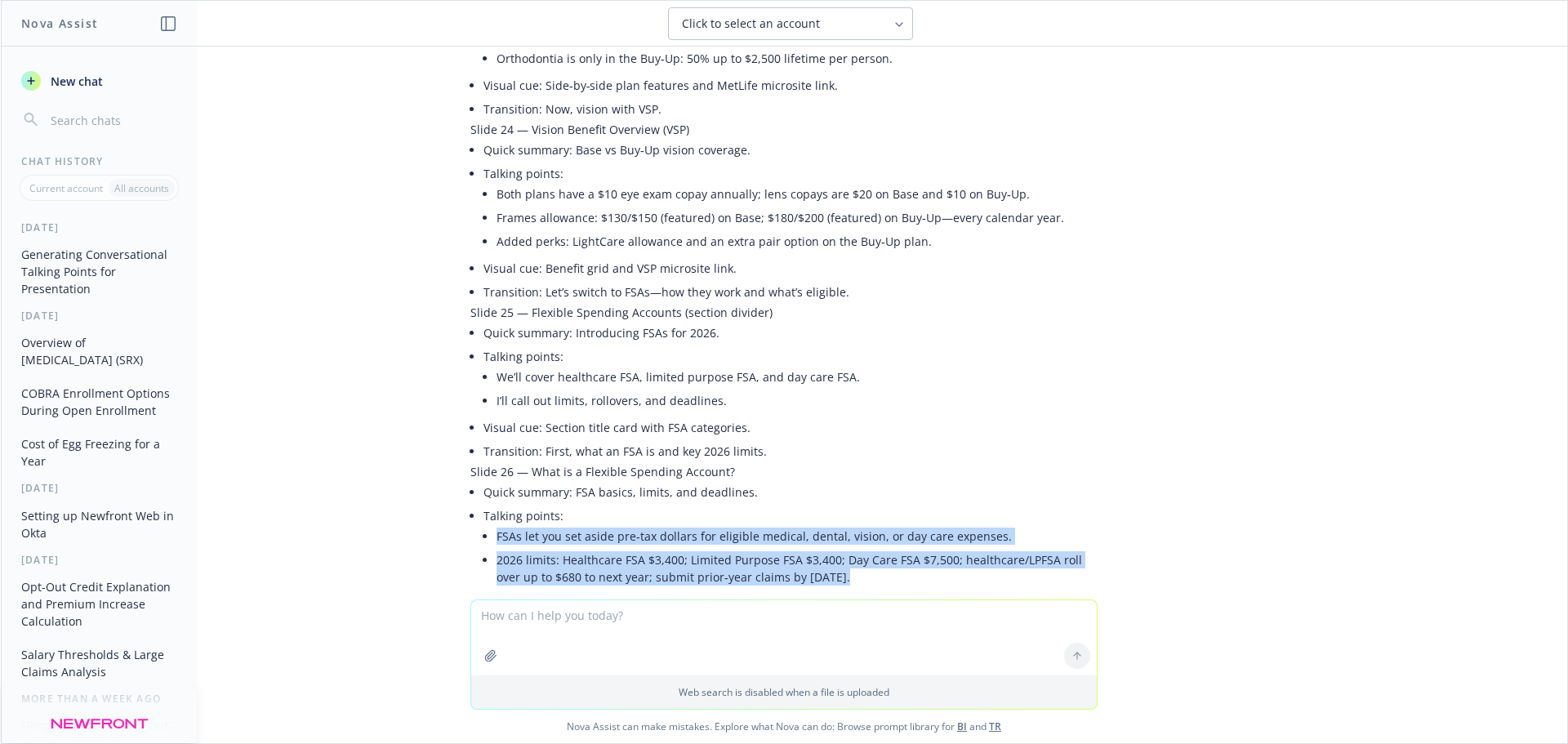
drag, startPoint x: 800, startPoint y: 473, endPoint x: 480, endPoint y: 434, distance: 322.4
click at [483, 503] on li "Talking points: FSAs let you set aside pre‑tax dollars for eligible medical, de…" at bounding box center [790, 547] width 614 height 88
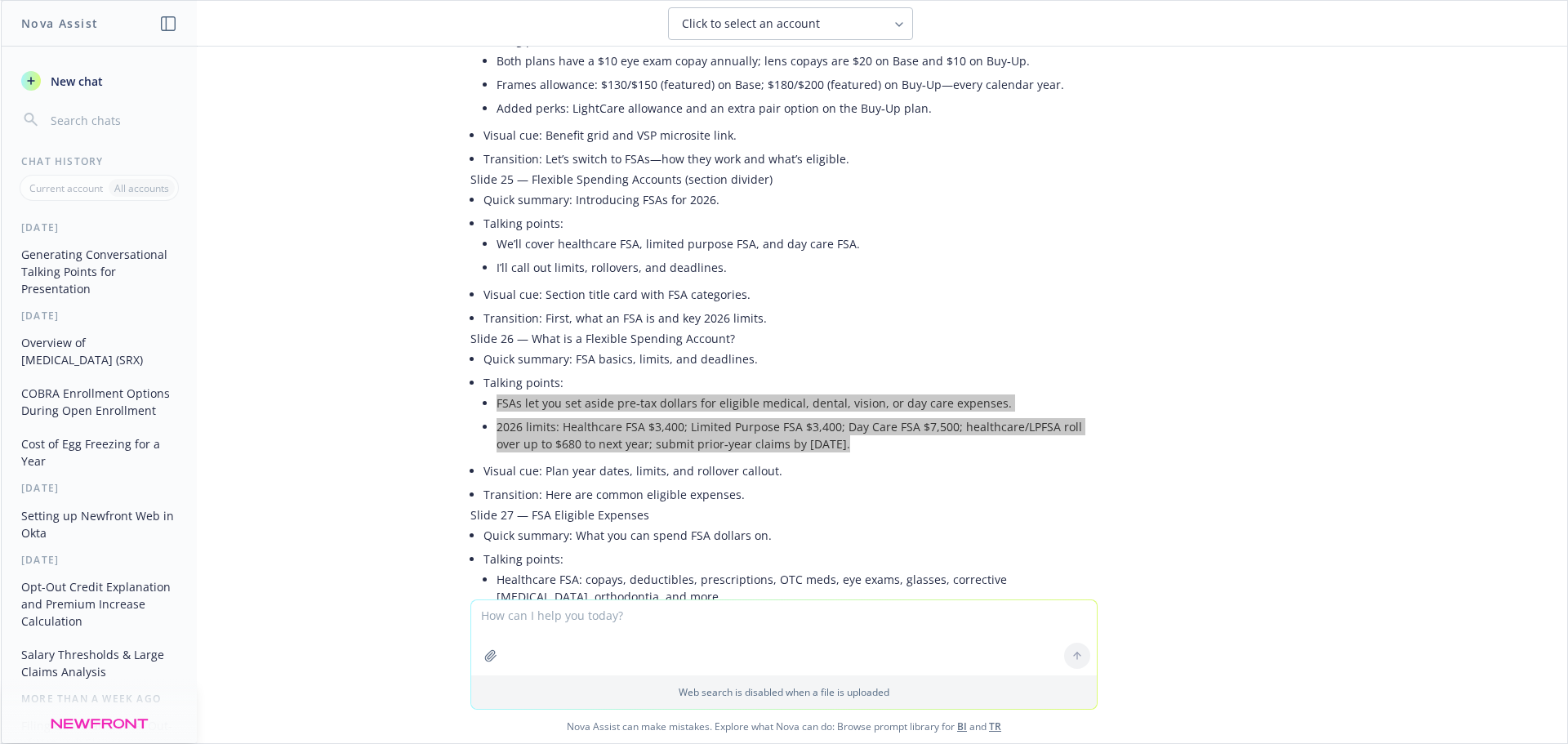
scroll to position [4653, 0]
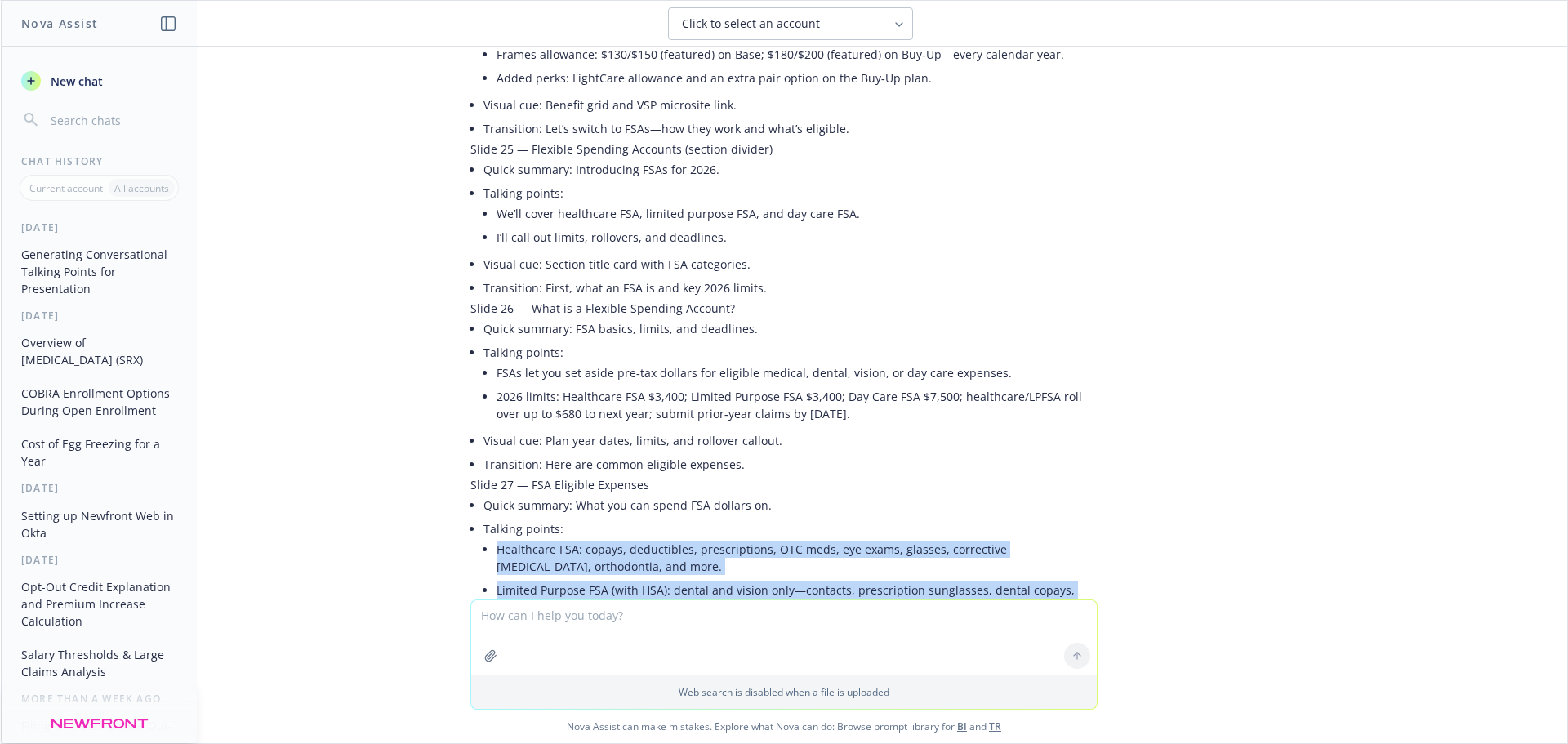
drag, startPoint x: 572, startPoint y: 497, endPoint x: 475, endPoint y: 453, distance: 106.5
click at [497, 537] on ul "Healthcare FSA: copays, deductibles, prescriptions, OTC meds, eye exams, glasse…" at bounding box center [797, 577] width 601 height 81
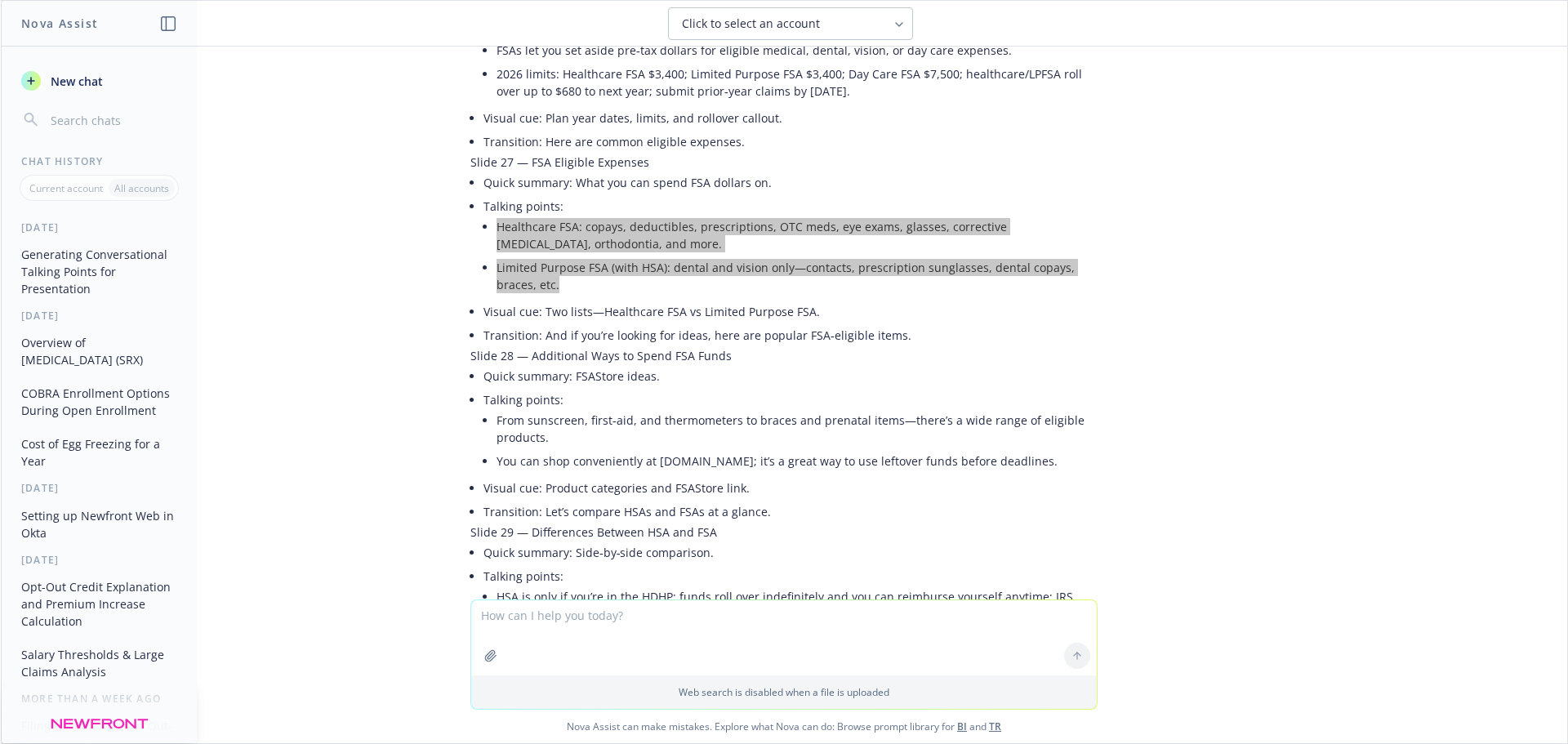
scroll to position [4979, 0]
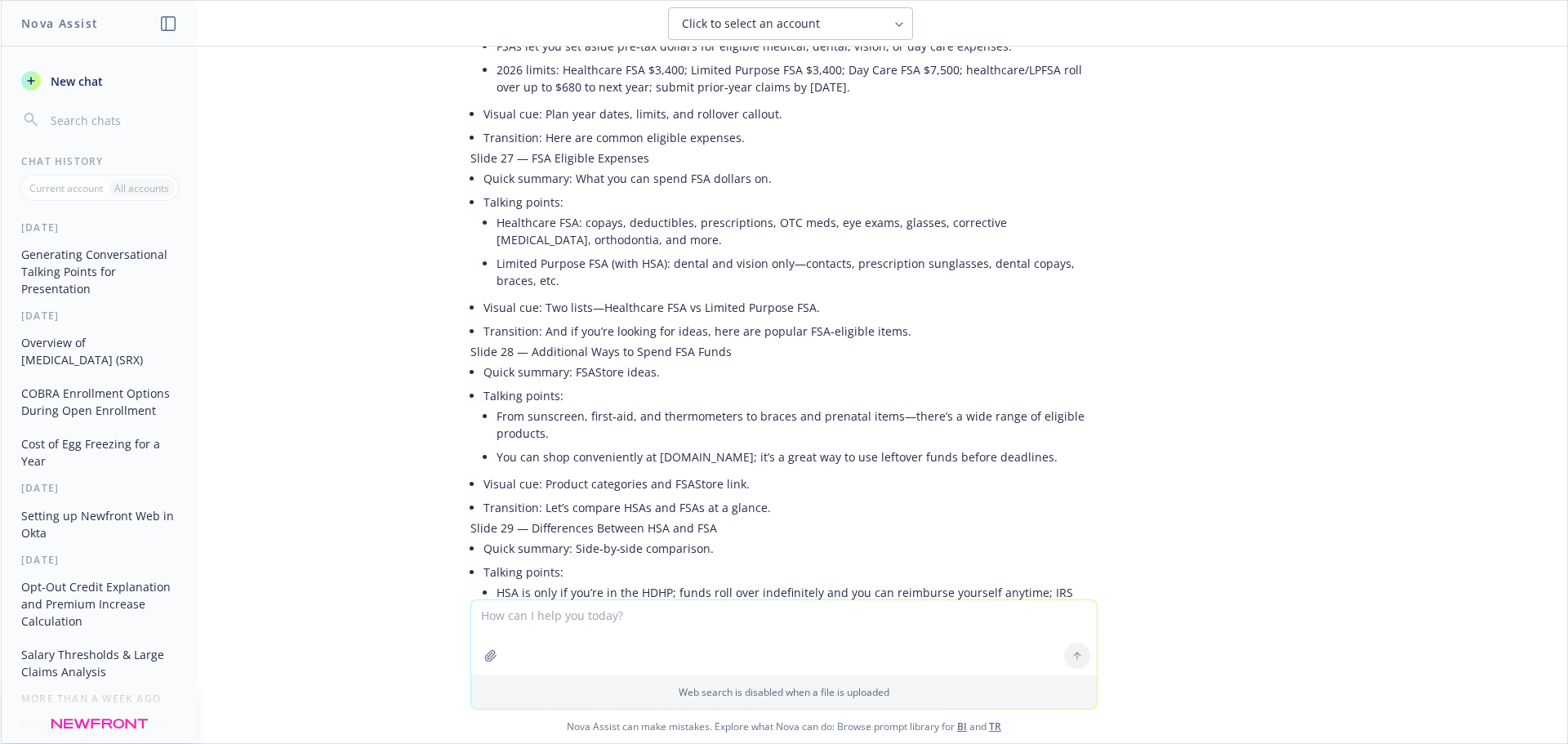
click at [624, 445] on li "You can shop conveniently at FSAStore.com; it’s a great way to use leftover fun…" at bounding box center [797, 456] width 601 height 24
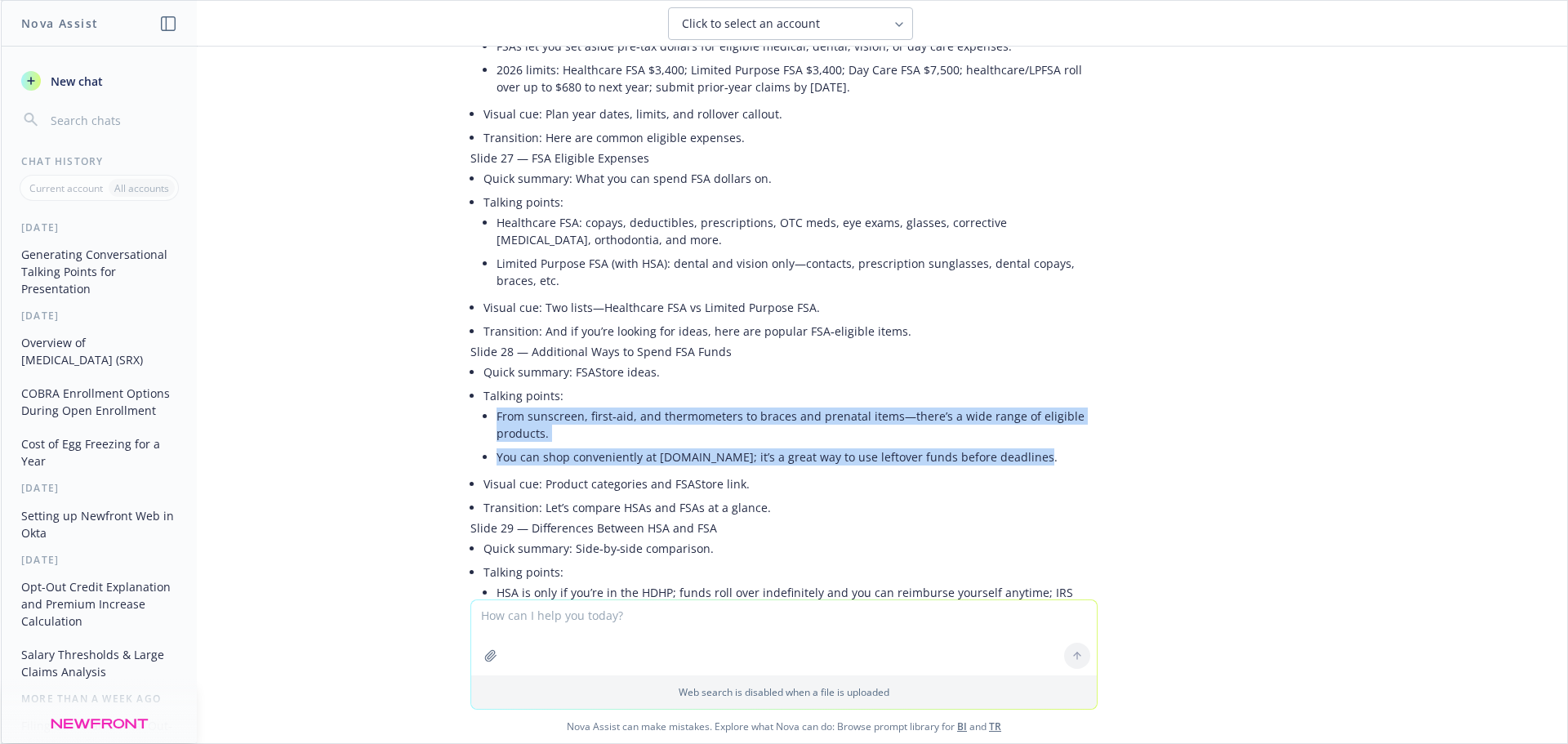
drag, startPoint x: 1026, startPoint y: 358, endPoint x: 478, endPoint y: 308, distance: 550.3
click at [483, 384] on li "Talking points: From sunscreen, first‑aid, and thermometers to braces and prena…" at bounding box center [790, 428] width 614 height 88
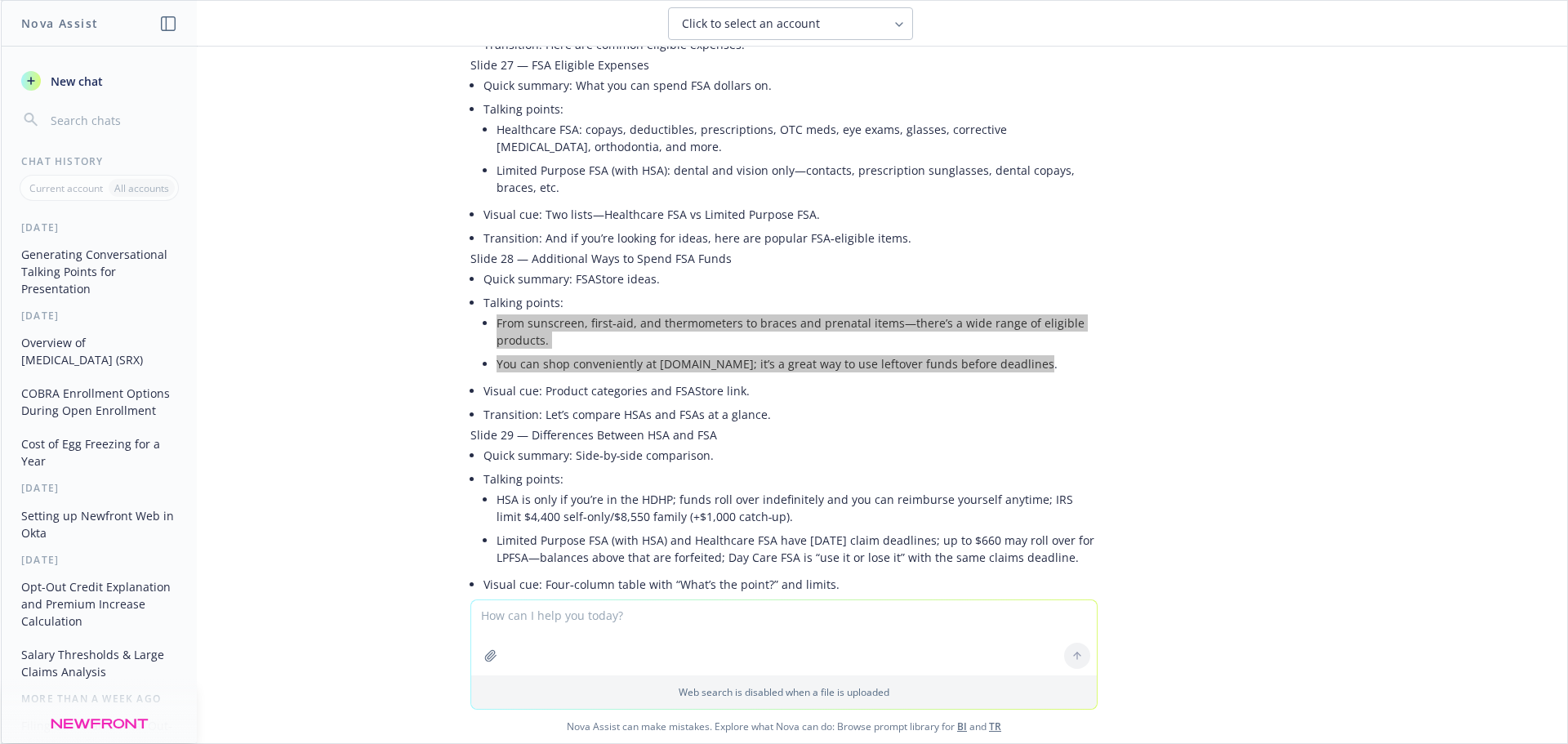
scroll to position [5143, 0]
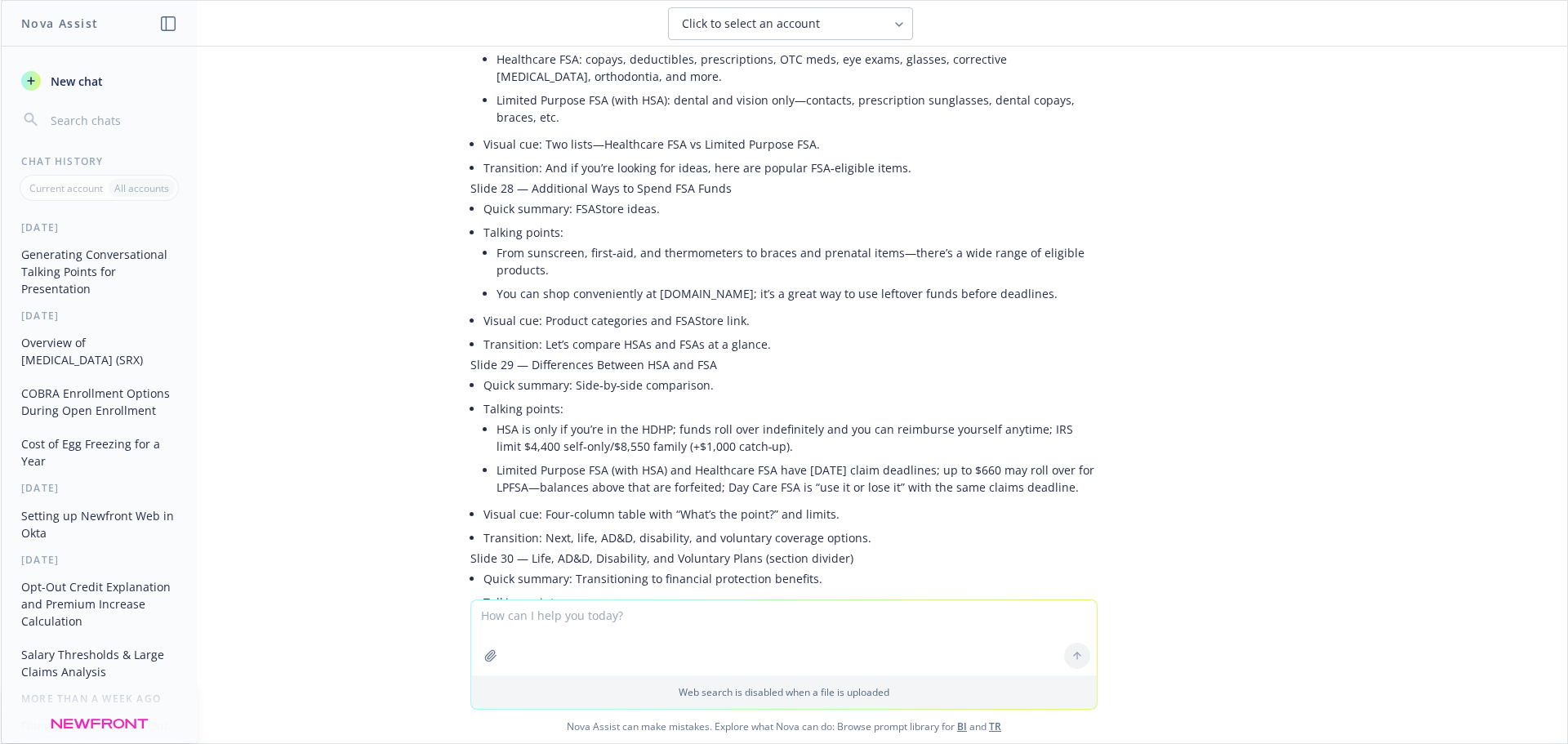
click at [576, 567] on li "Quick summary: Transitioning to financial protection benefits." at bounding box center [790, 578] width 614 height 24
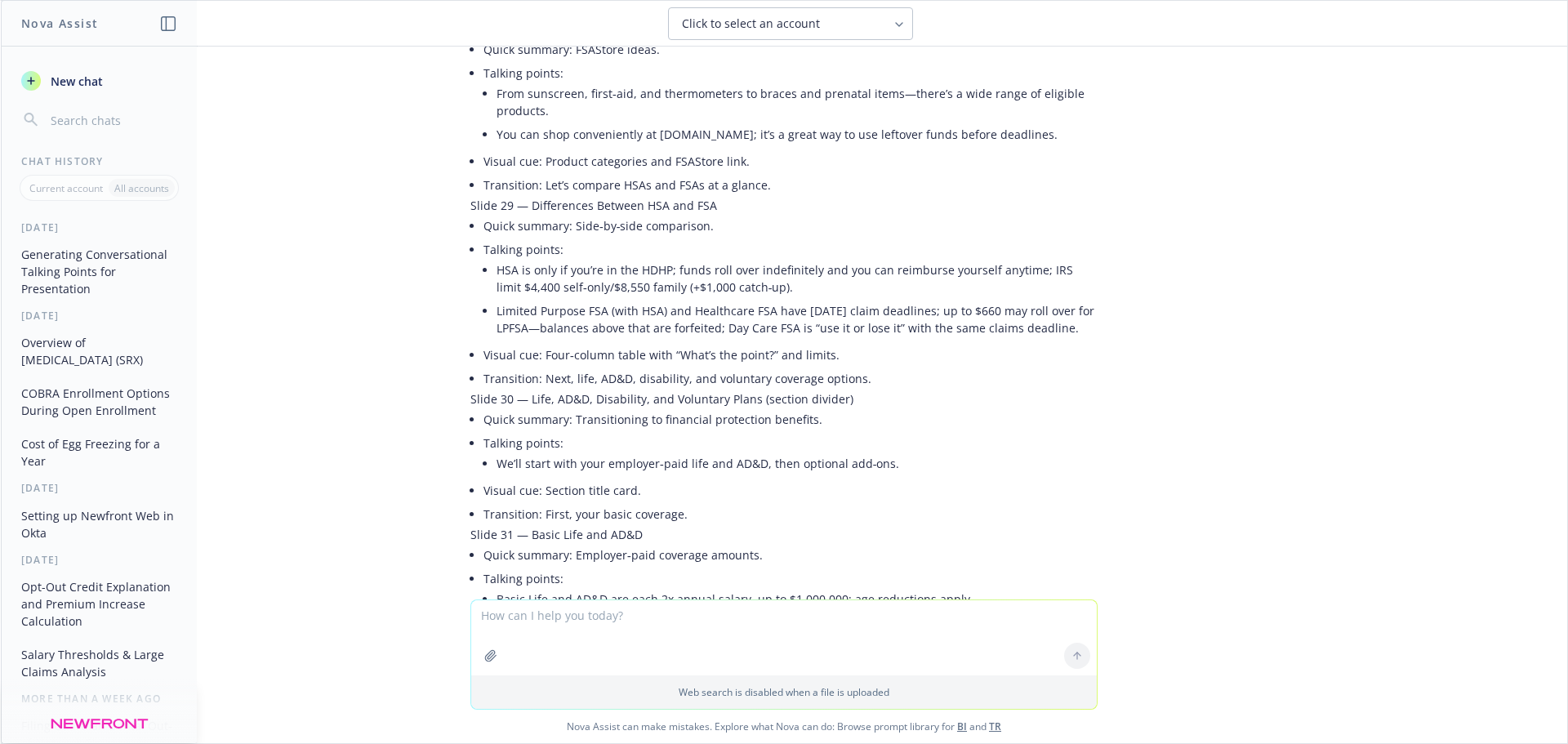
scroll to position [5306, 0]
click at [872, 475] on li "Visual cue: Section title card." at bounding box center [790, 486] width 614 height 24
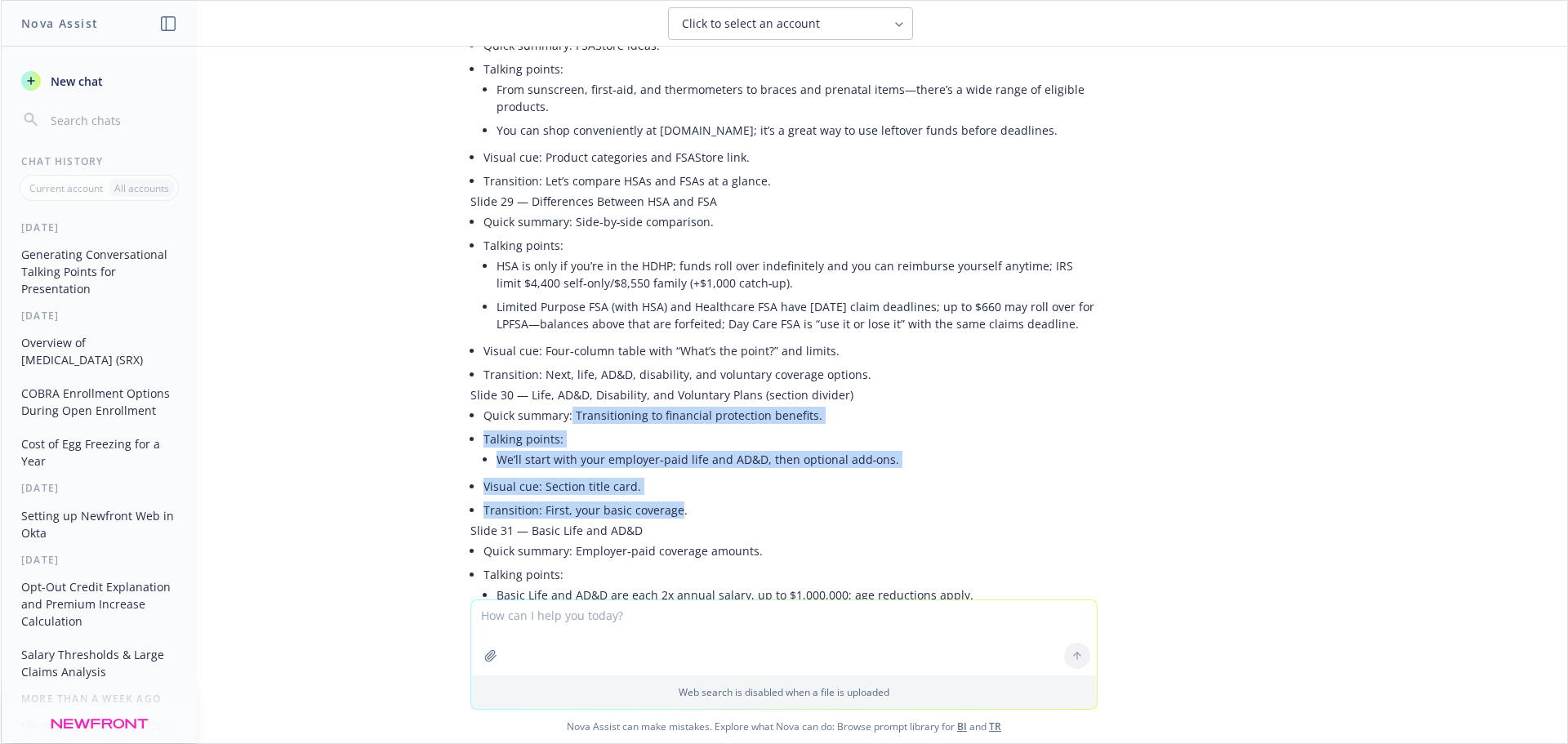
drag, startPoint x: 665, startPoint y: 400, endPoint x: 558, endPoint y: 321, distance: 133.0
click at [558, 404] on ul "Quick summary: Transitioning to financial protection benefits. Talking points: …" at bounding box center [790, 462] width 614 height 118
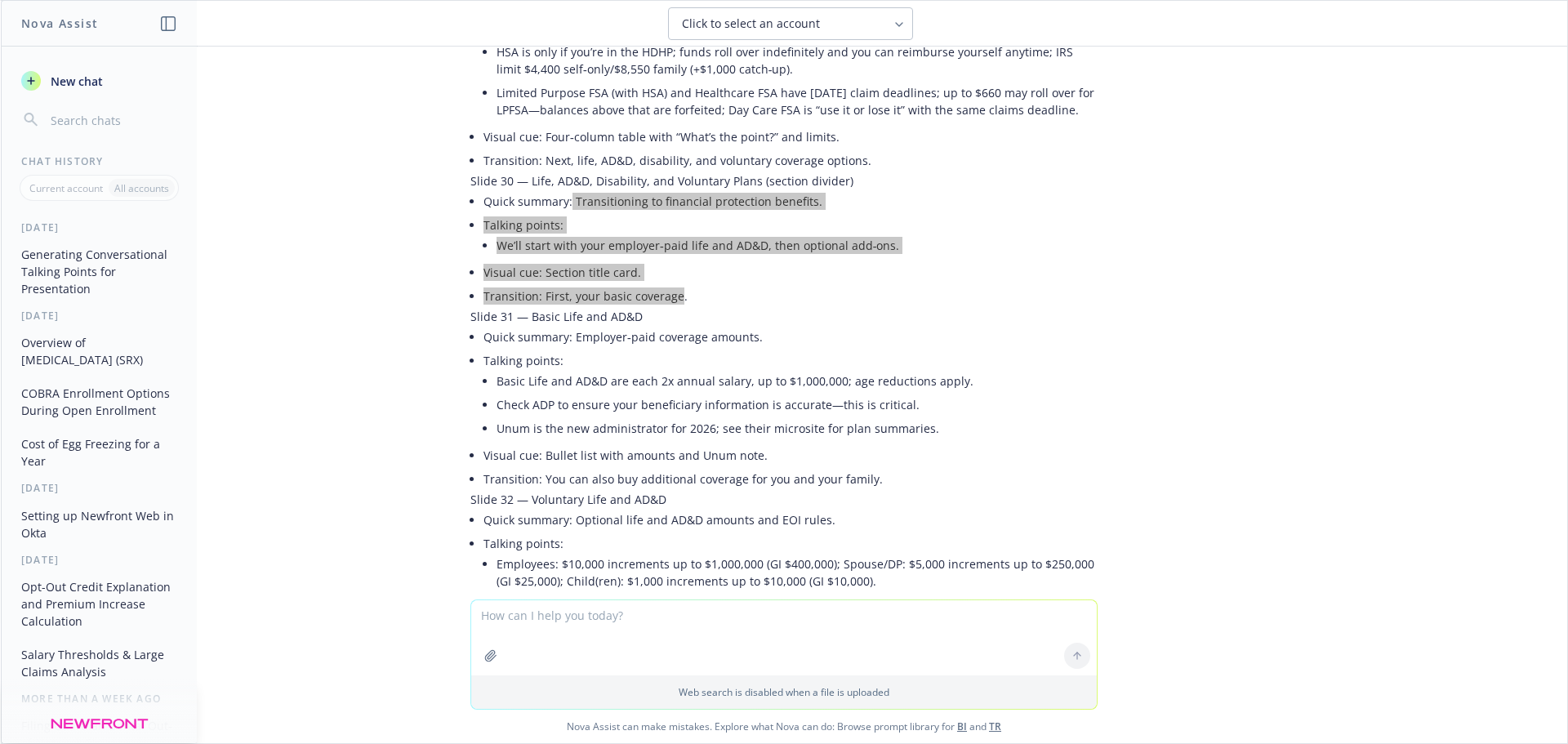
scroll to position [5550, 0]
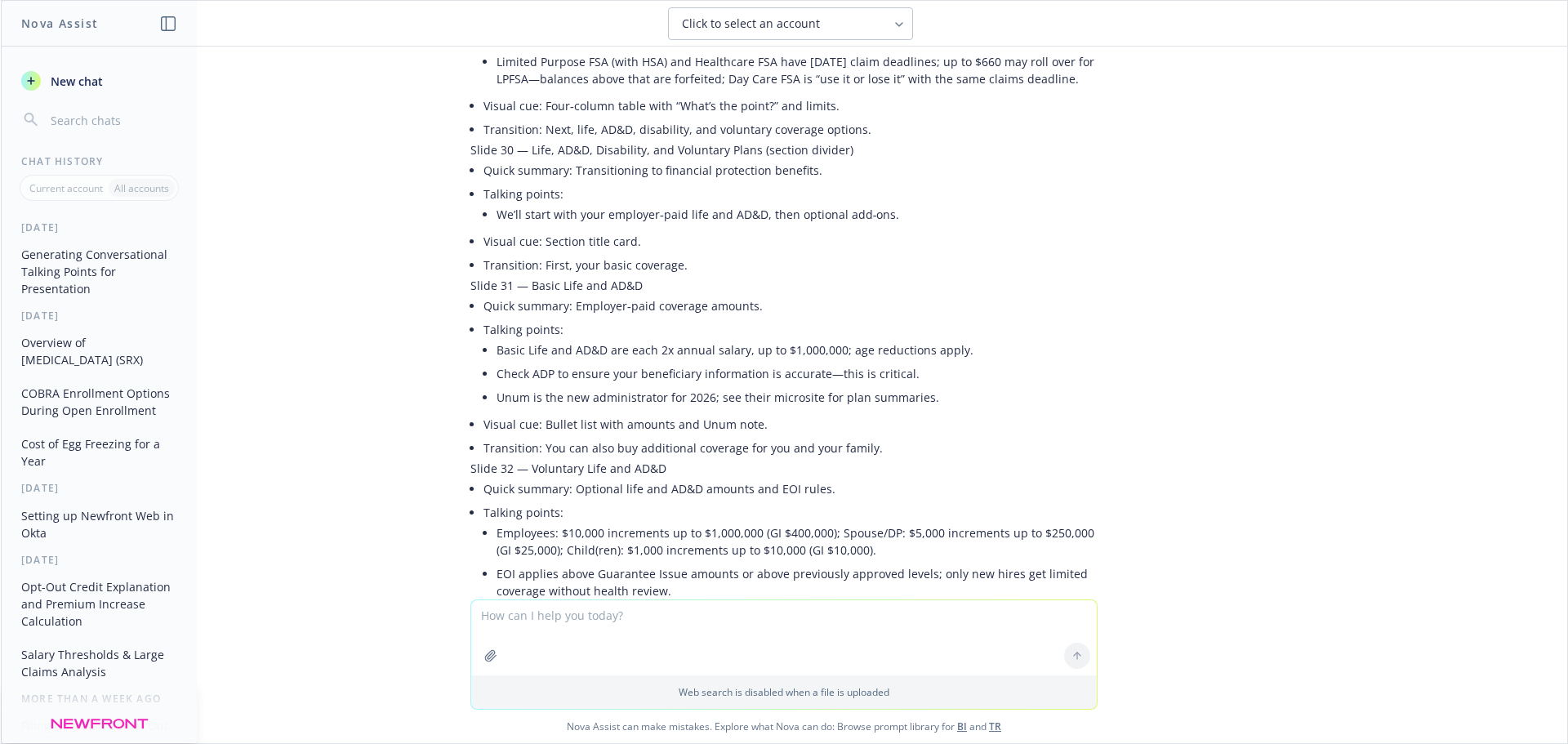
click at [550, 317] on li "Talking points: Basic Life and AD&D are each 2x annual salary, up to $1,000,000…" at bounding box center [790, 364] width 614 height 95
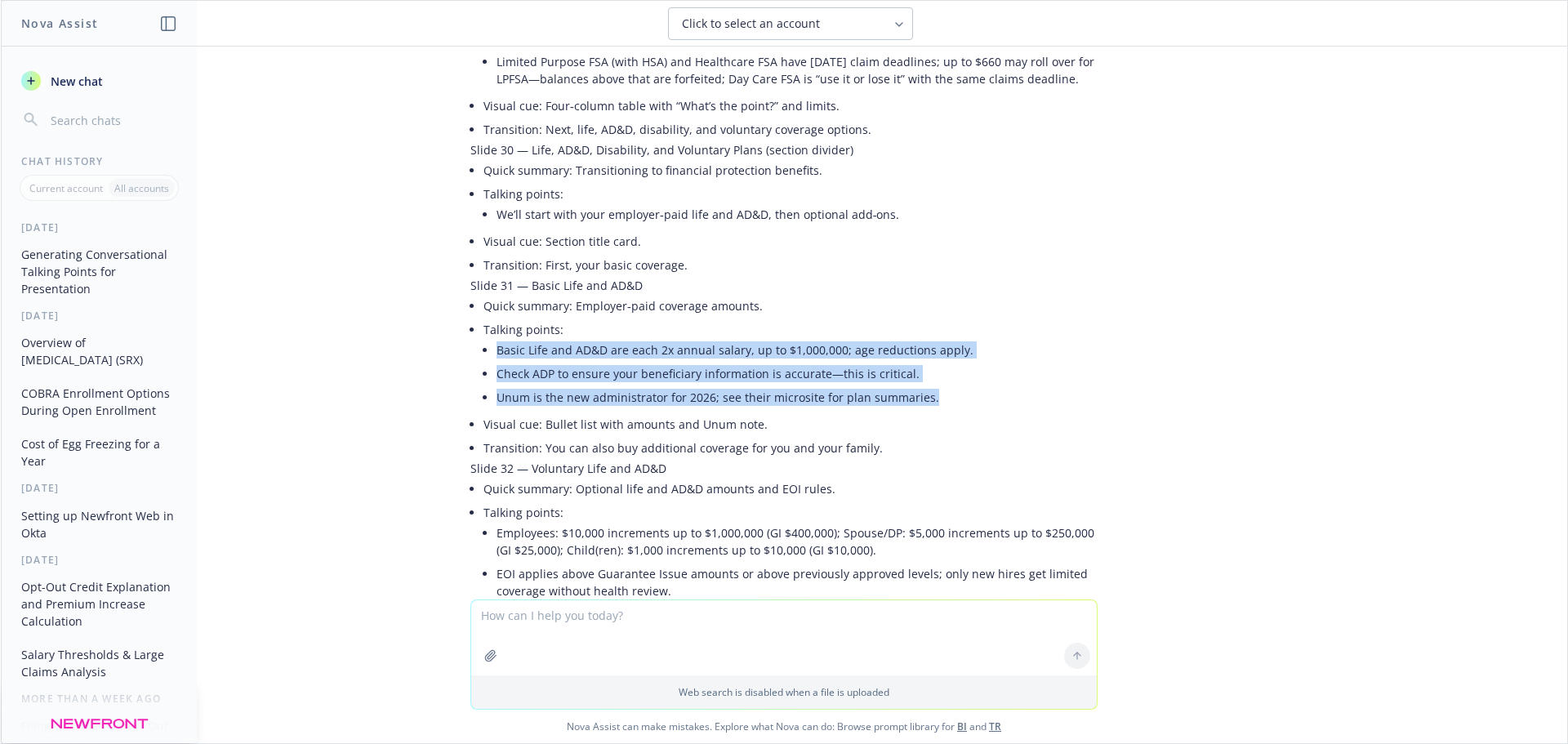
drag, startPoint x: 925, startPoint y: 296, endPoint x: 476, endPoint y: 252, distance: 451.2
click at [483, 317] on li "Talking points: Basic Life and AD&D are each 2x annual salary, up to $1,000,000…" at bounding box center [790, 364] width 614 height 95
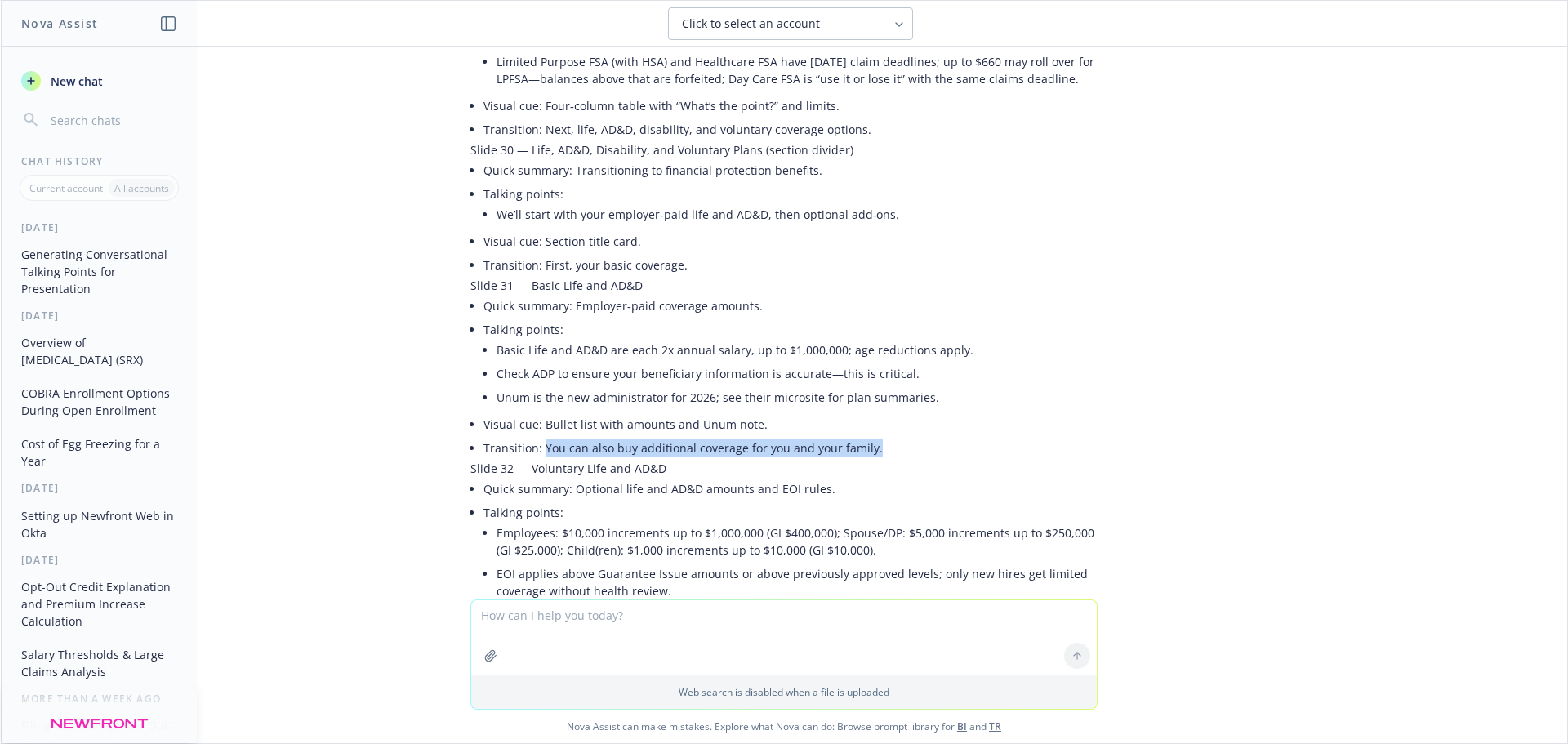
drag, startPoint x: 865, startPoint y: 345, endPoint x: 531, endPoint y: 353, distance: 334.1
click at [531, 436] on li "Transition: You can also buy additional coverage for you and your family." at bounding box center [790, 448] width 614 height 24
click at [854, 586] on li "Visual cue: Coverage ranges and GI callouts." at bounding box center [790, 617] width 614 height 24
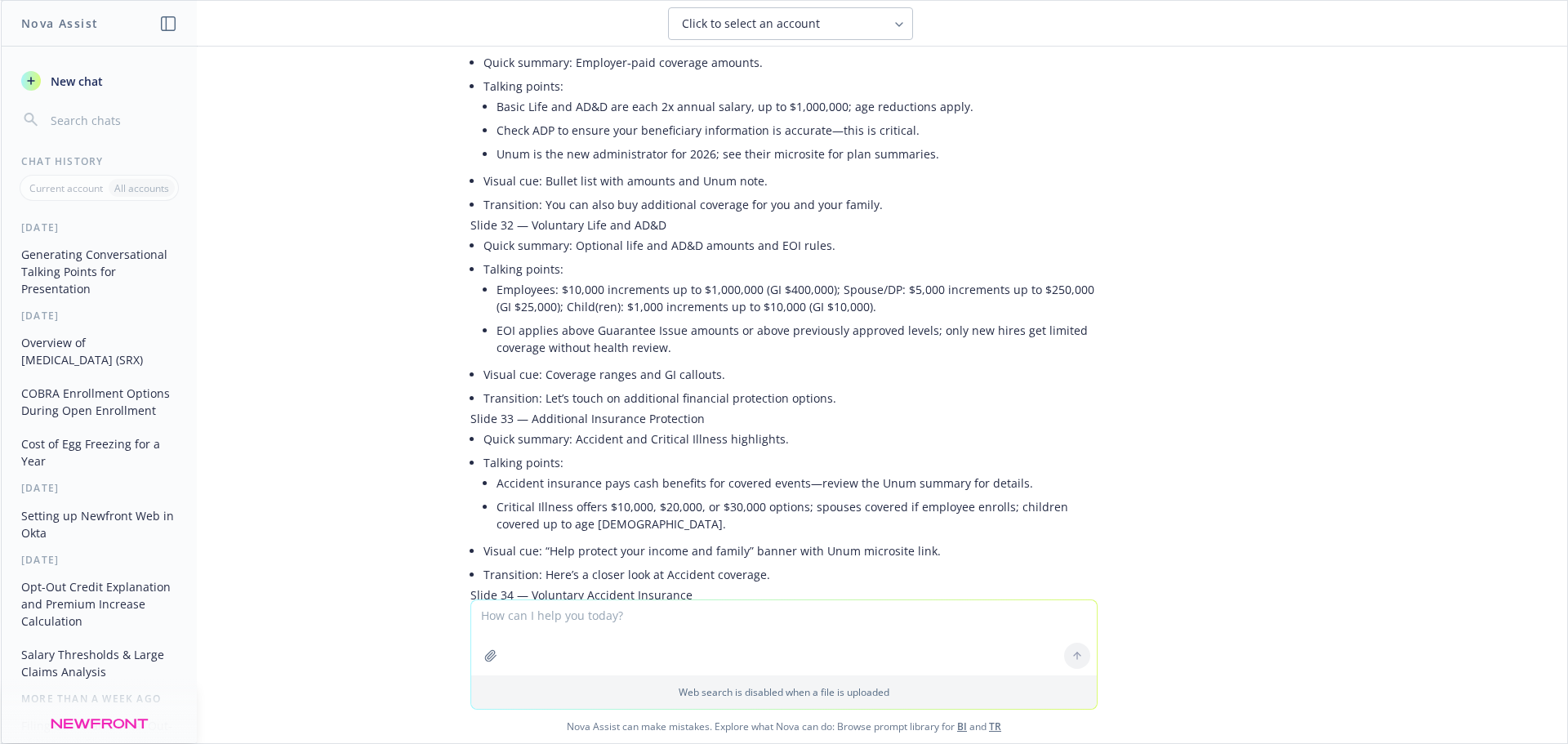
scroll to position [5877, 0]
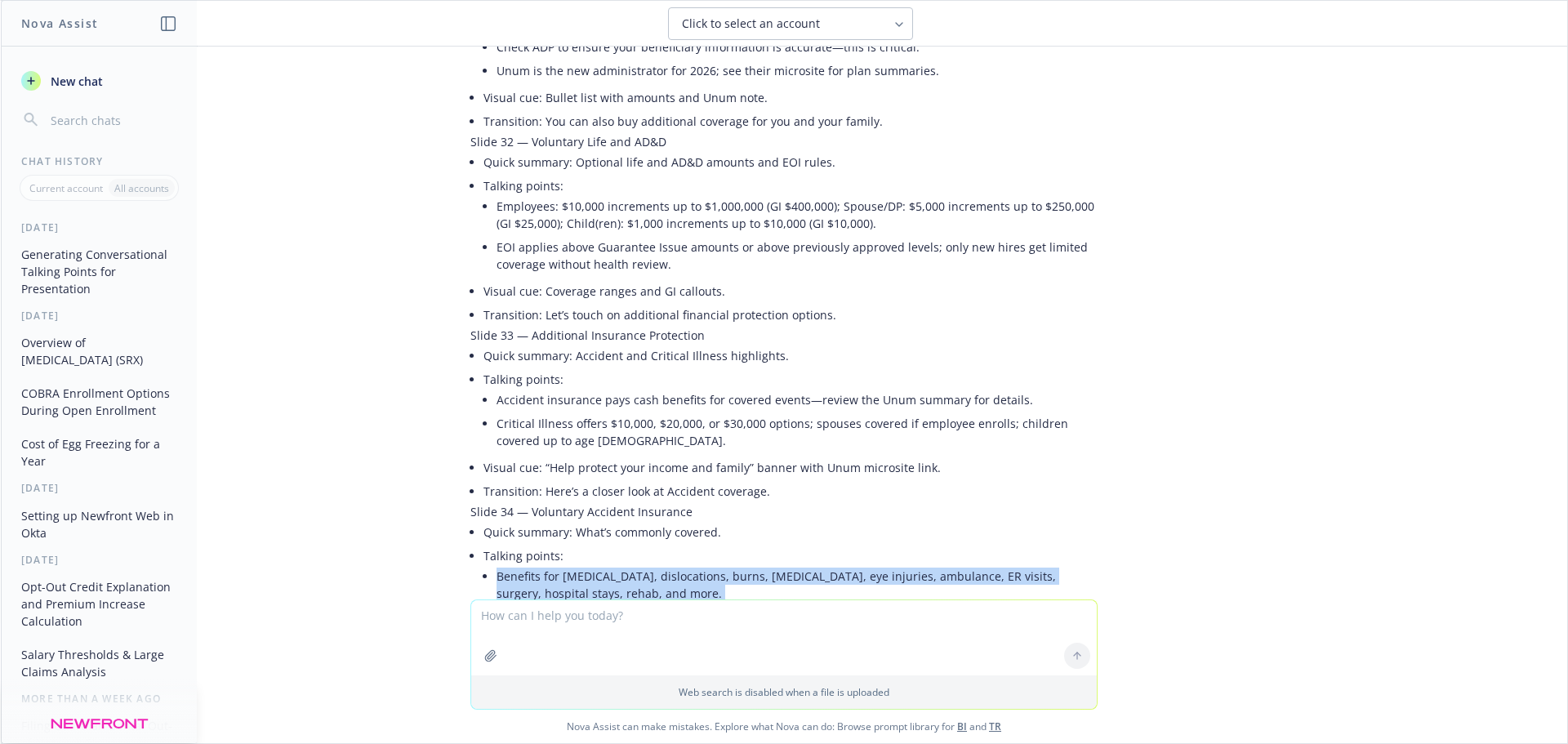
drag, startPoint x: 1009, startPoint y: 514, endPoint x: 470, endPoint y: 480, distance: 540.1
click at [497, 564] on ul "Benefits for fractures, dislocations, burns, concussions, eye injuries, ambulan…" at bounding box center [797, 595] width 601 height 64
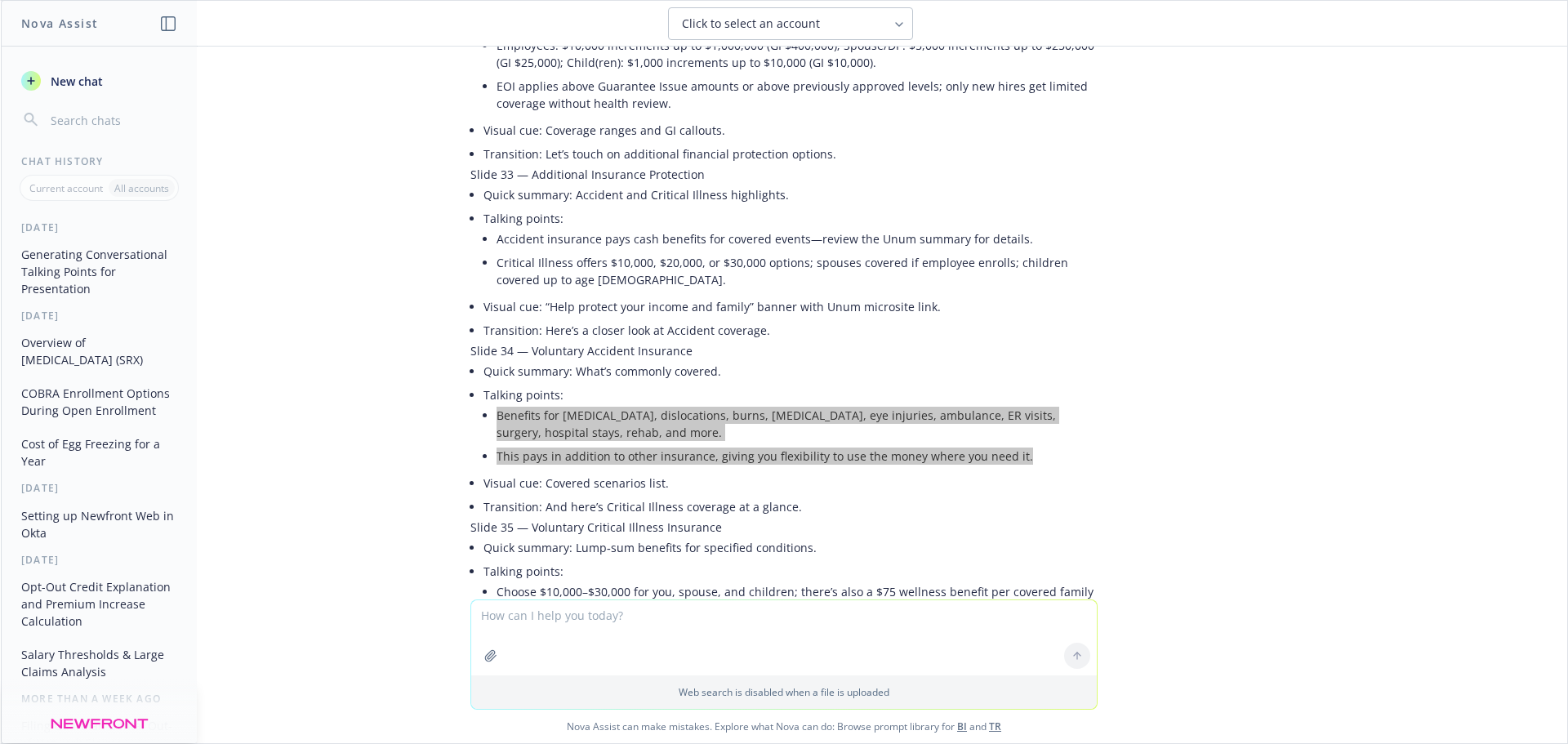
scroll to position [6040, 0]
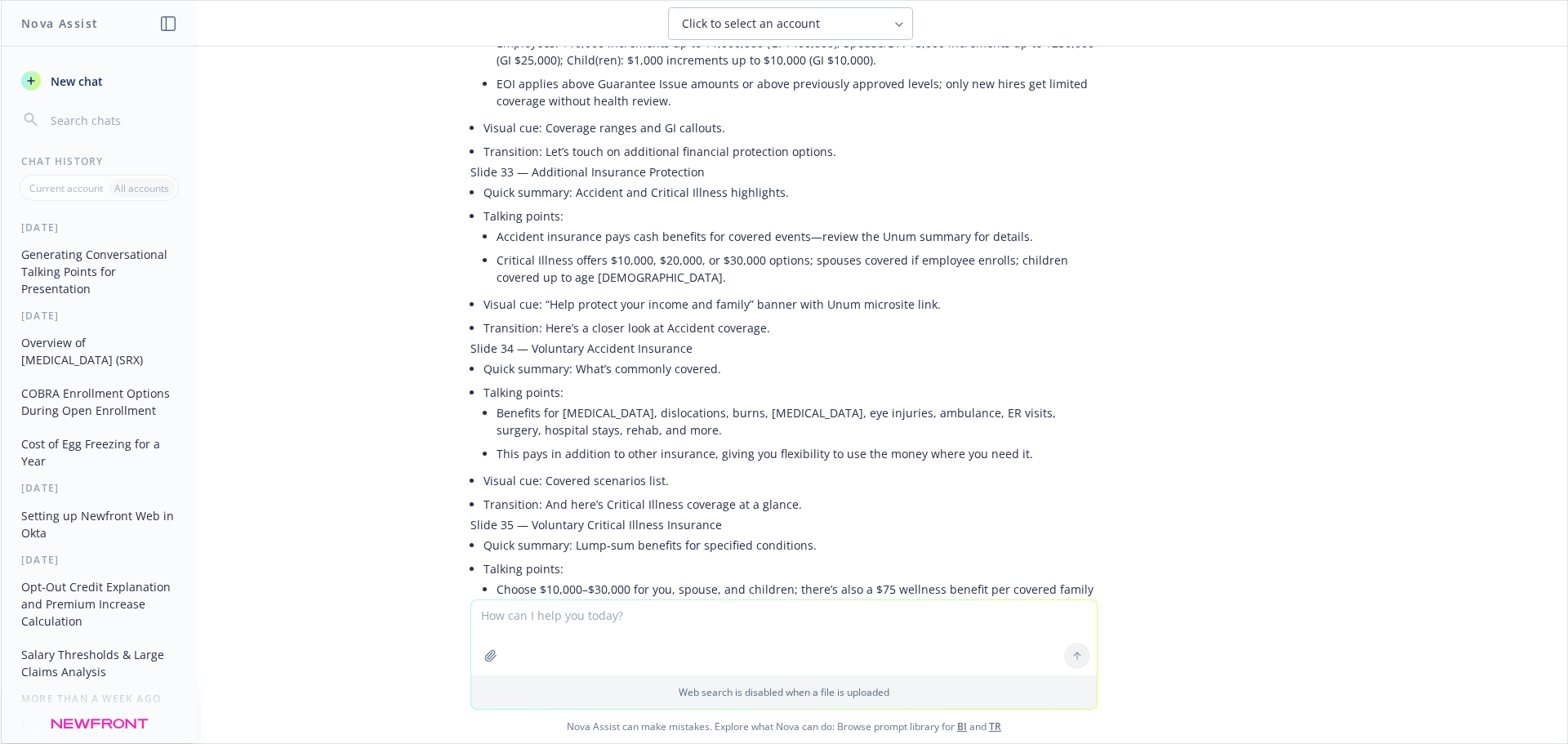
click at [644, 492] on li "Transition: And here’s Critical Illness coverage at a glance." at bounding box center [790, 503] width 614 height 24
click at [674, 577] on li "Choose $10,000–$30,000 for you, spouse, and children; there’s also a $75 wellne…" at bounding box center [797, 597] width 601 height 41
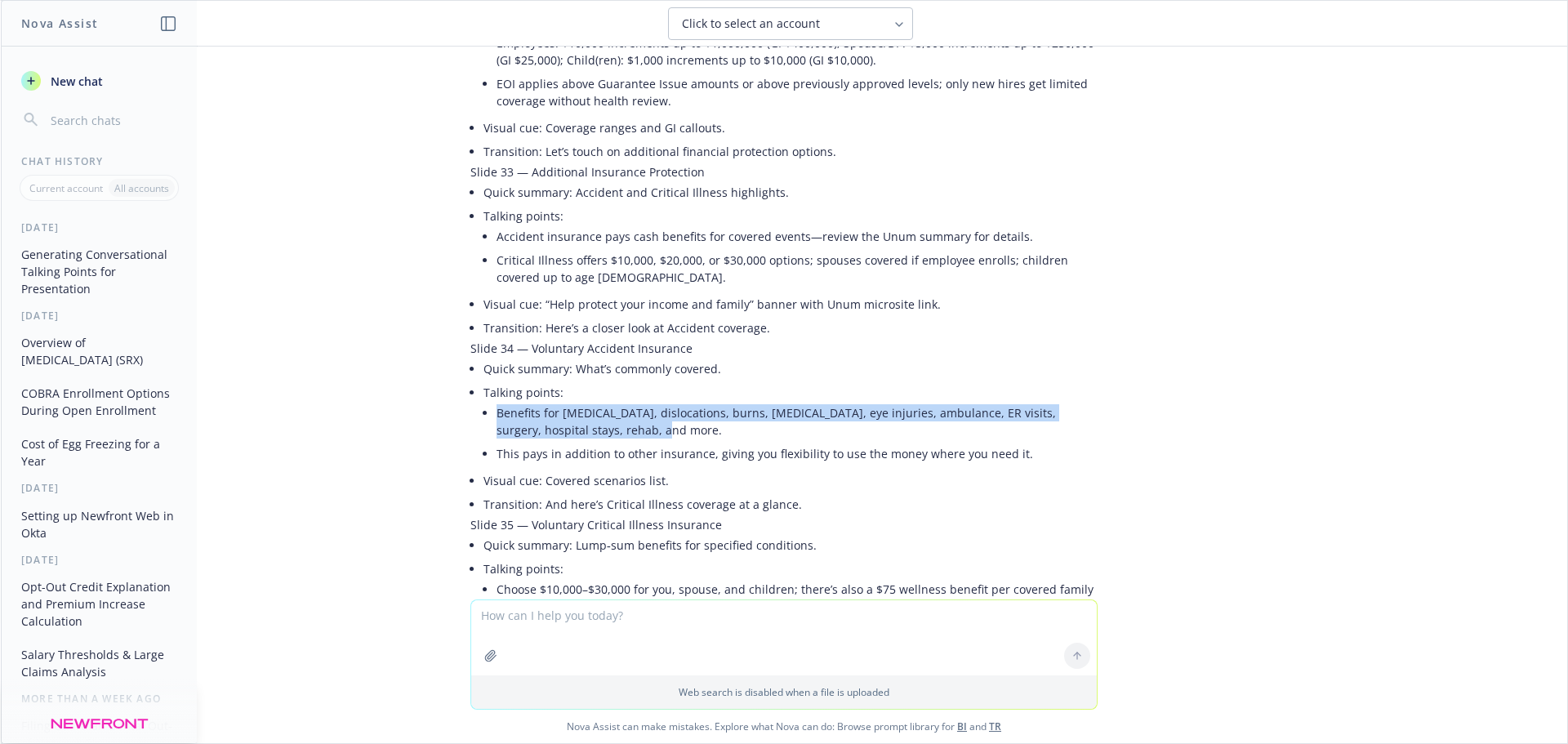
drag, startPoint x: 601, startPoint y: 331, endPoint x: 487, endPoint y: 302, distance: 117.6
click at [497, 401] on li "Benefits for fractures, dislocations, burns, concussions, eye injuries, ambulan…" at bounding box center [797, 421] width 601 height 41
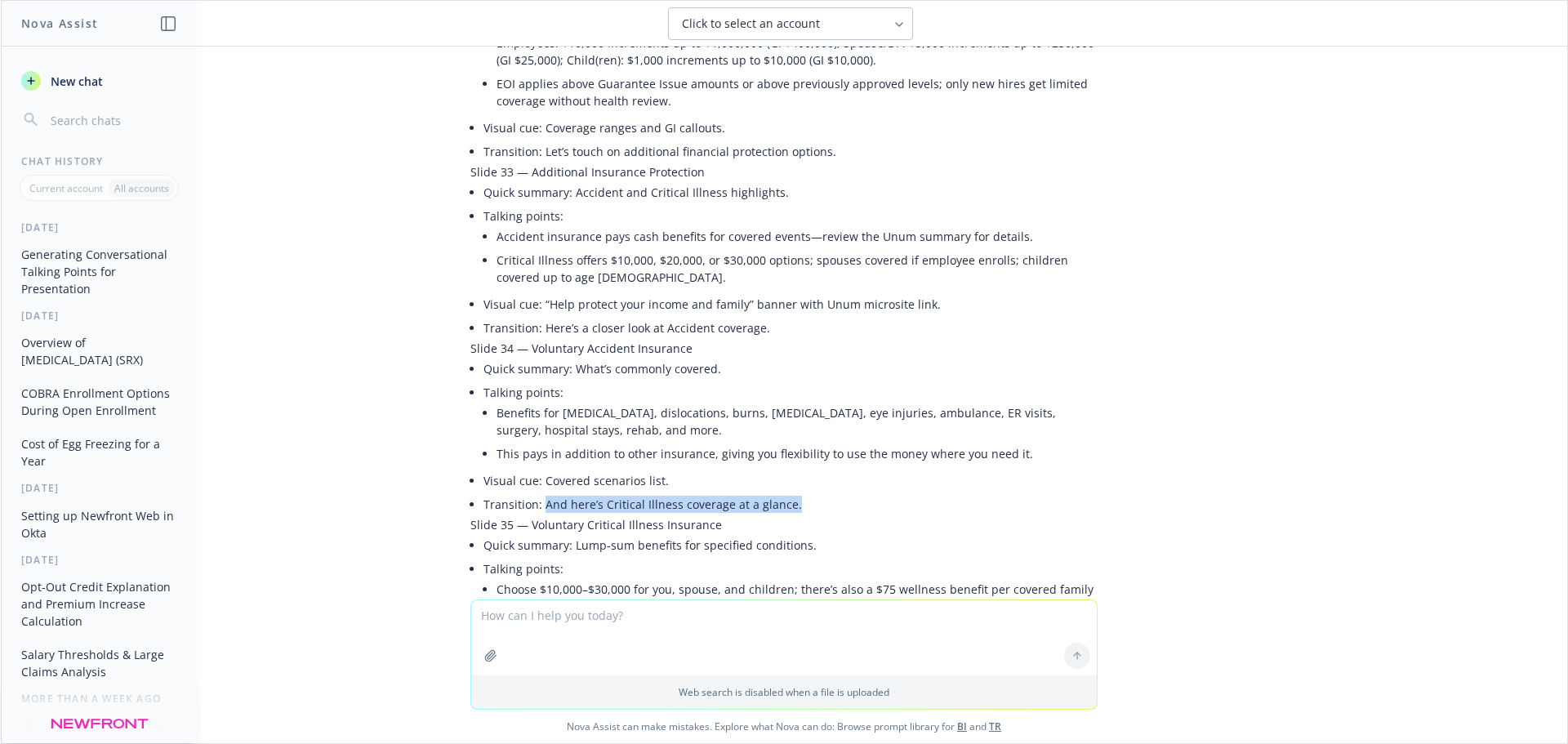
drag, startPoint x: 788, startPoint y: 404, endPoint x: 532, endPoint y: 404, distance: 256.0
click at [532, 492] on li "Transition: And here’s Critical Illness coverage at a glance." at bounding box center [790, 503] width 614 height 24
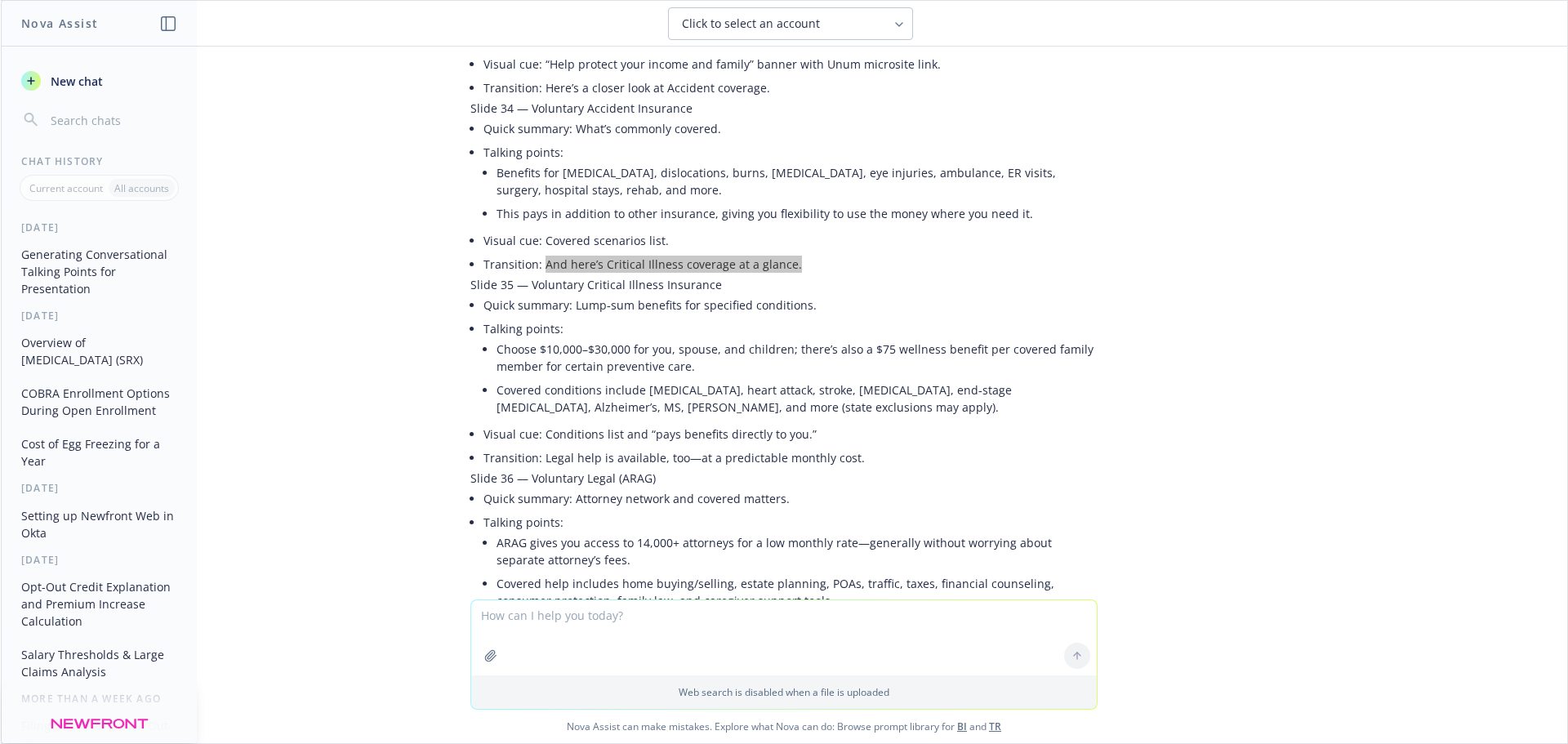
scroll to position [6286, 0]
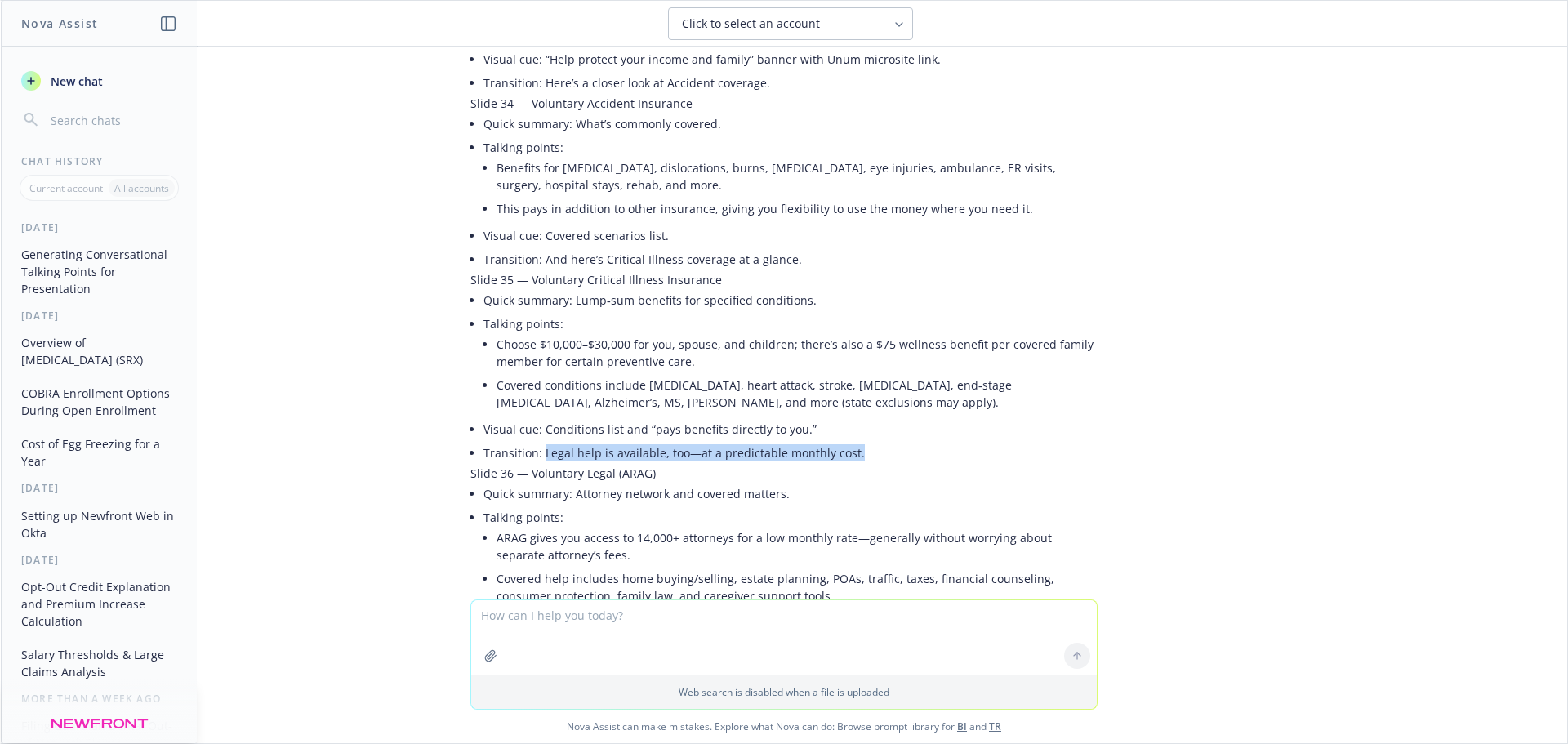
drag, startPoint x: 839, startPoint y: 354, endPoint x: 531, endPoint y: 356, distance: 308.0
click at [531, 441] on li "Transition: Legal help is available, too—at a predictable monthly cost." at bounding box center [790, 453] width 614 height 24
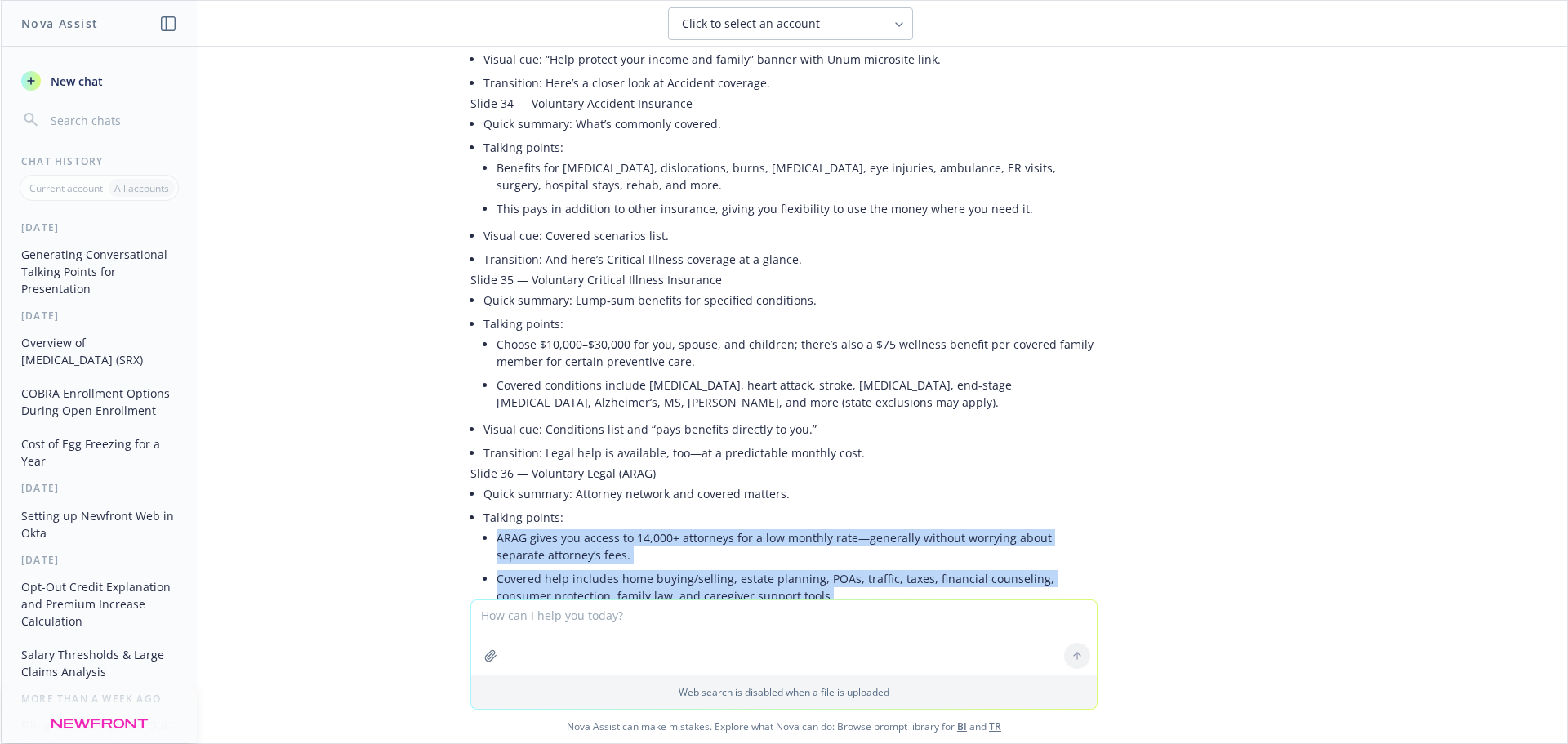
drag, startPoint x: 811, startPoint y: 491, endPoint x: 480, endPoint y: 426, distance: 337.3
click at [483, 505] on li "Talking points: ARAG gives you access to 14,000+ attorneys for a low monthly ra…" at bounding box center [790, 558] width 614 height 105
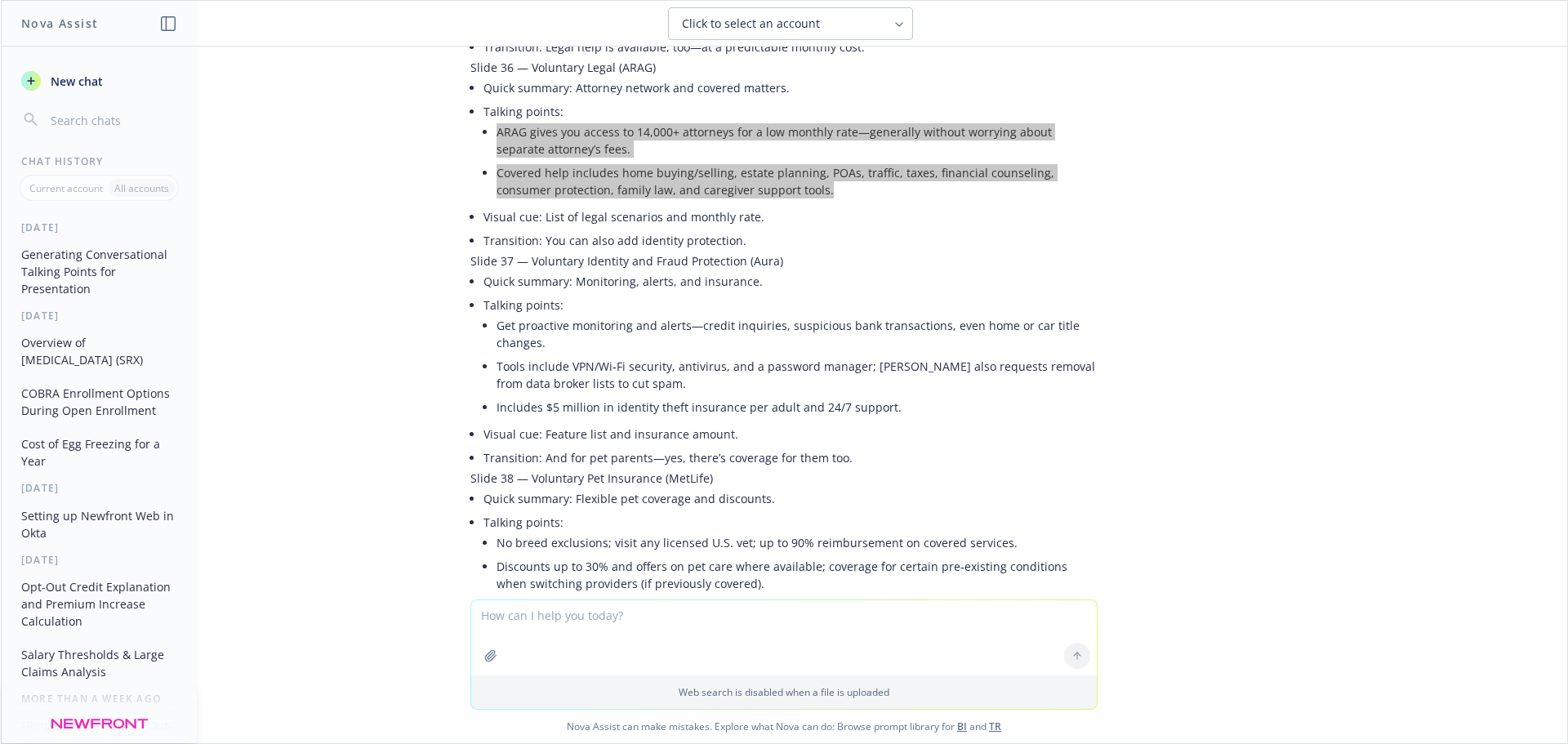
scroll to position [6693, 0]
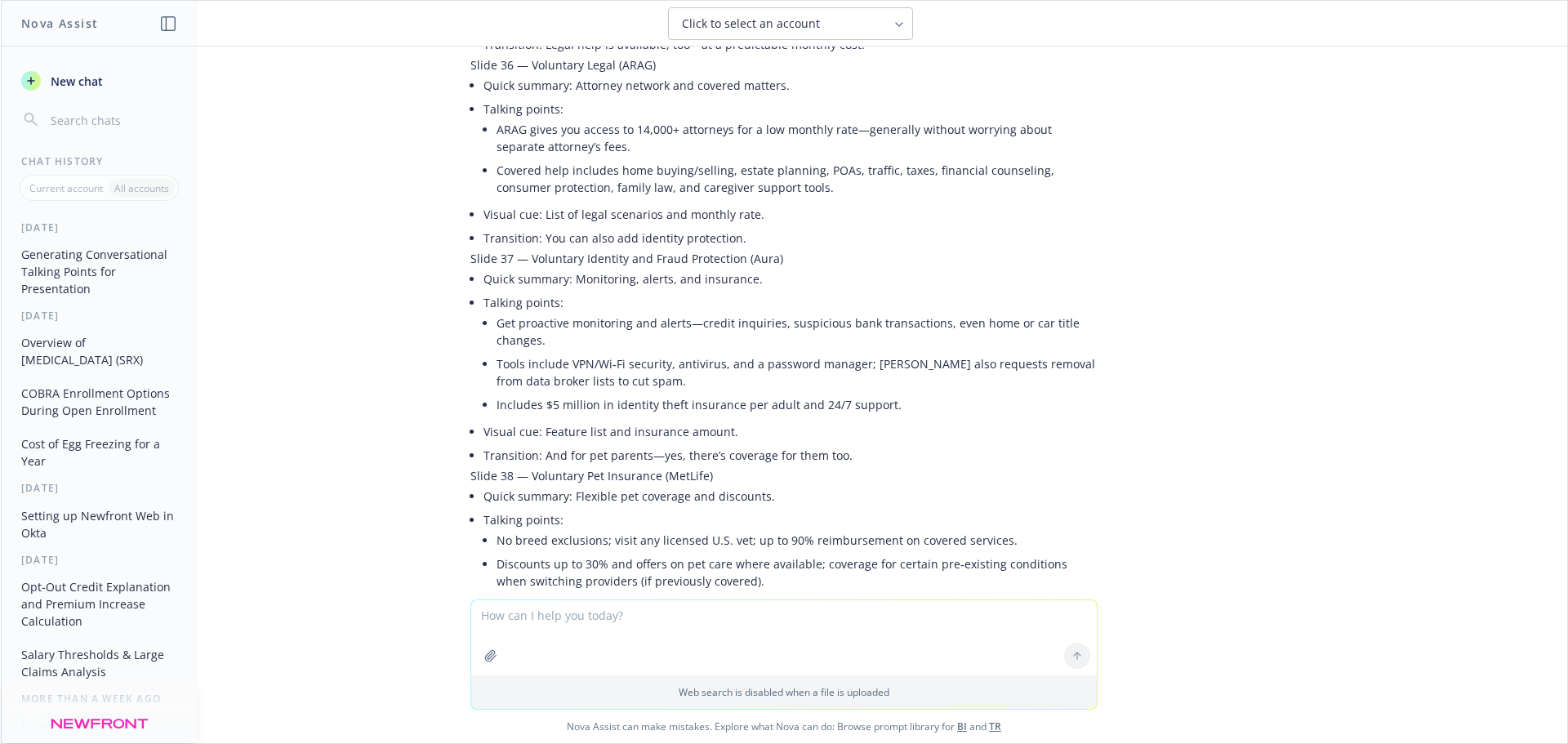
click at [539, 352] on li "Tools include VPN/Wi‑Fi security, antivirus, and a password manager; Aura also …" at bounding box center [797, 372] width 601 height 41
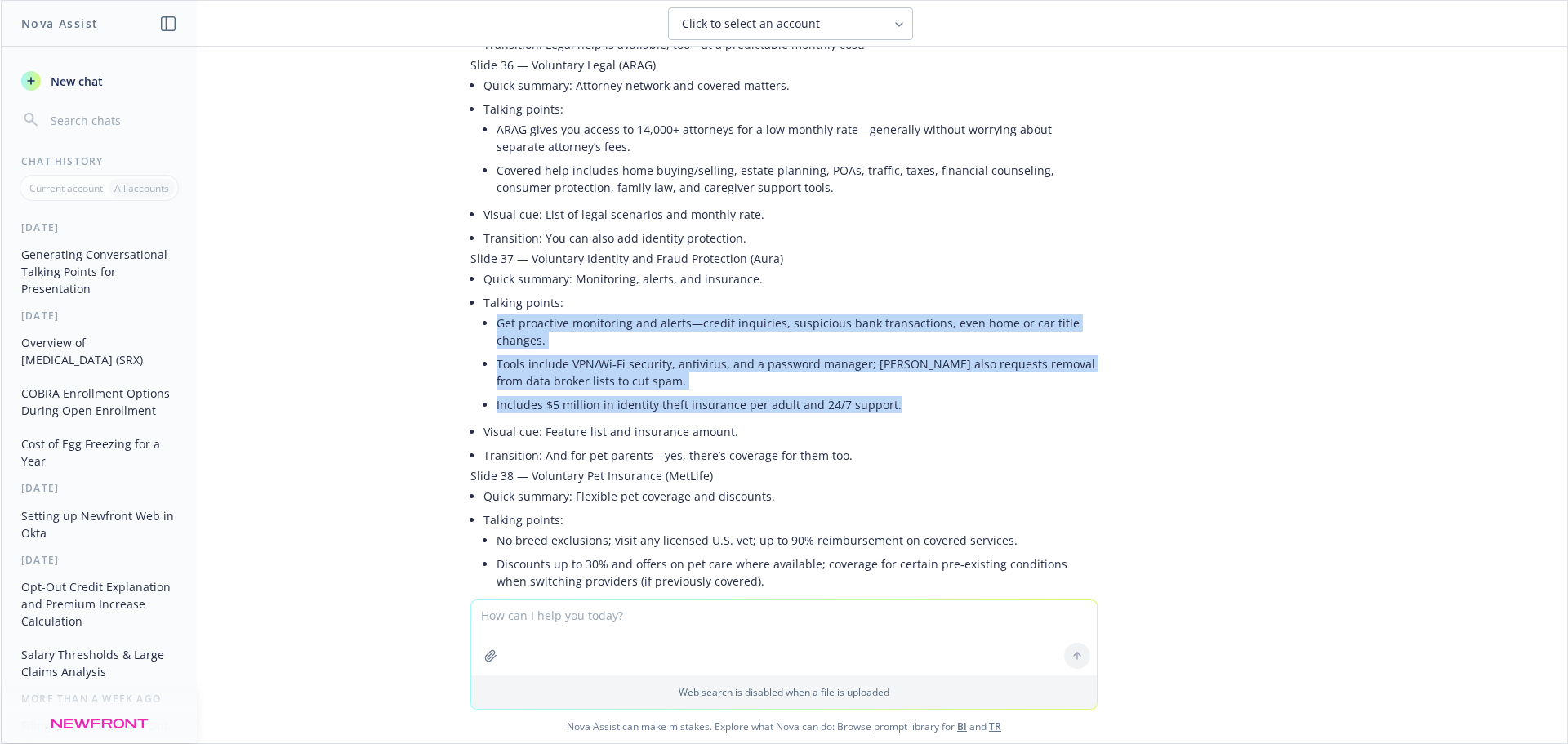
drag, startPoint x: 884, startPoint y: 300, endPoint x: 469, endPoint y: 219, distance: 422.8
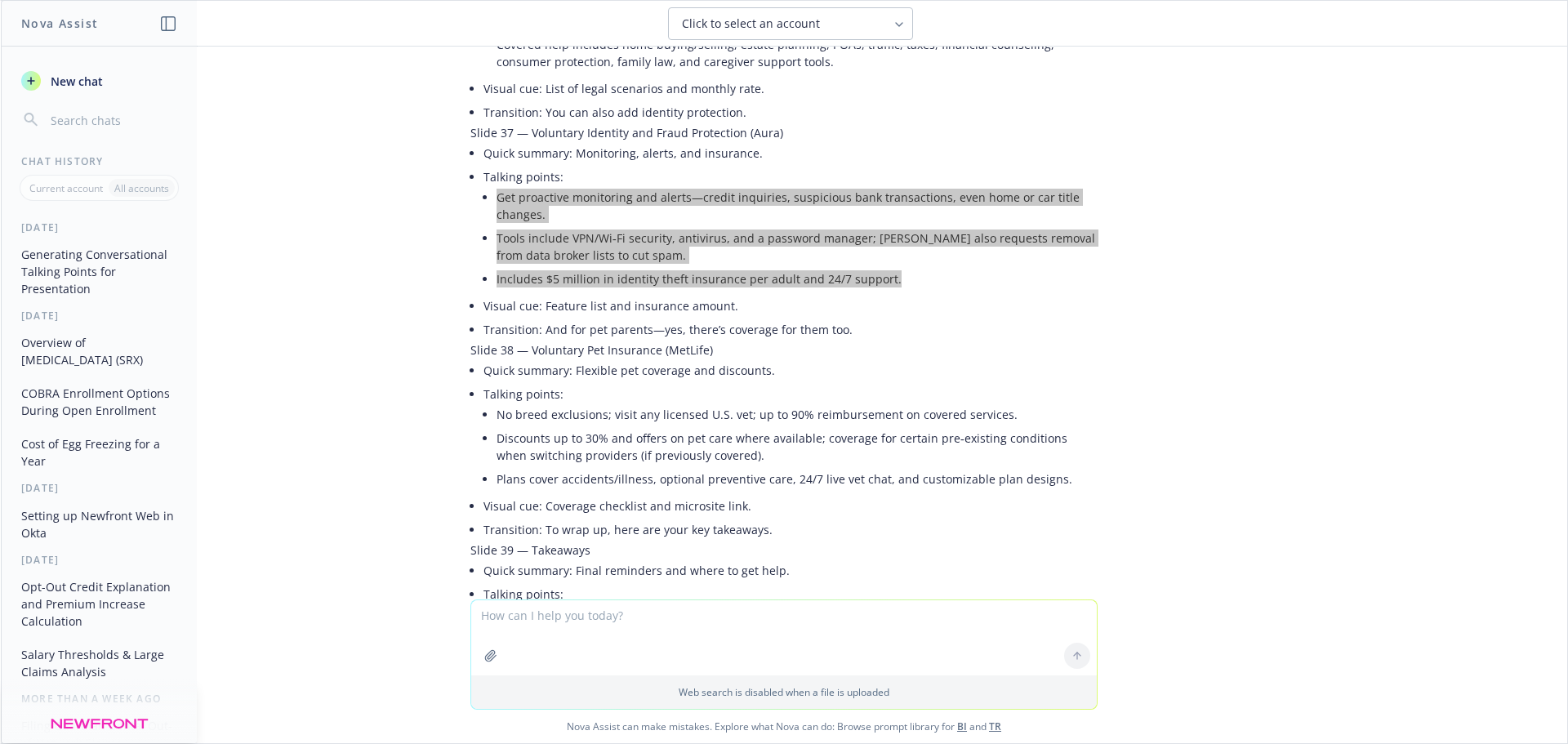
scroll to position [6857, 0]
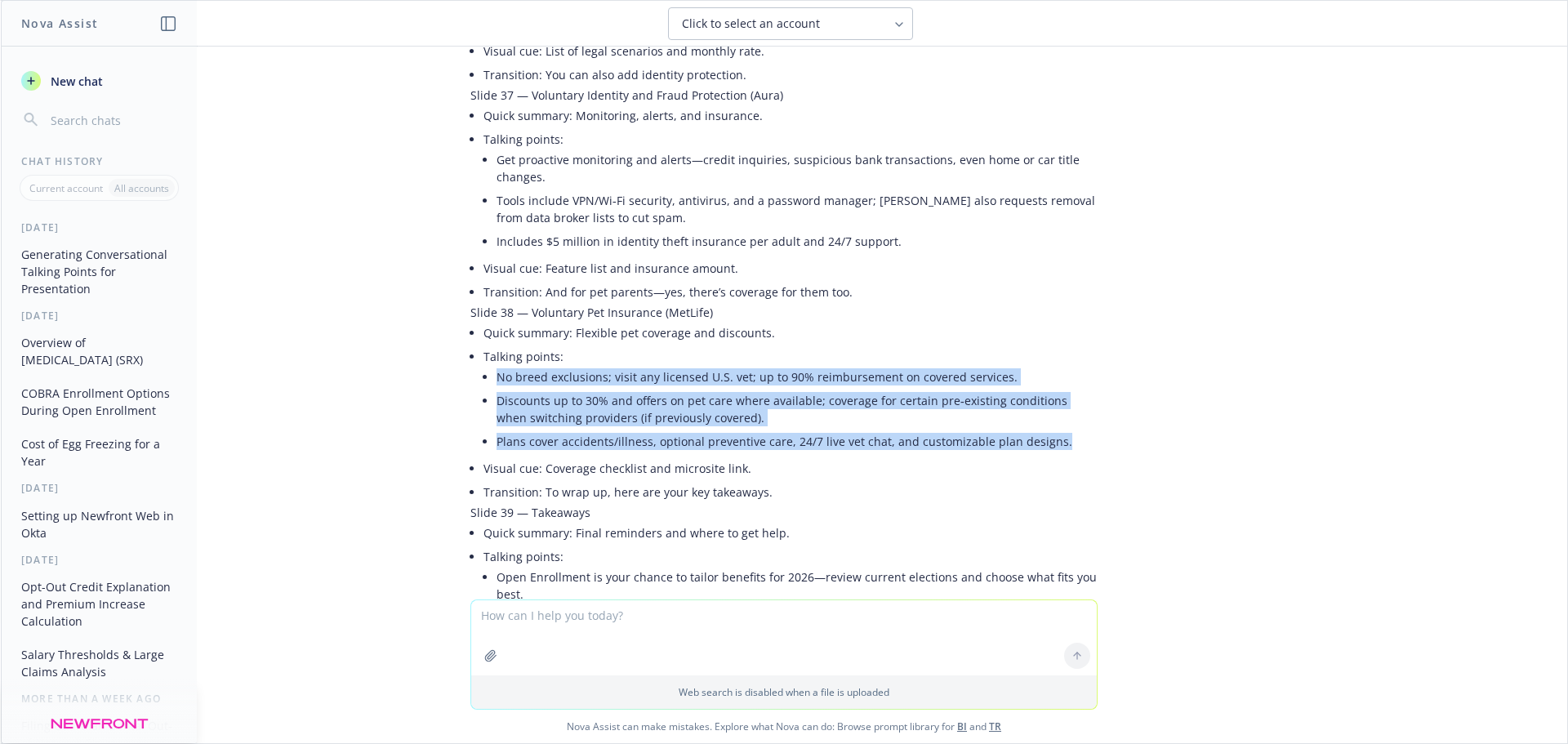
drag, startPoint x: 1046, startPoint y: 346, endPoint x: 441, endPoint y: 267, distance: 610.1
click at [441, 267] on div "pdf 2026 BeOne OE Presentation.pdf Can you provide some suggested talking point…" at bounding box center [784, 323] width 1566 height 552
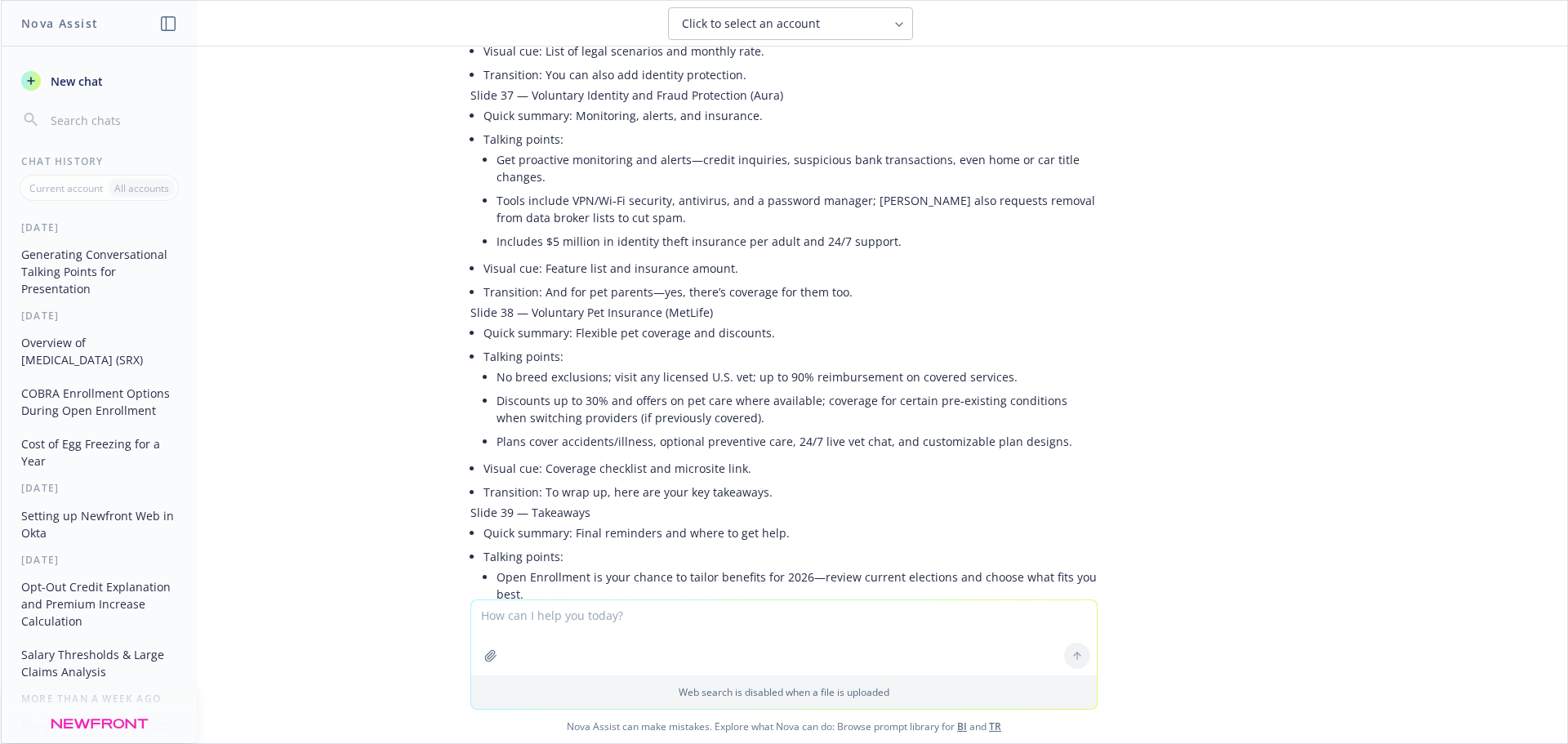
click at [572, 586] on li "Visit the benefits site for plan details and resources; email BeOne Benefits wi…" at bounding box center [797, 617] width 601 height 24
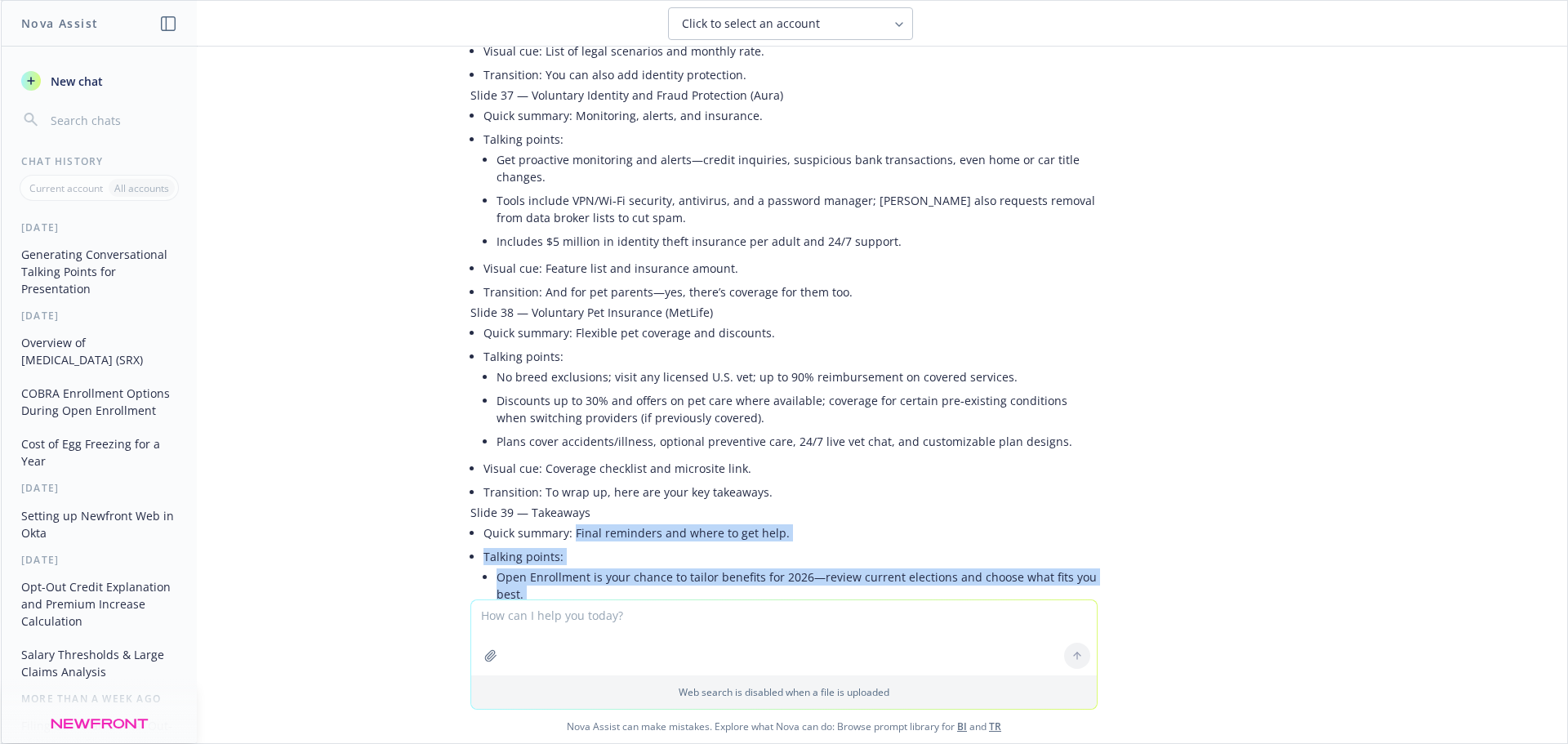
drag, startPoint x: 1020, startPoint y: 536, endPoint x: 562, endPoint y: 438, distance: 468.4
click at [562, 521] on ul "Quick summary: Final reminders and where to get help. Talking points: Open Enro…" at bounding box center [790, 612] width 614 height 183
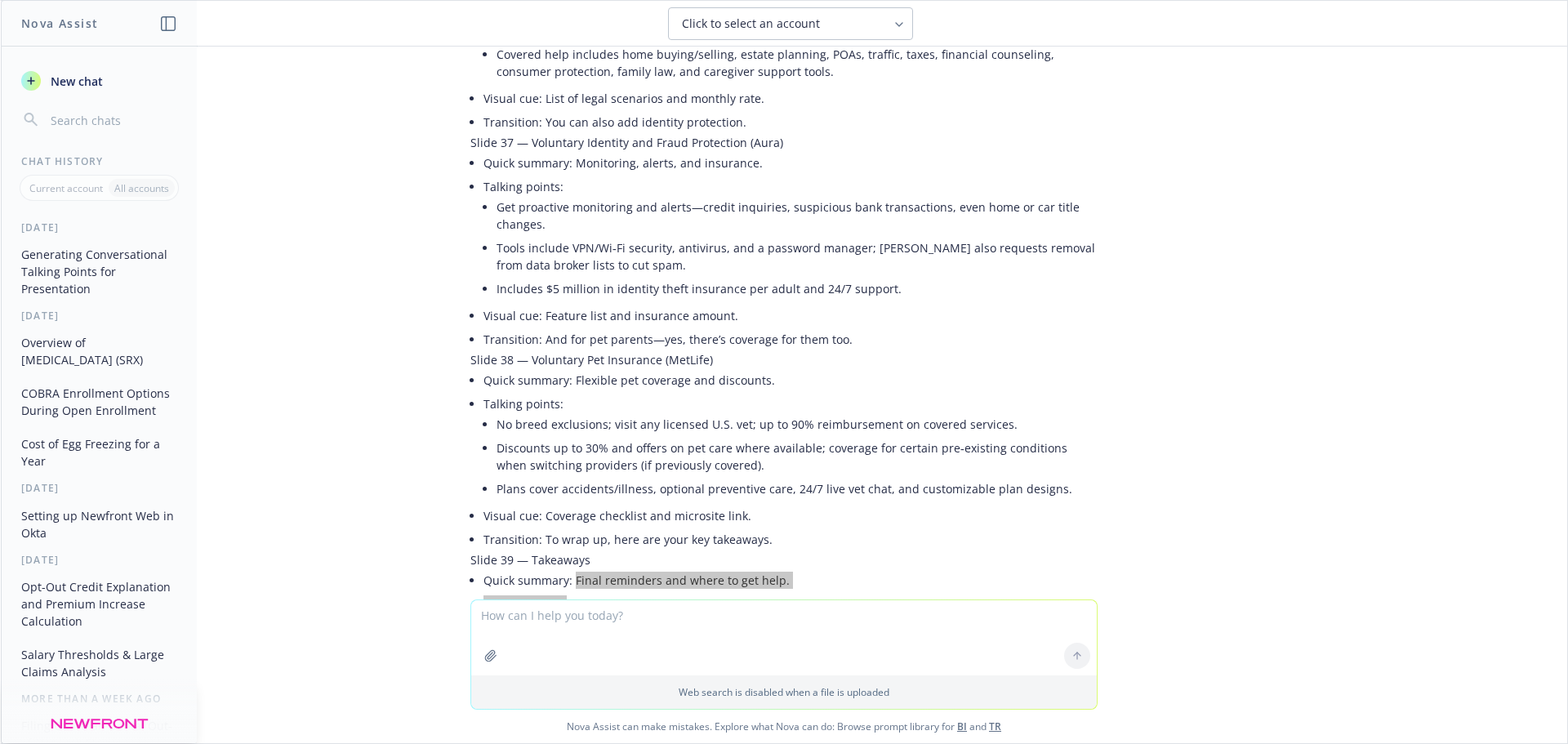
scroll to position [6612, 0]
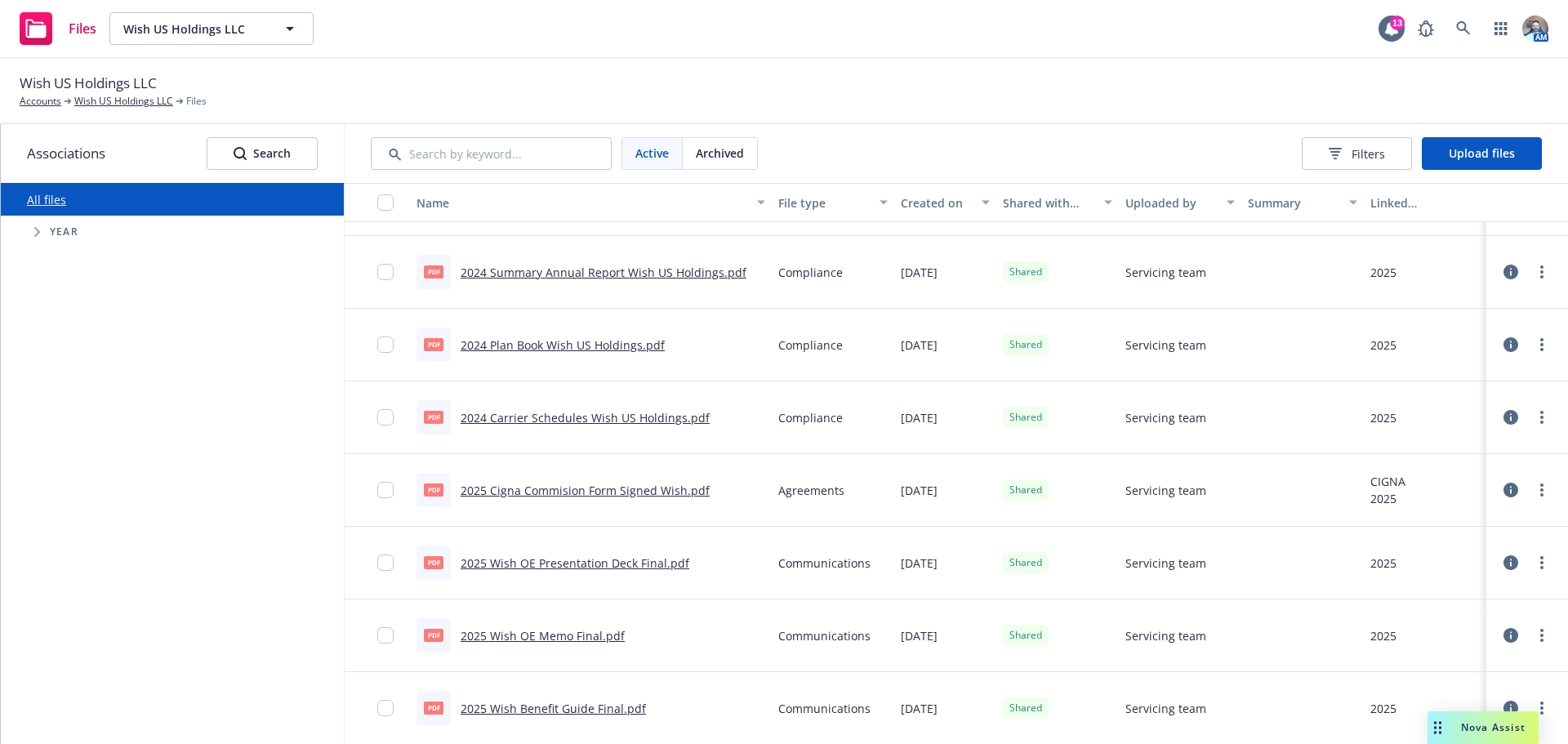
scroll to position [327, 0]
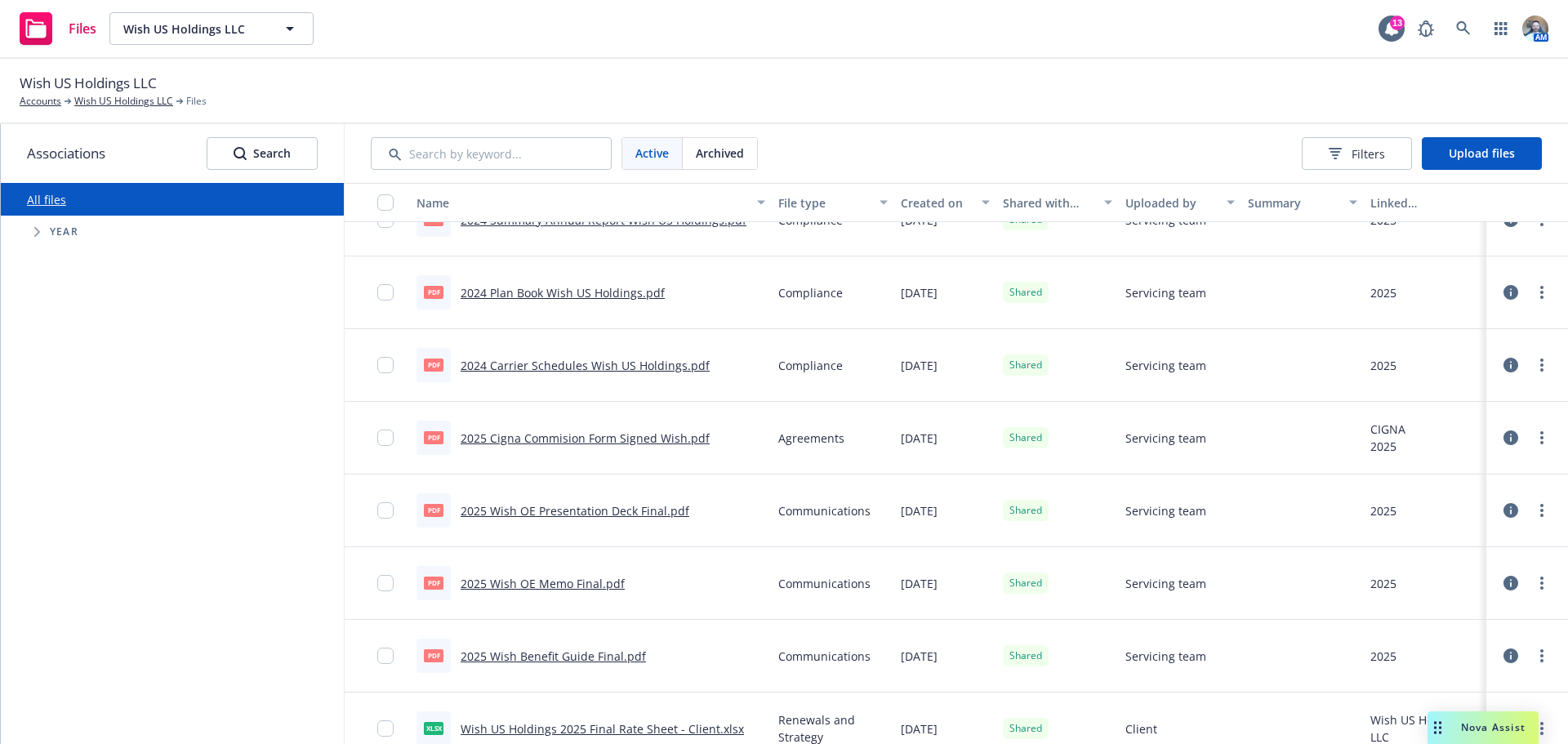
click at [635, 446] on div "2025 Cigna Commision Form Signed Wish.pdf" at bounding box center [585, 438] width 249 height 17
click at [638, 442] on link "2025 Cigna Commision Form Signed Wish.pdf" at bounding box center [585, 438] width 249 height 15
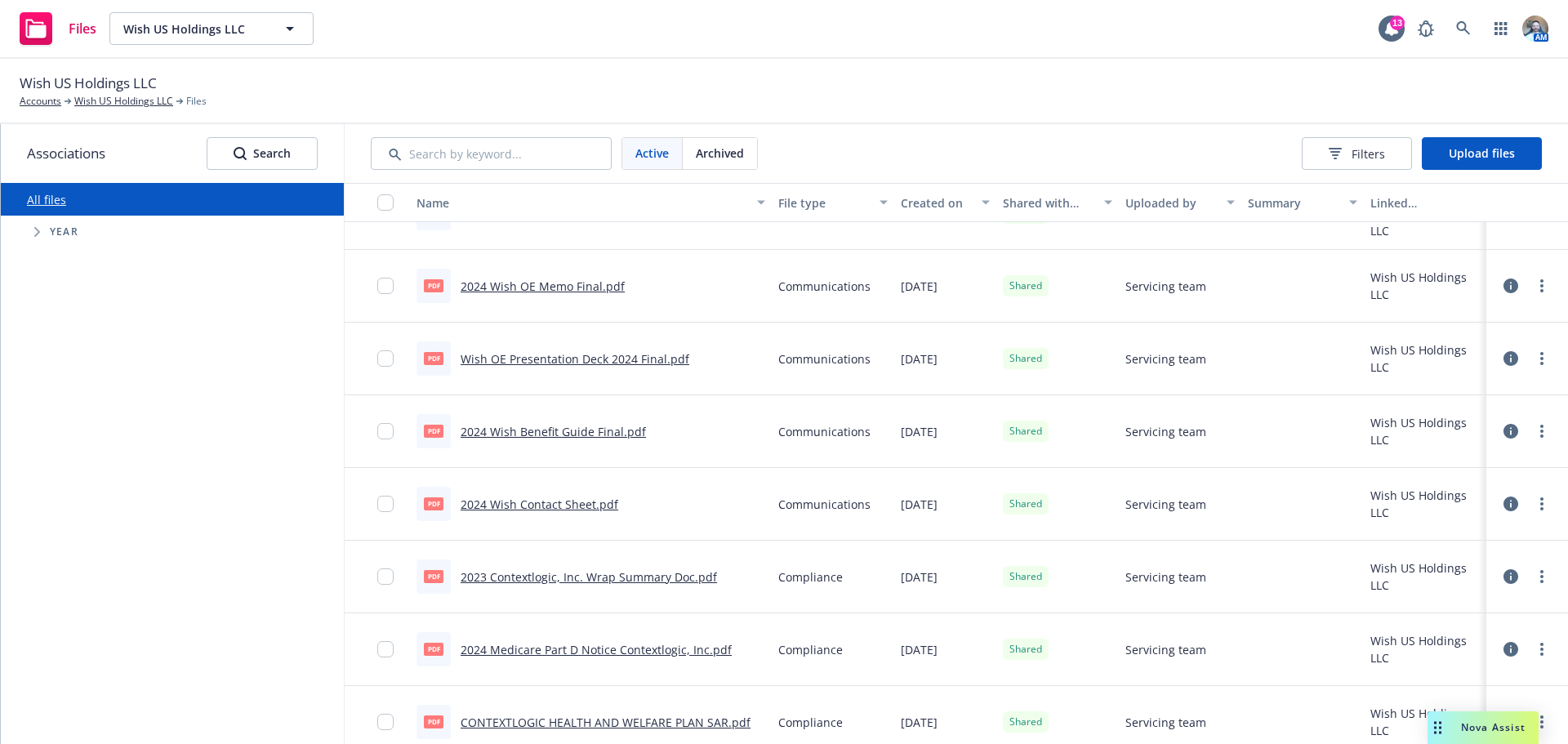
scroll to position [3150, 0]
